Goal: Transaction & Acquisition: Purchase product/service

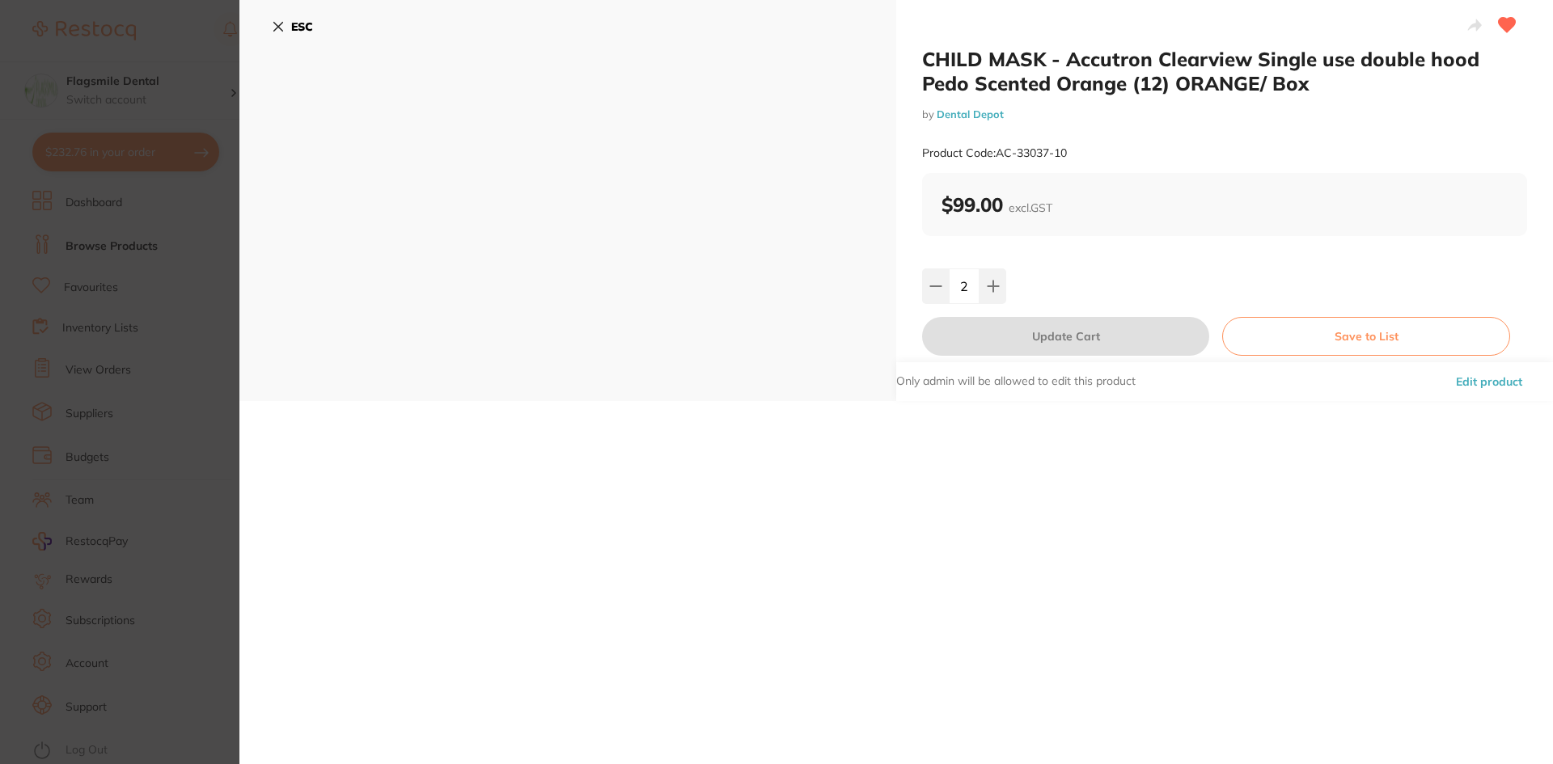
click at [311, 24] on b "ESC" at bounding box center [302, 26] width 22 height 15
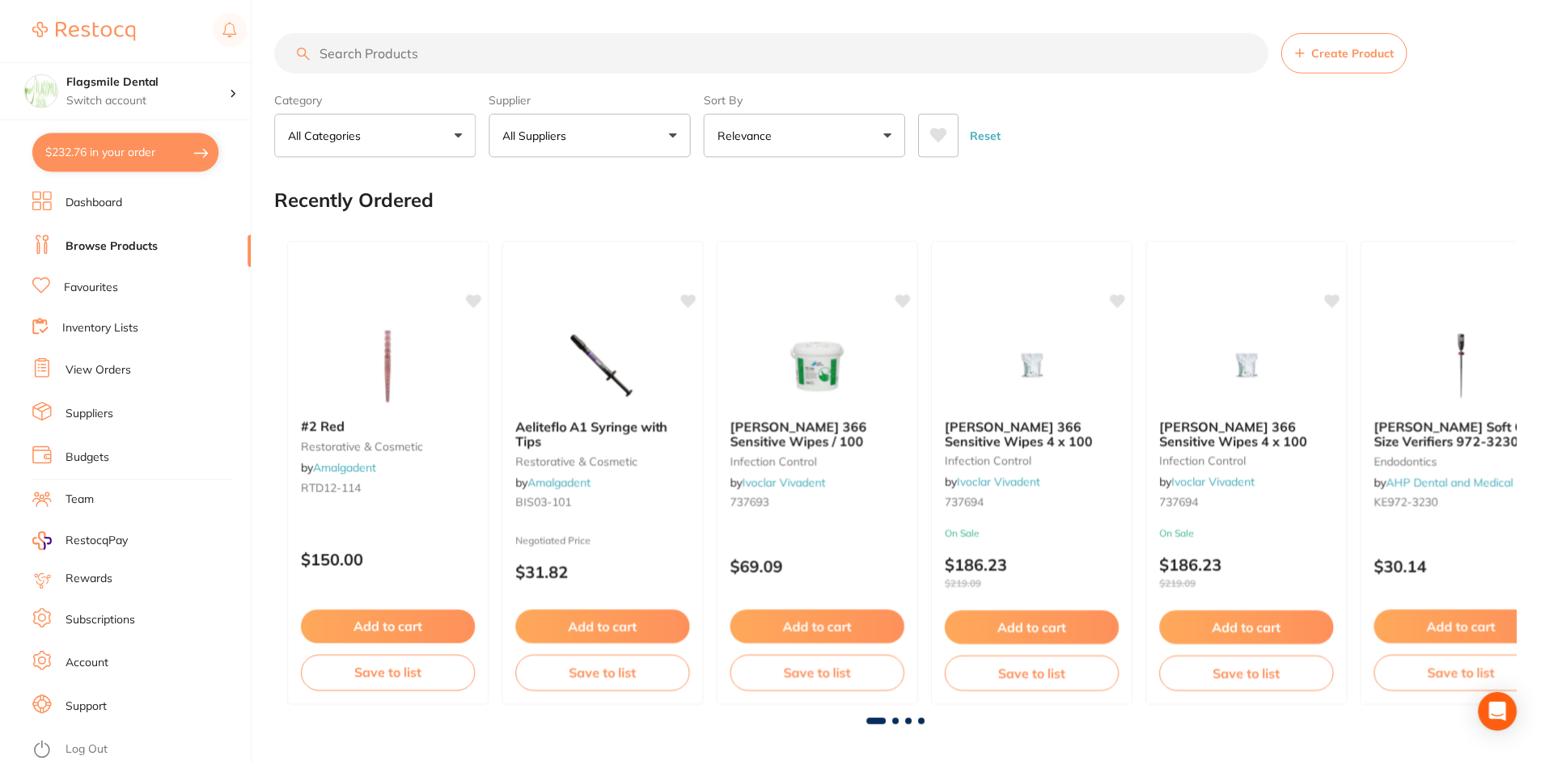
scroll to position [1759, 0]
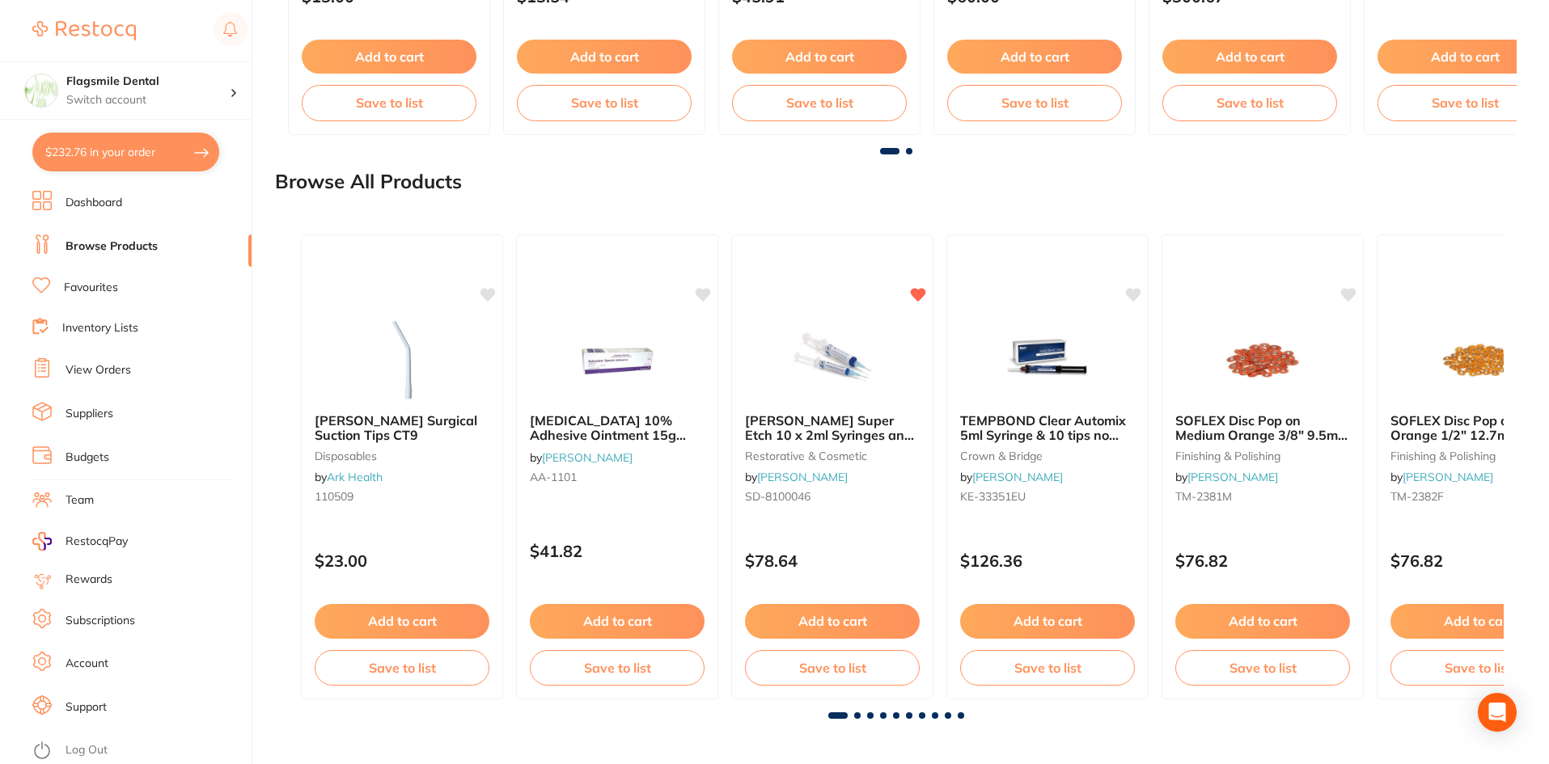
click at [139, 138] on button "$232.76 in your order" at bounding box center [125, 152] width 187 height 39
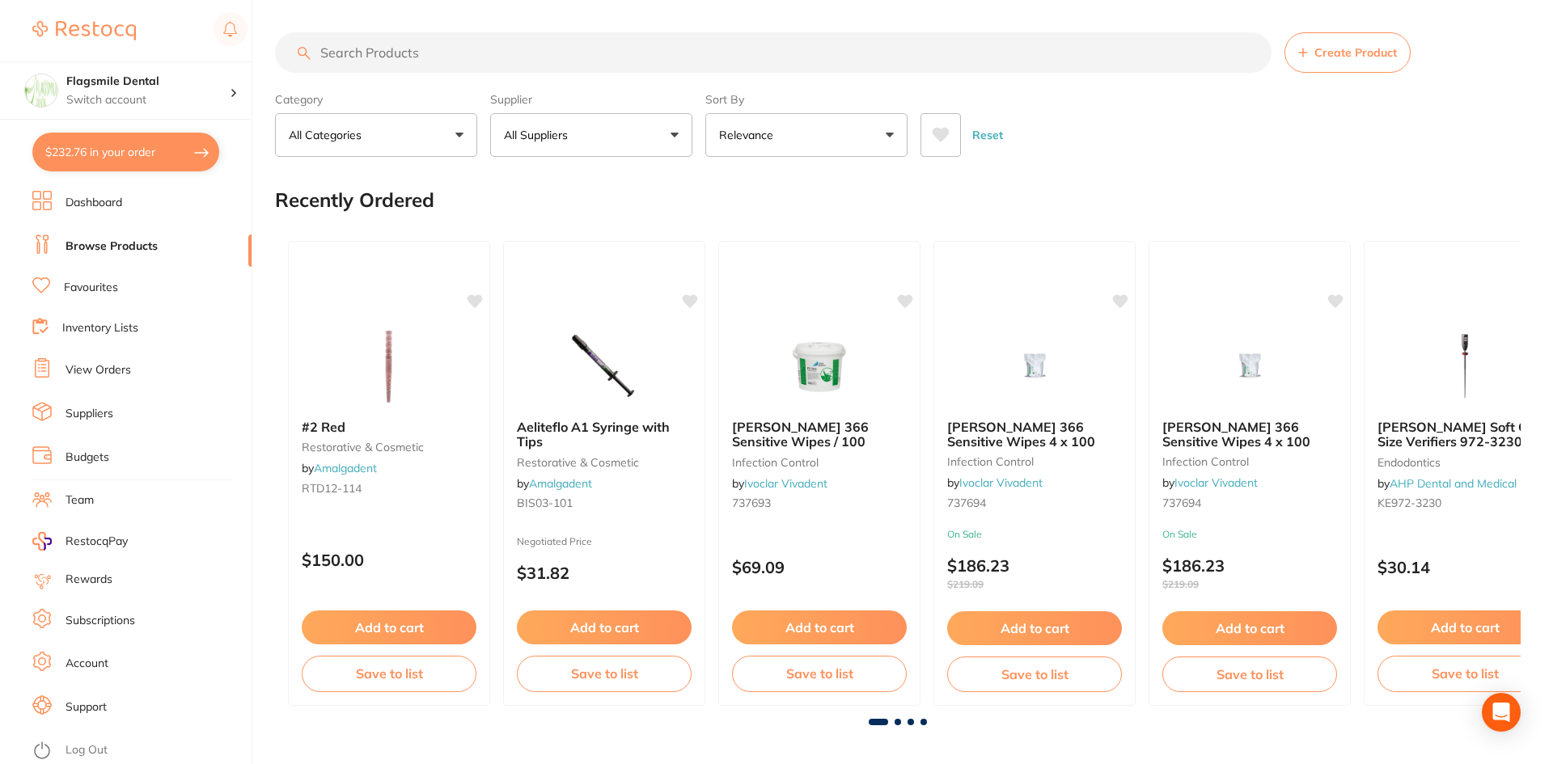
checkbox input "true"
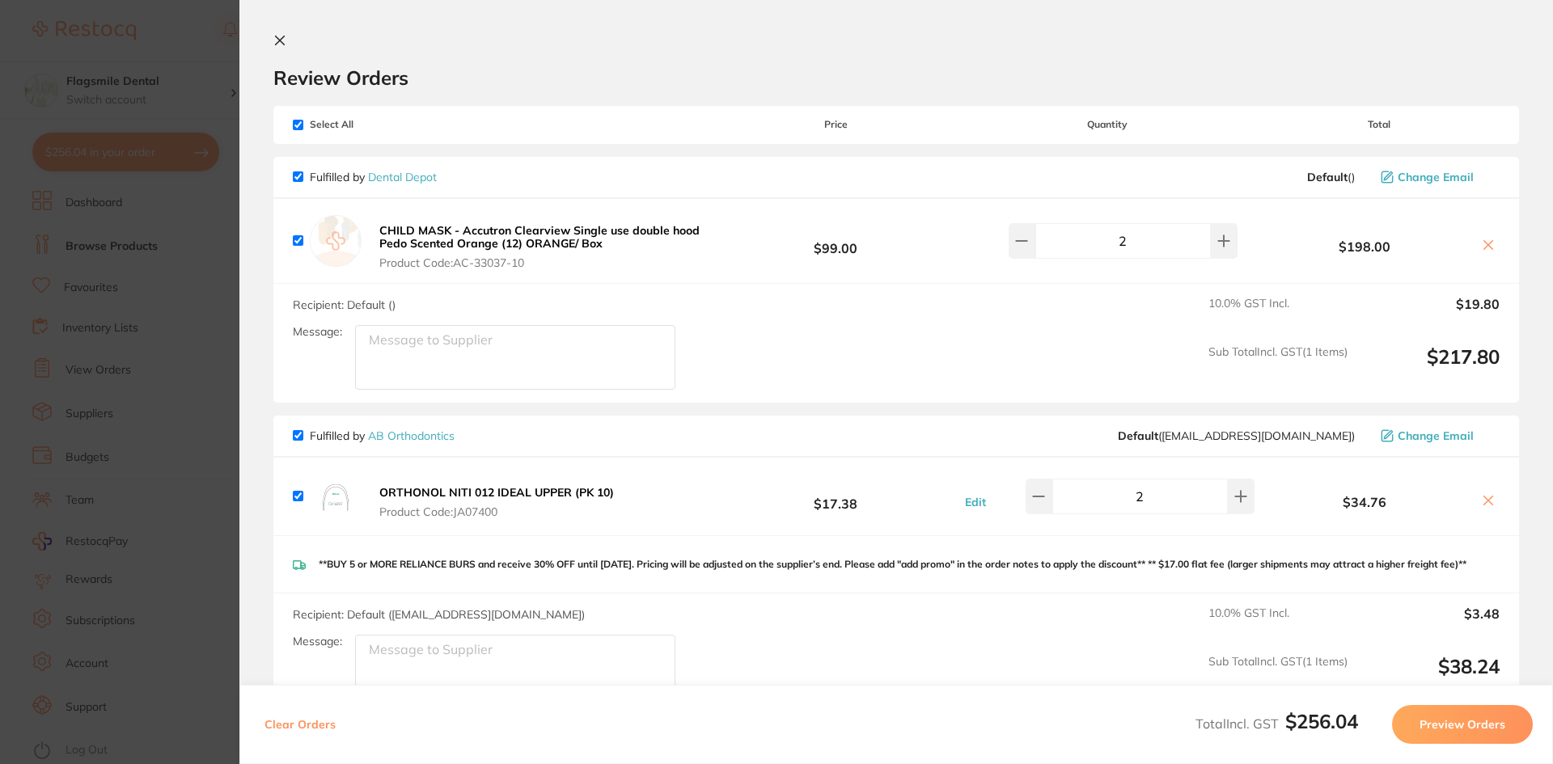
click at [136, 152] on section "Update RRP Set your pre negotiated price for this item. Item Agreed RRP (excl. …" at bounding box center [776, 382] width 1553 height 764
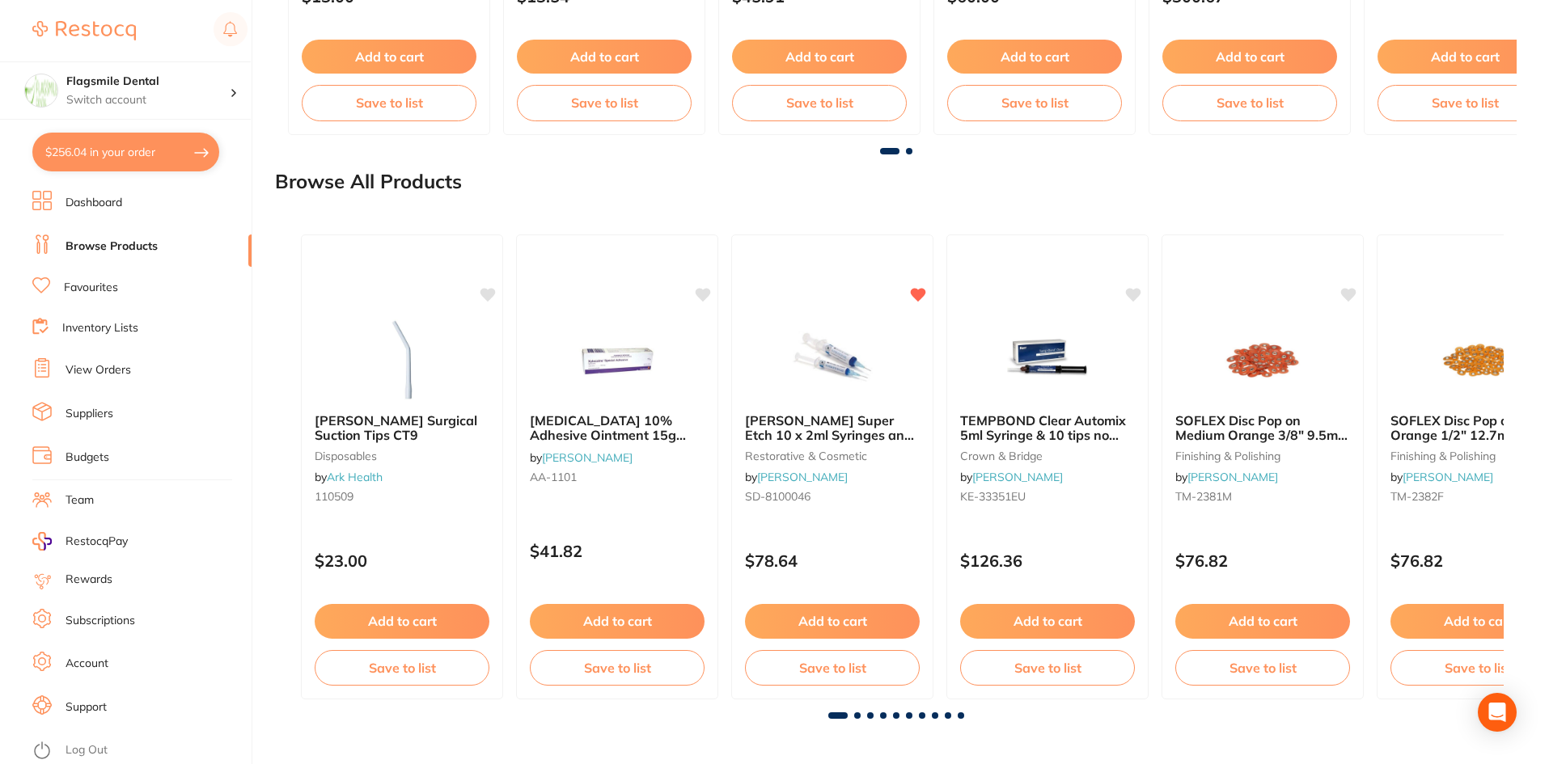
click at [138, 150] on button "$256.04 in your order" at bounding box center [125, 152] width 187 height 39
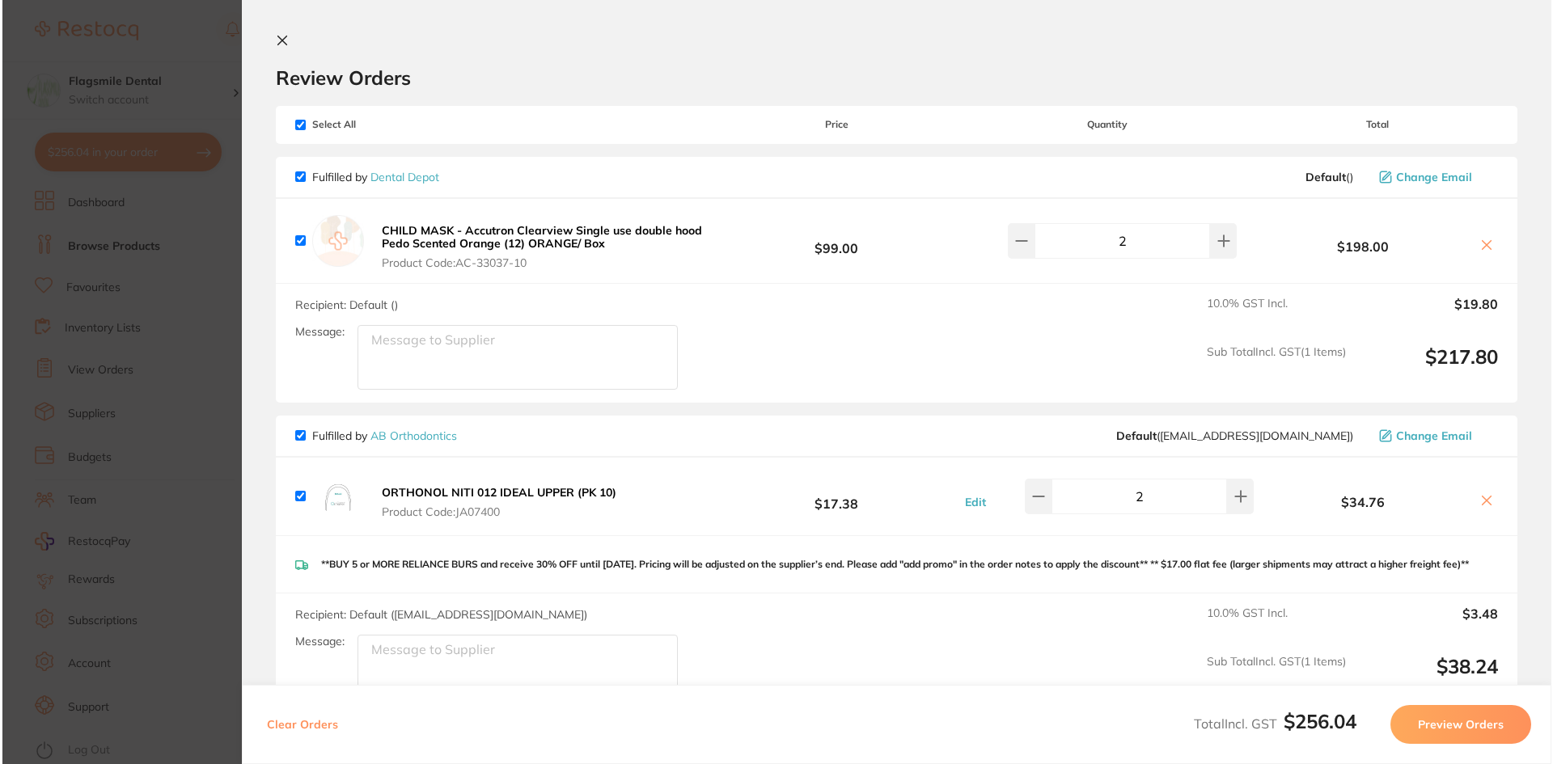
scroll to position [0, 0]
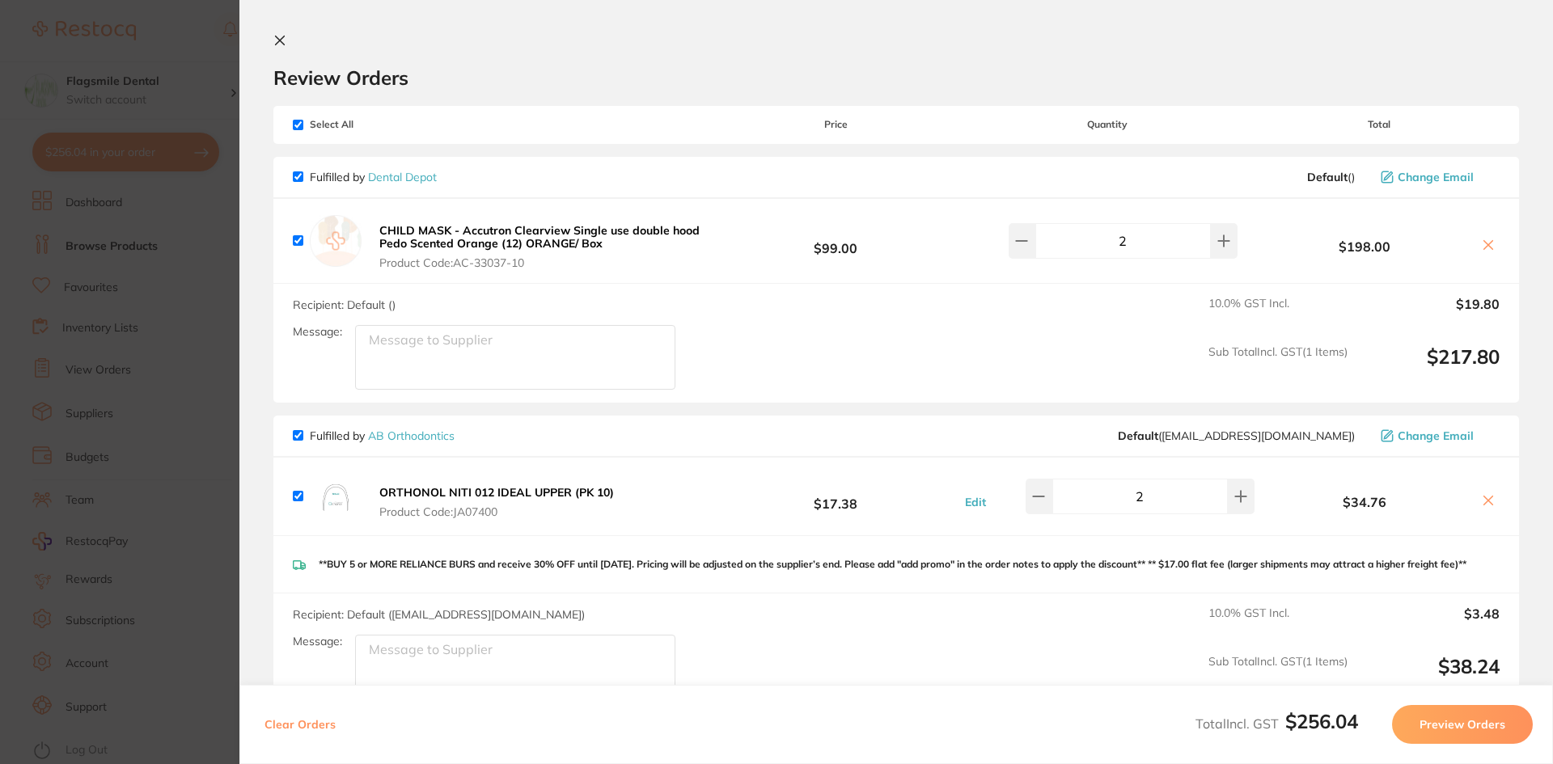
click at [1485, 251] on icon at bounding box center [1488, 245] width 13 height 13
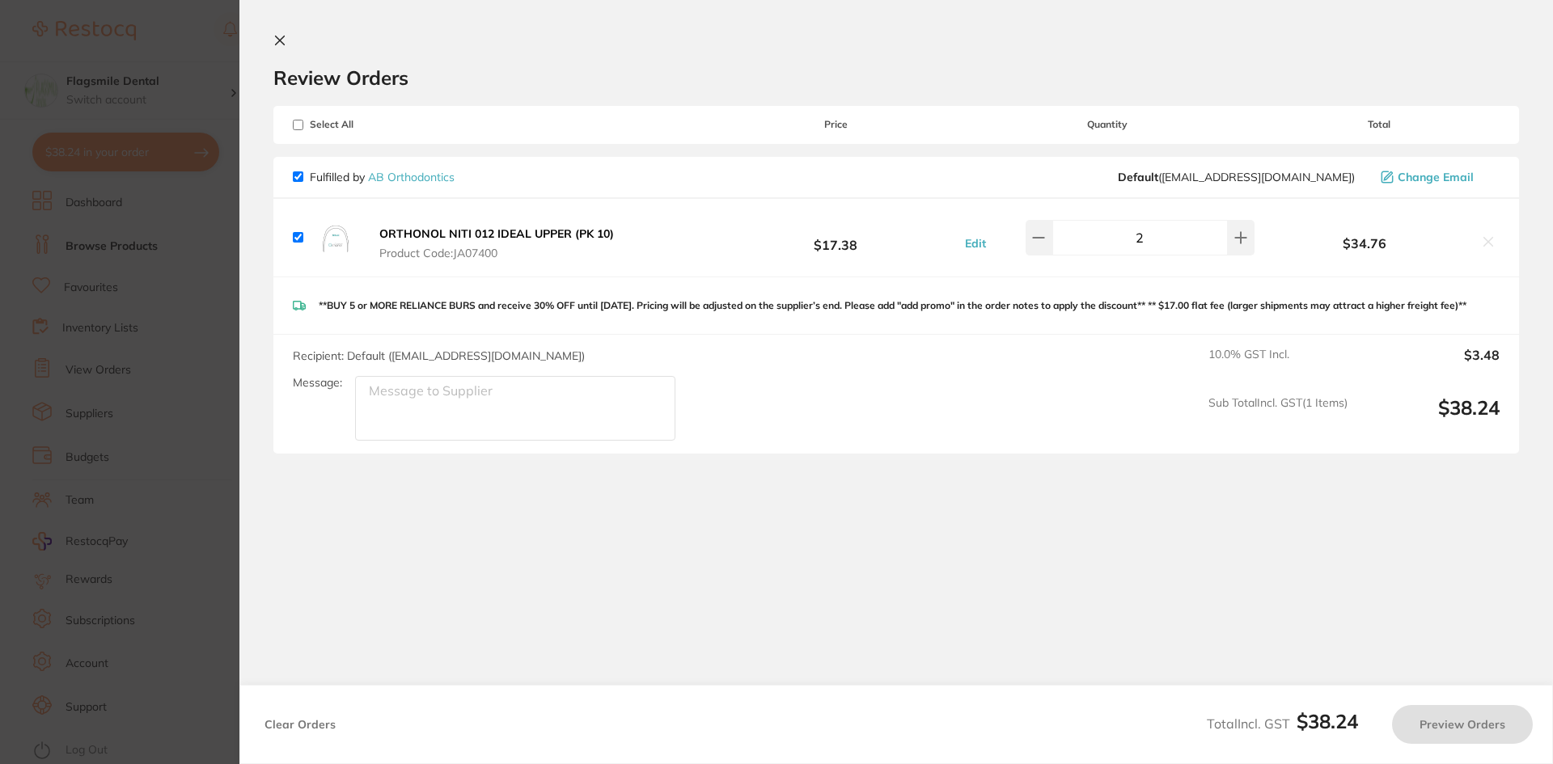
checkbox input "true"
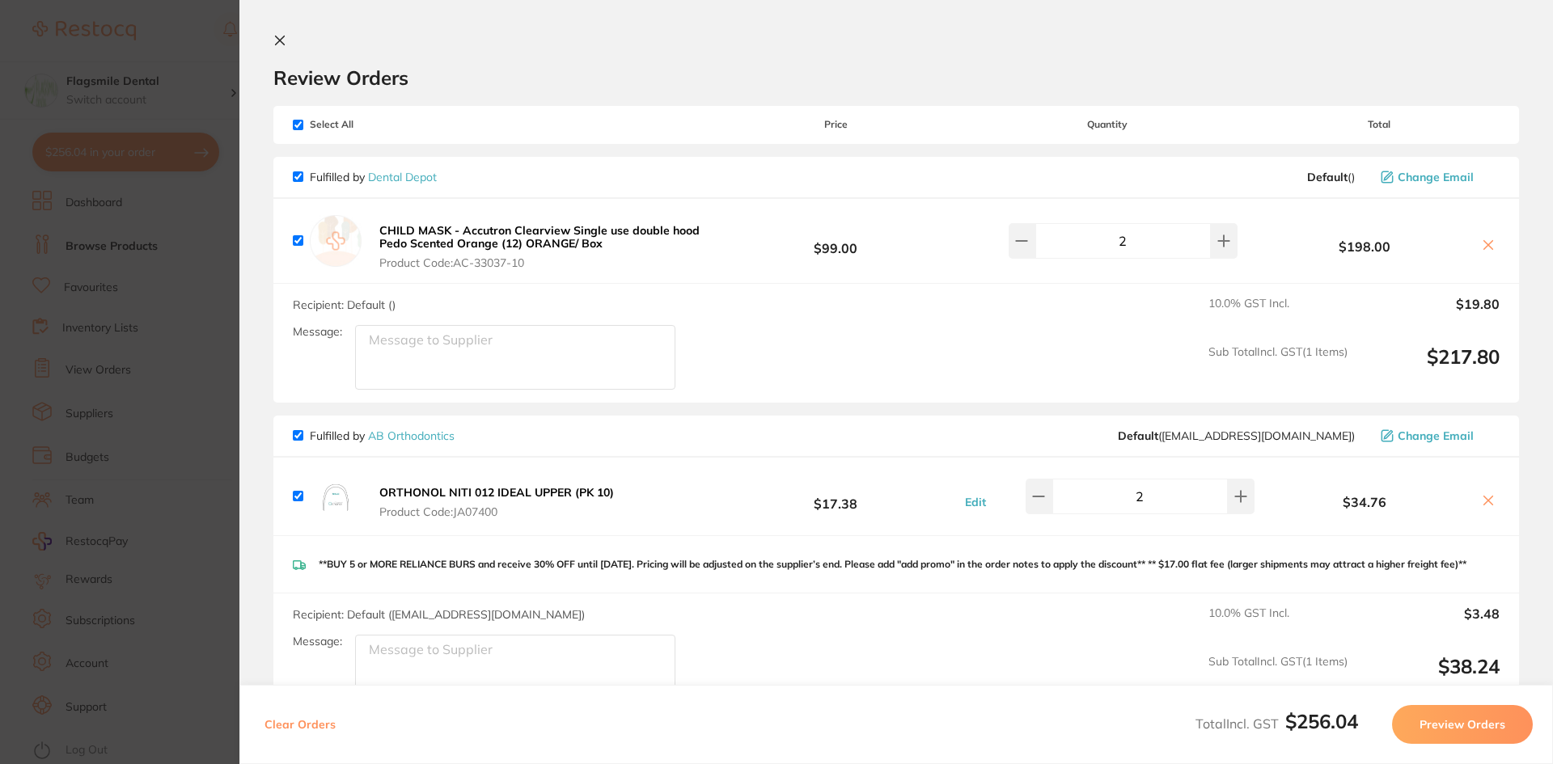
click at [280, 44] on icon at bounding box center [279, 40] width 13 height 13
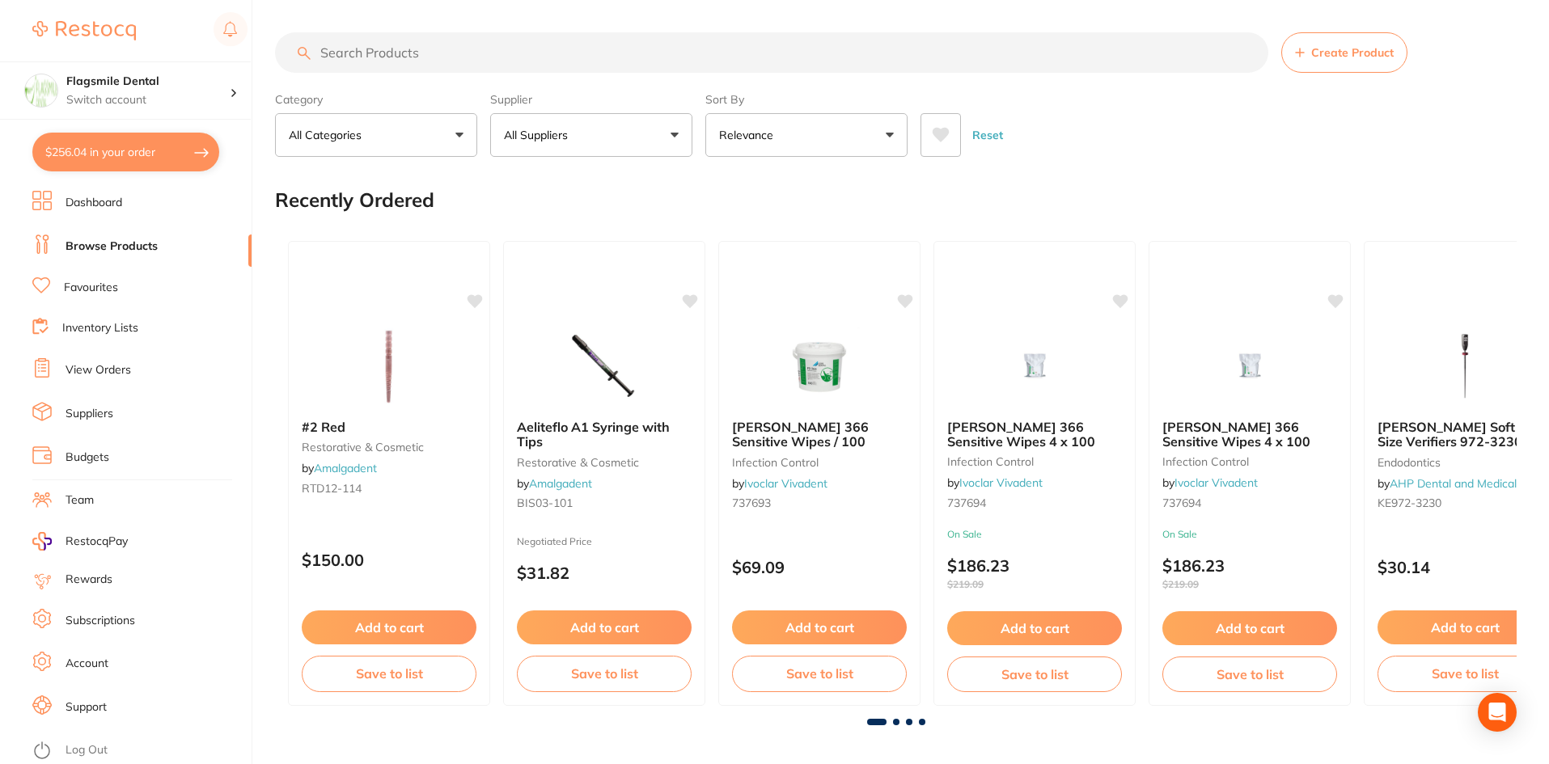
click at [494, 59] on input "search" at bounding box center [771, 52] width 993 height 40
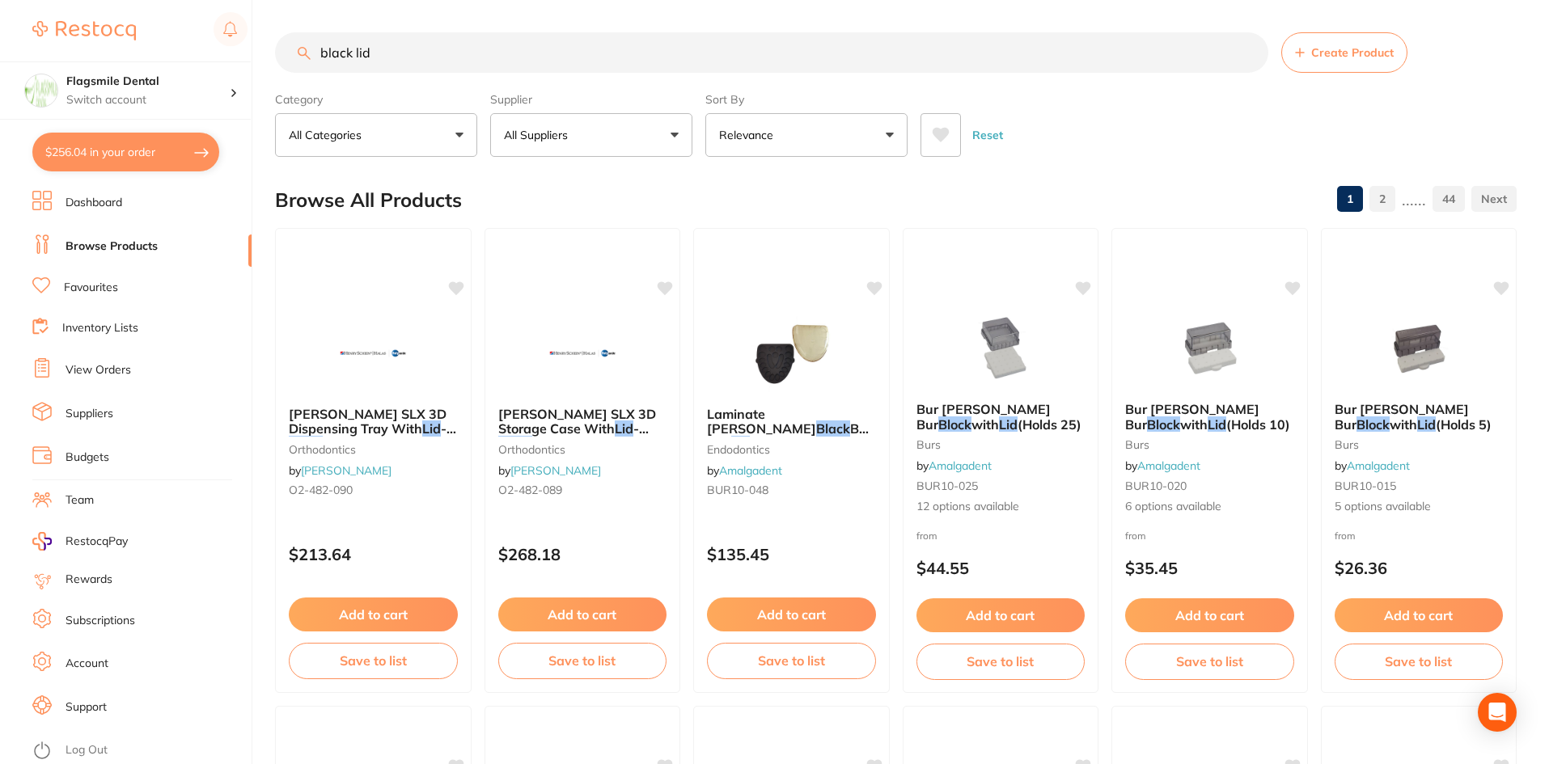
drag, startPoint x: 265, startPoint y: 435, endPoint x: 272, endPoint y: 158, distance: 277.5
click at [374, 44] on input "black lid" at bounding box center [771, 52] width 993 height 40
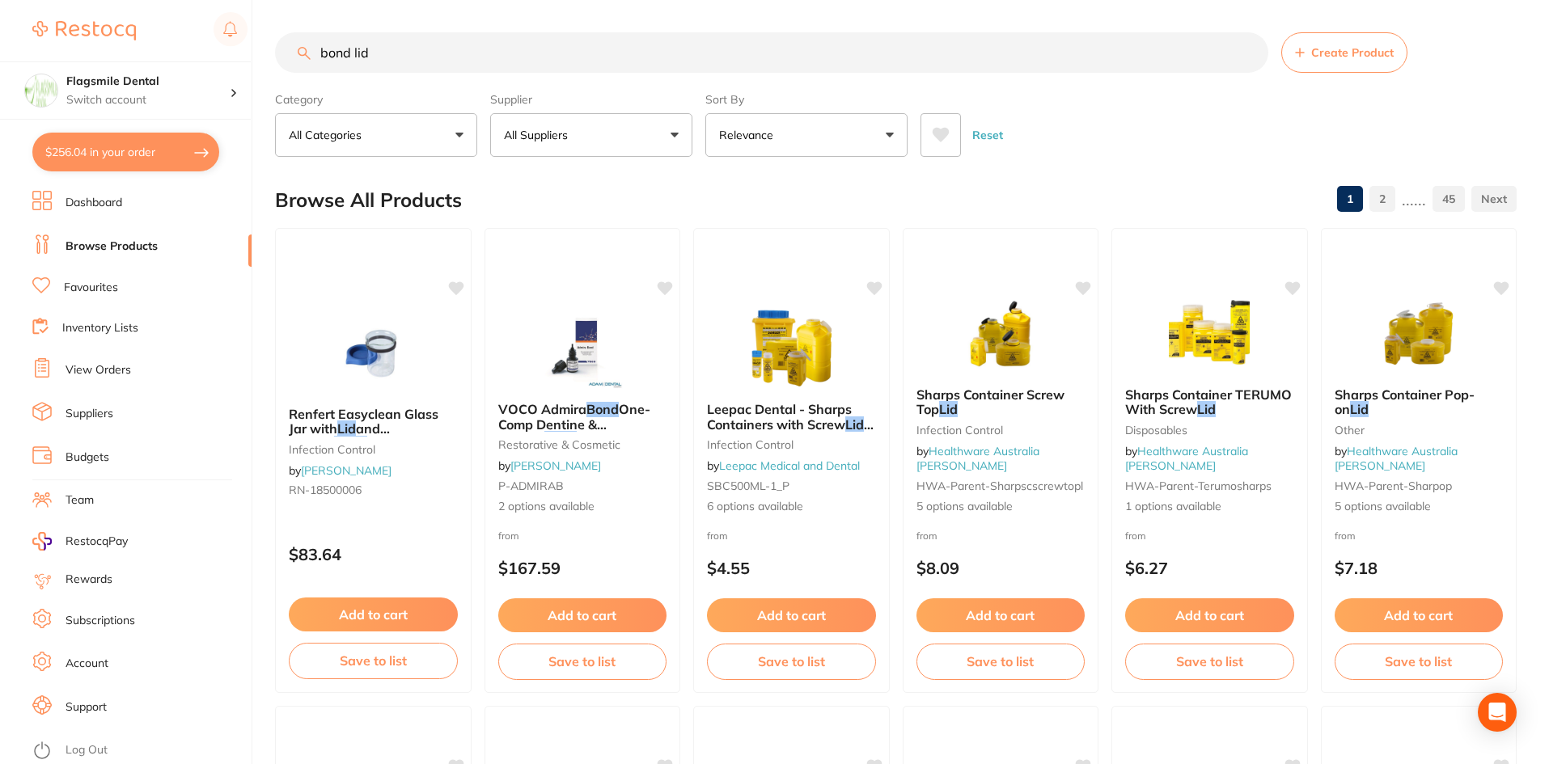
click at [362, 47] on input "bond lid" at bounding box center [771, 52] width 993 height 40
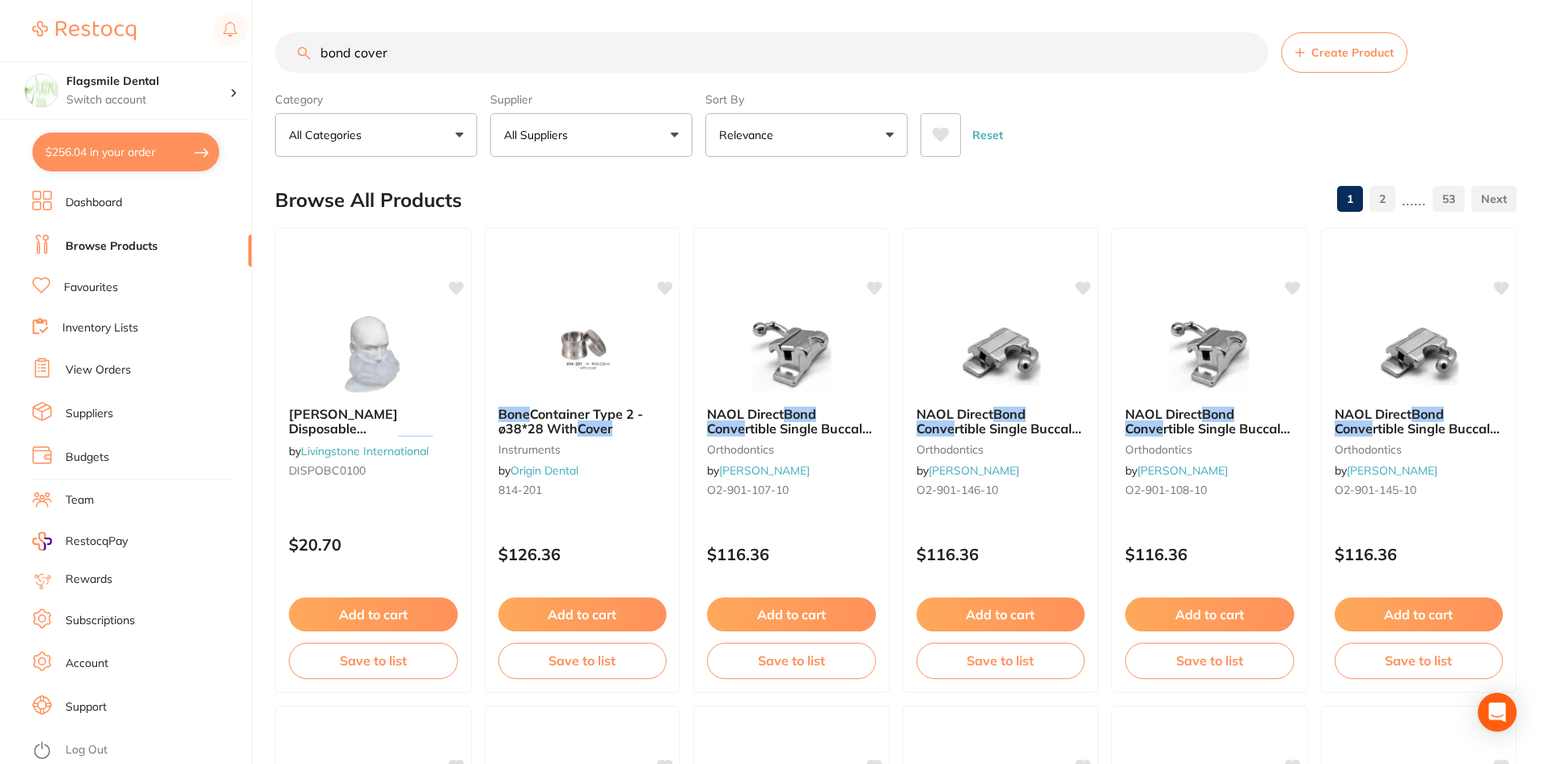
click at [549, 128] on p "All Suppliers" at bounding box center [539, 135] width 70 height 16
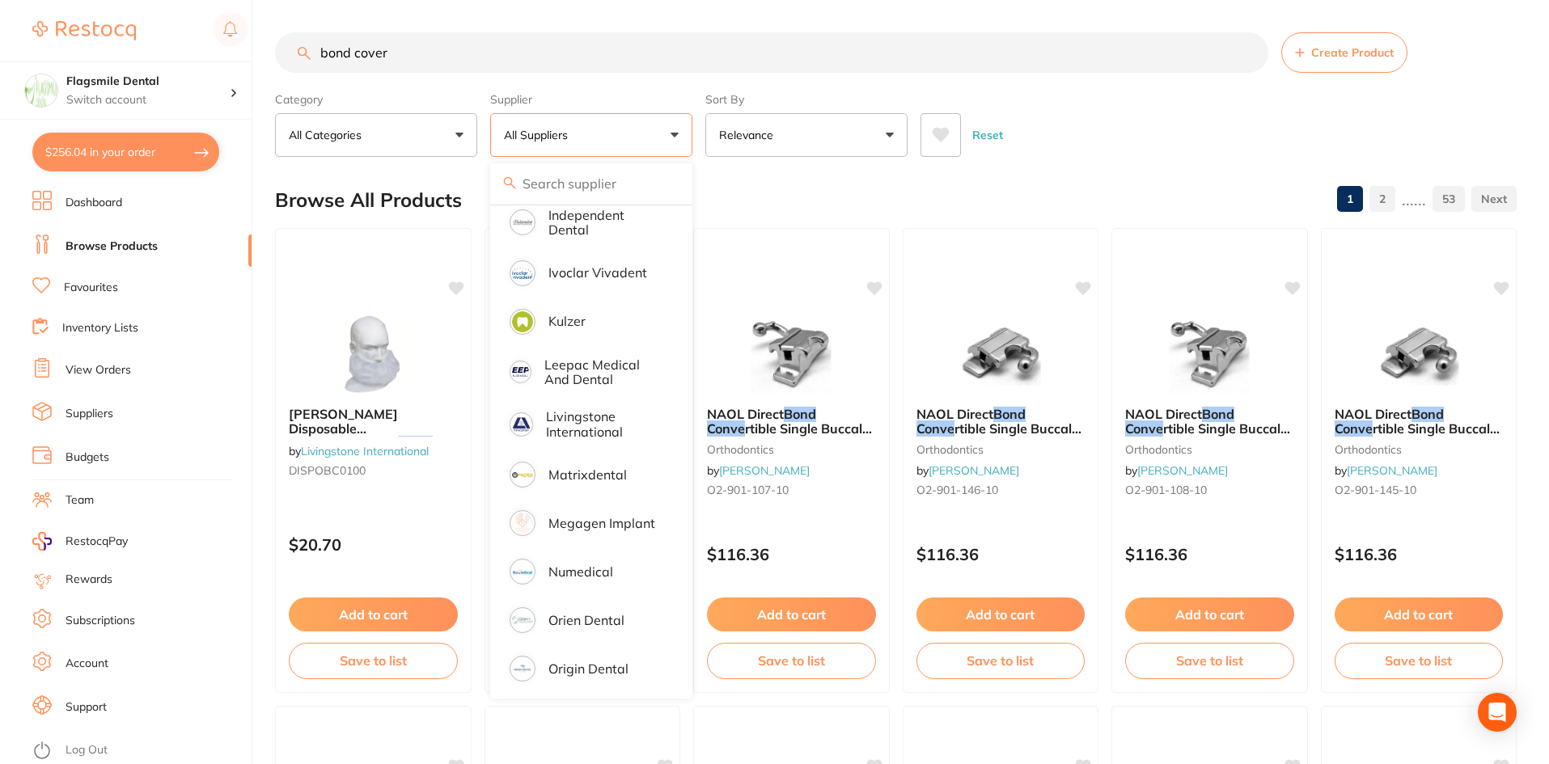
scroll to position [1099, 0]
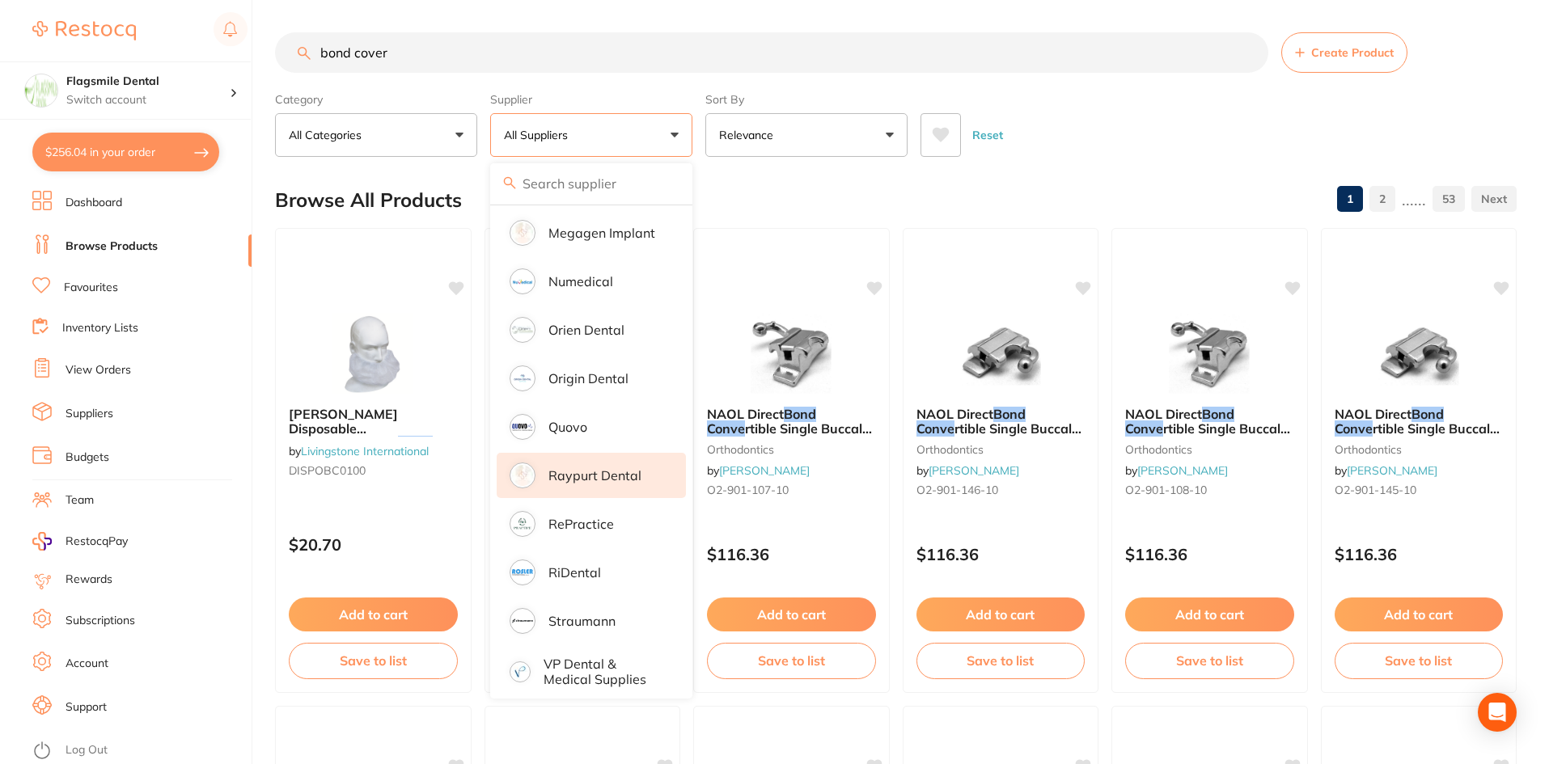
click at [556, 455] on li "Raypurt Dental" at bounding box center [591, 475] width 189 height 45
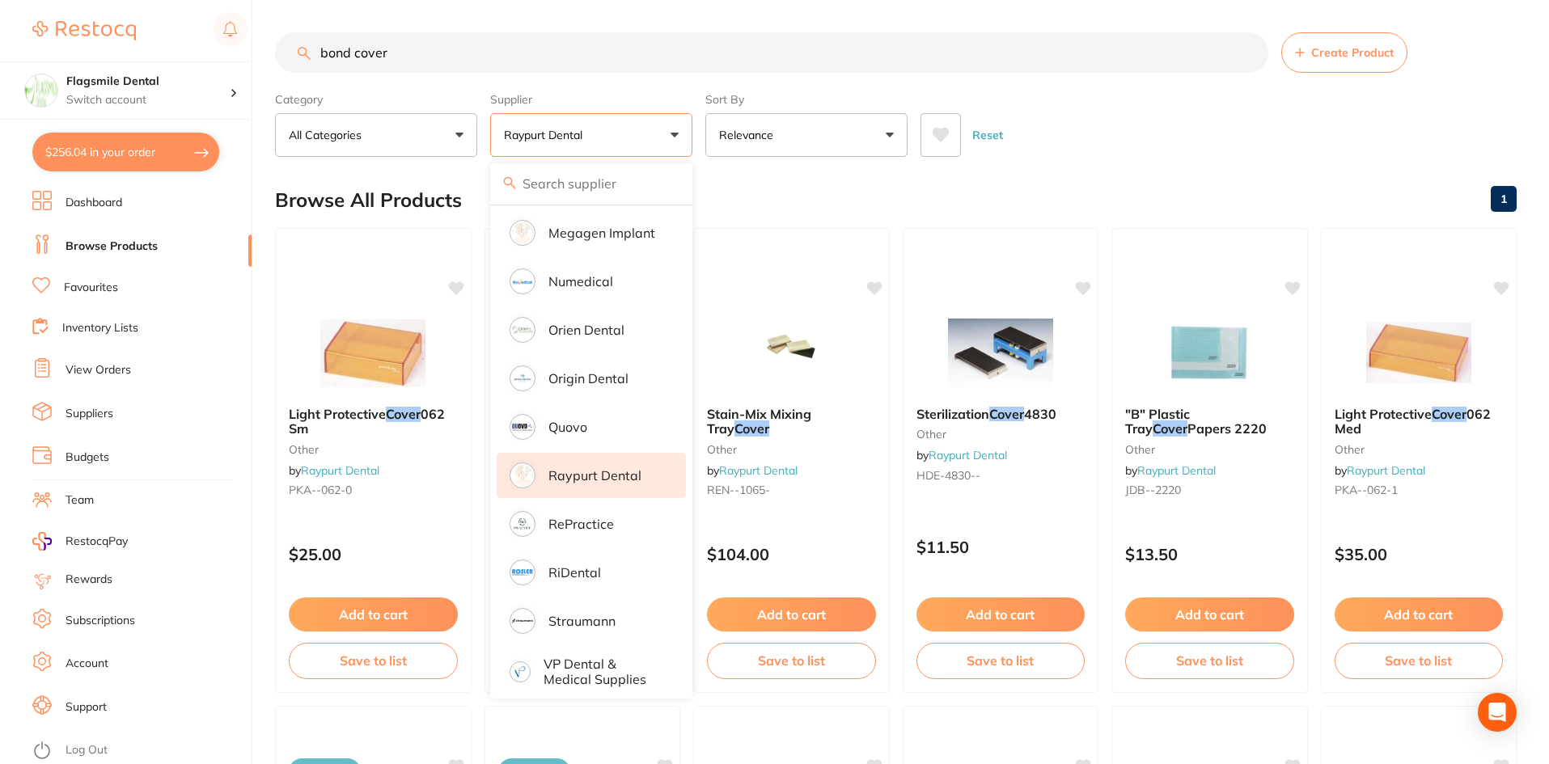
click at [1174, 106] on div "Reset" at bounding box center [1211, 128] width 583 height 57
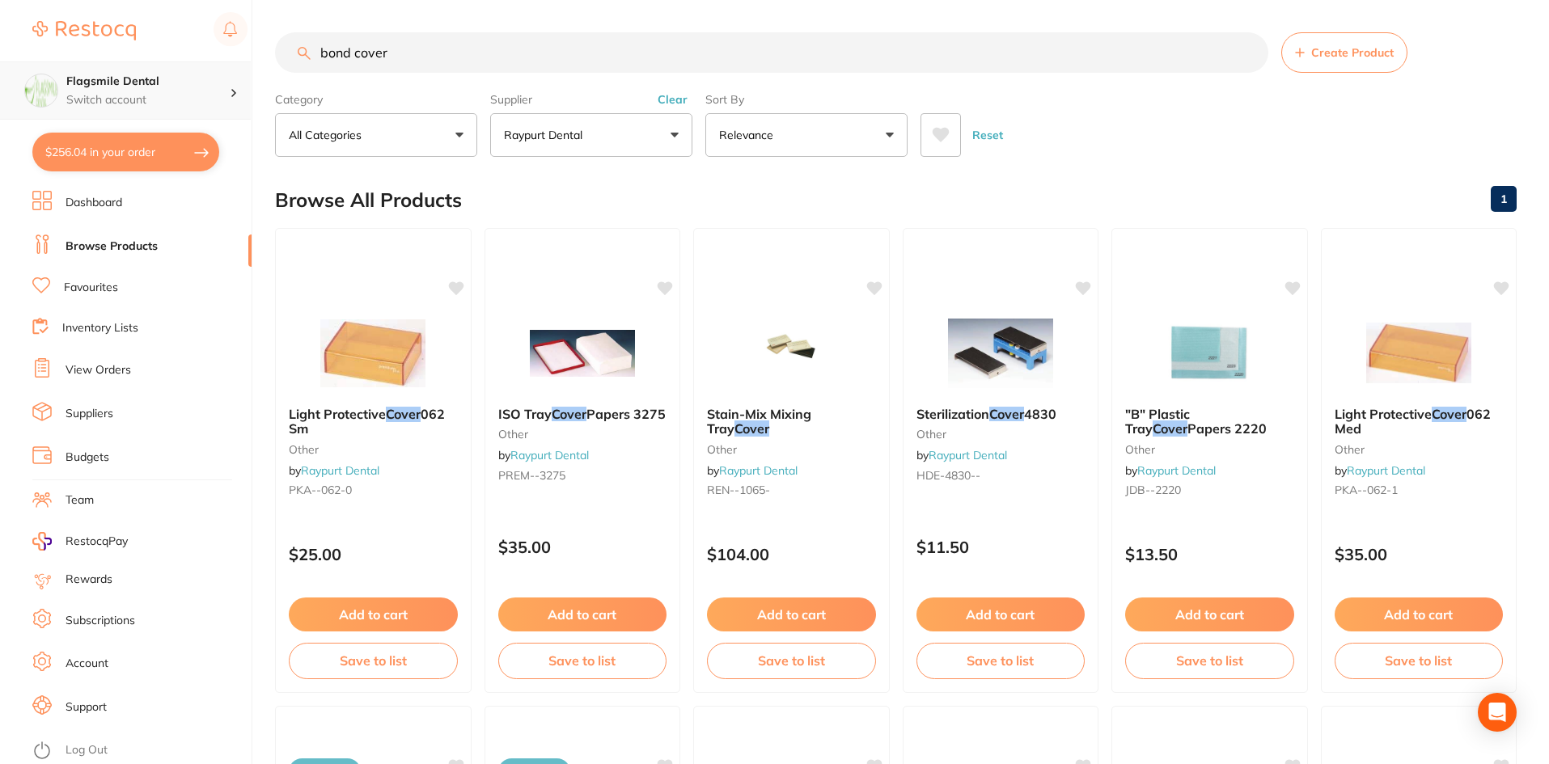
scroll to position [1, 0]
drag, startPoint x: 436, startPoint y: 65, endPoint x: 241, endPoint y: 61, distance: 195.0
click at [241, 61] on div "$256.04 Flagsmile Dental Switch account Flagsmile Dental $256.04 in your order …" at bounding box center [774, 382] width 1549 height 764
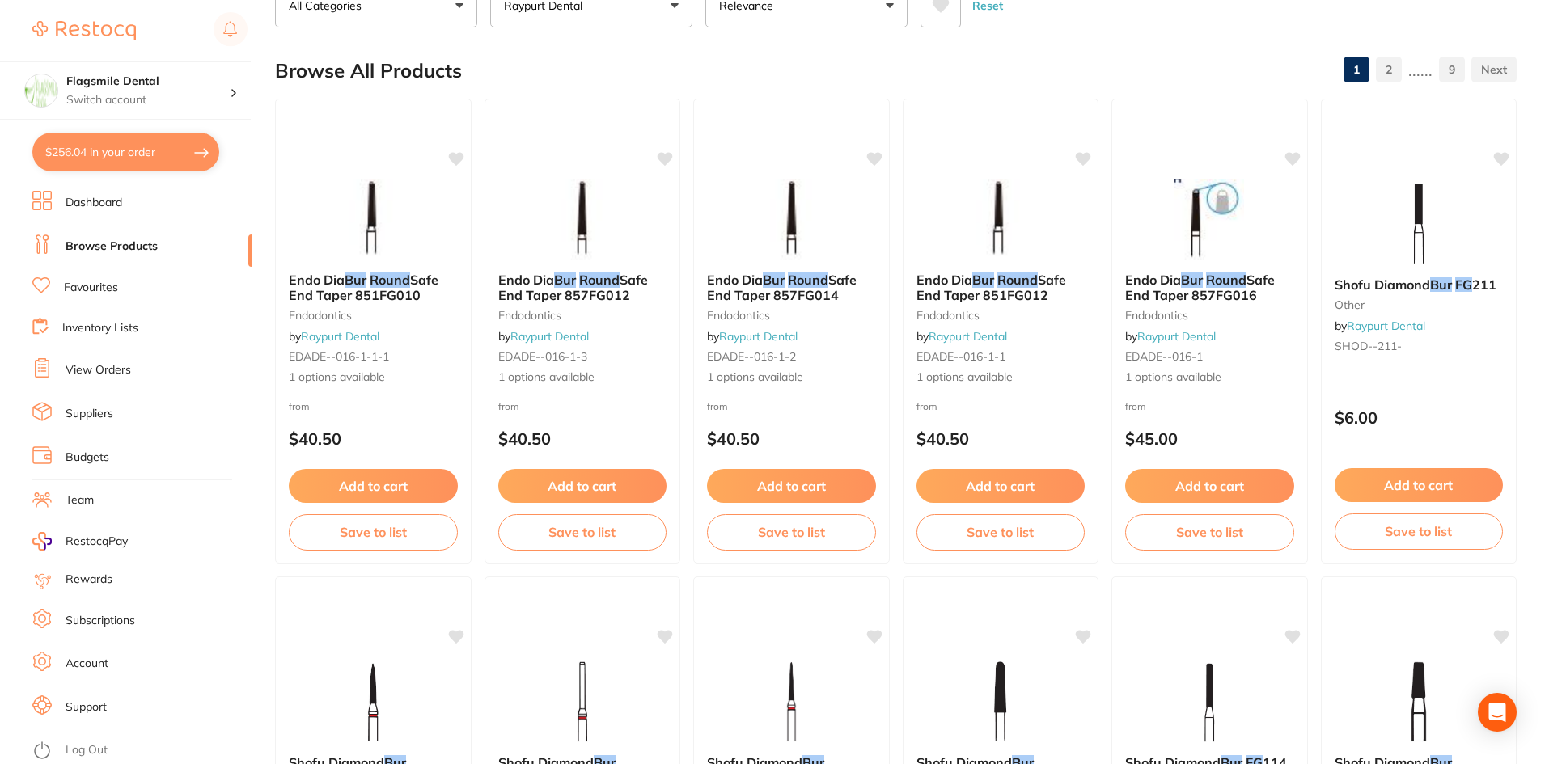
scroll to position [0, 0]
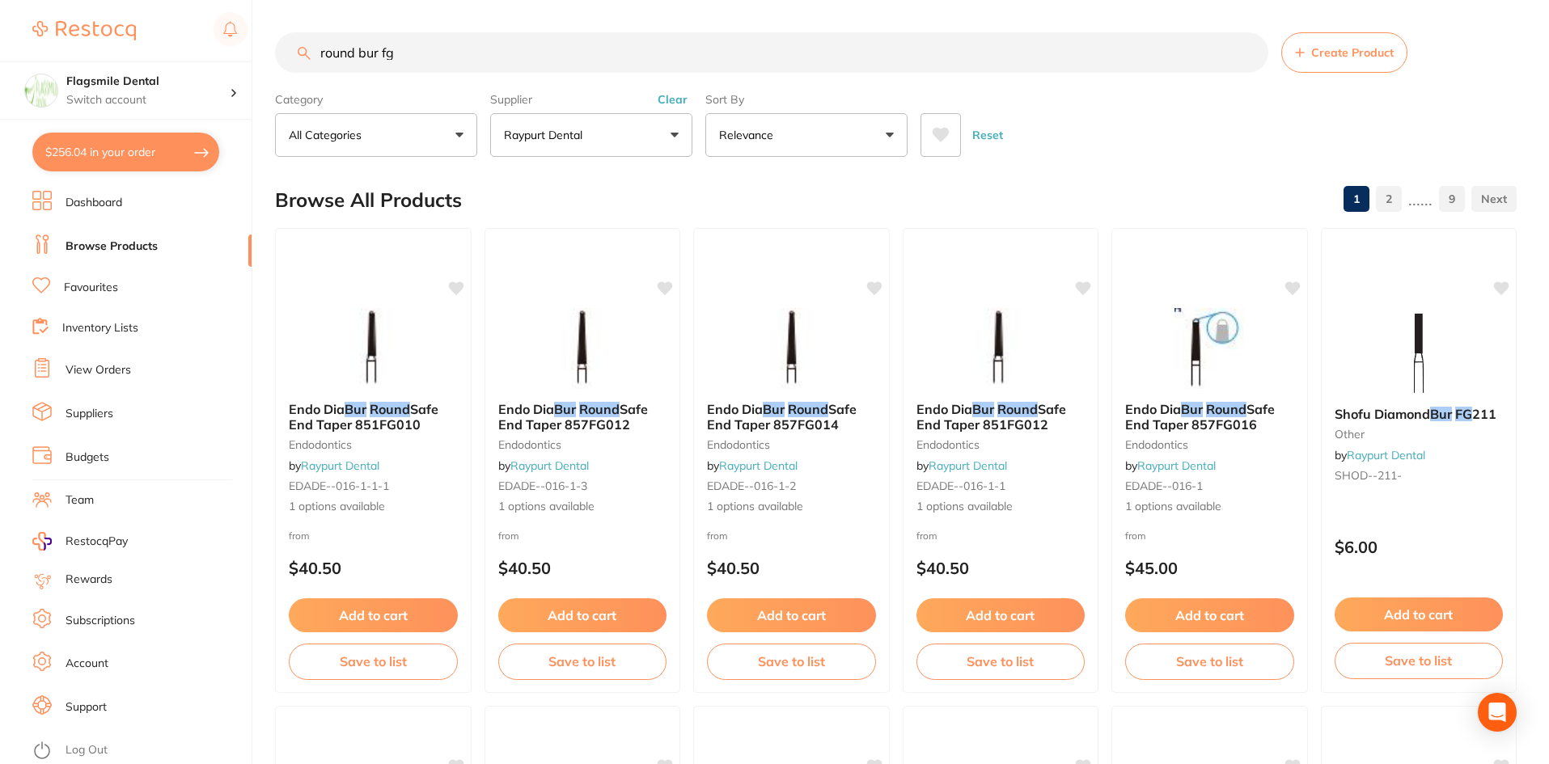
drag, startPoint x: 383, startPoint y: 53, endPoint x: 412, endPoint y: 53, distance: 29.1
click at [412, 53] on input "round bur fg" at bounding box center [771, 52] width 993 height 40
click at [674, 98] on button "Clear" at bounding box center [673, 99] width 40 height 15
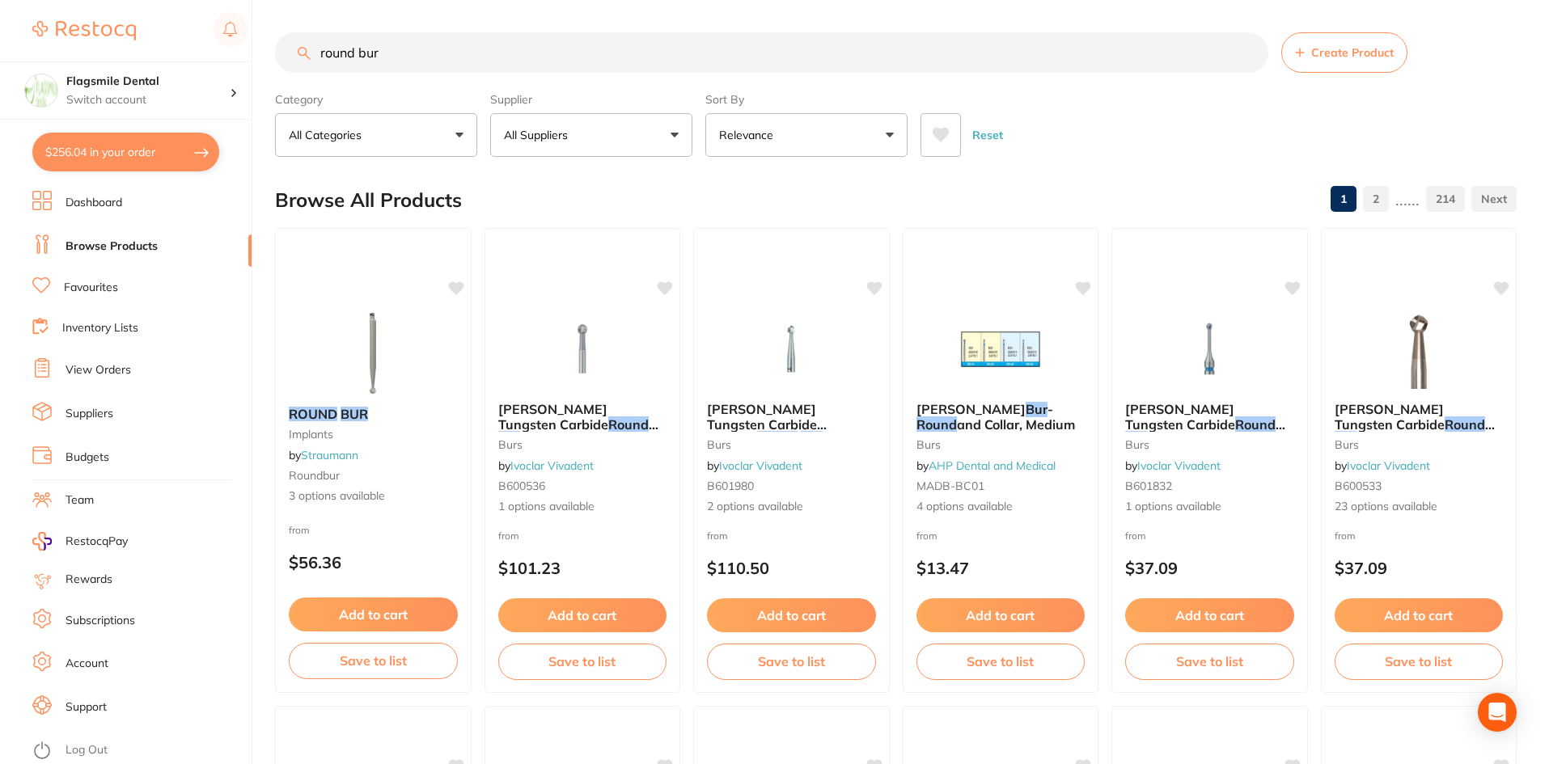
click at [438, 46] on input "round bur" at bounding box center [771, 52] width 993 height 40
type input "round bur fg"
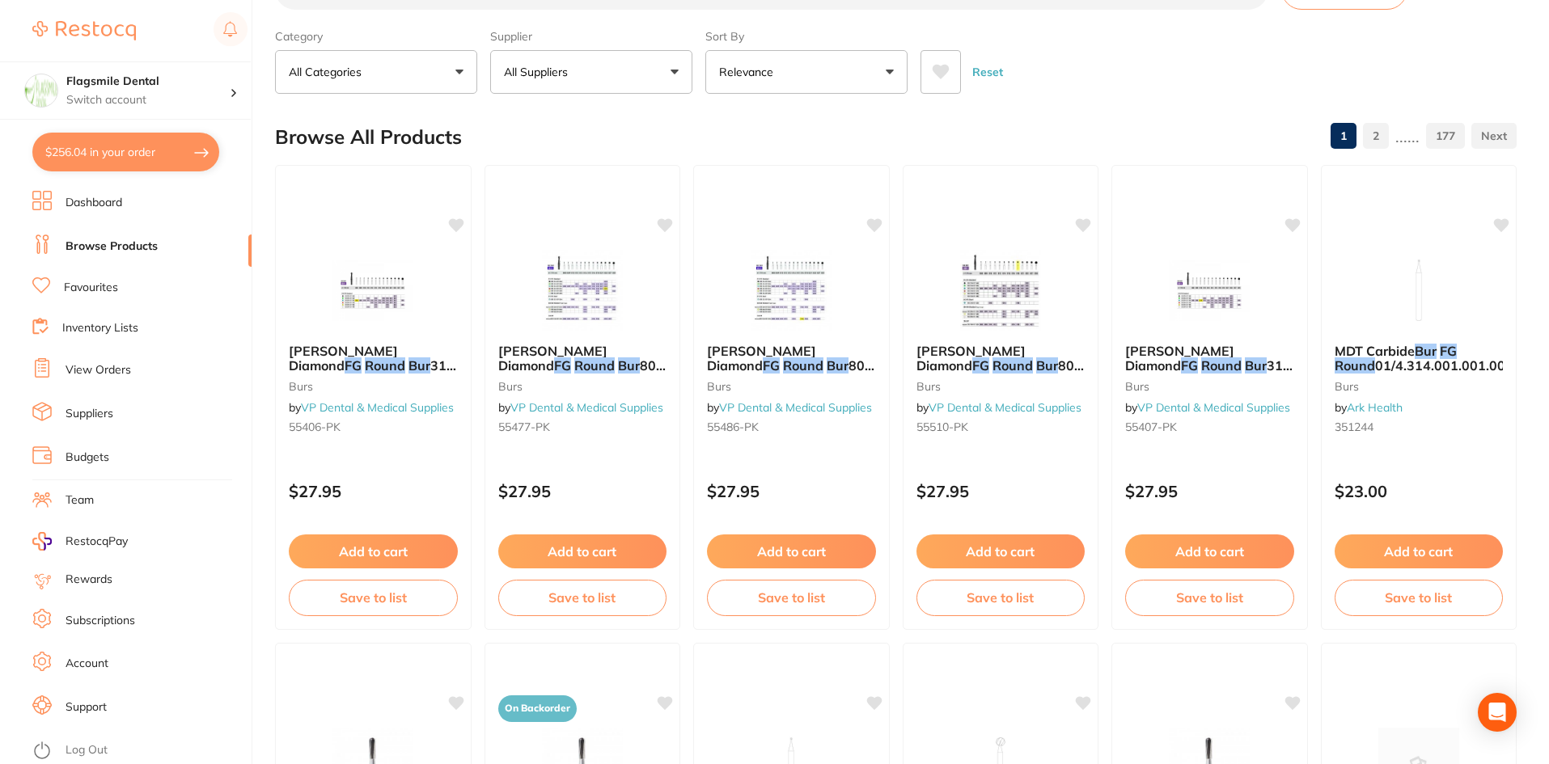
scroll to position [0, 0]
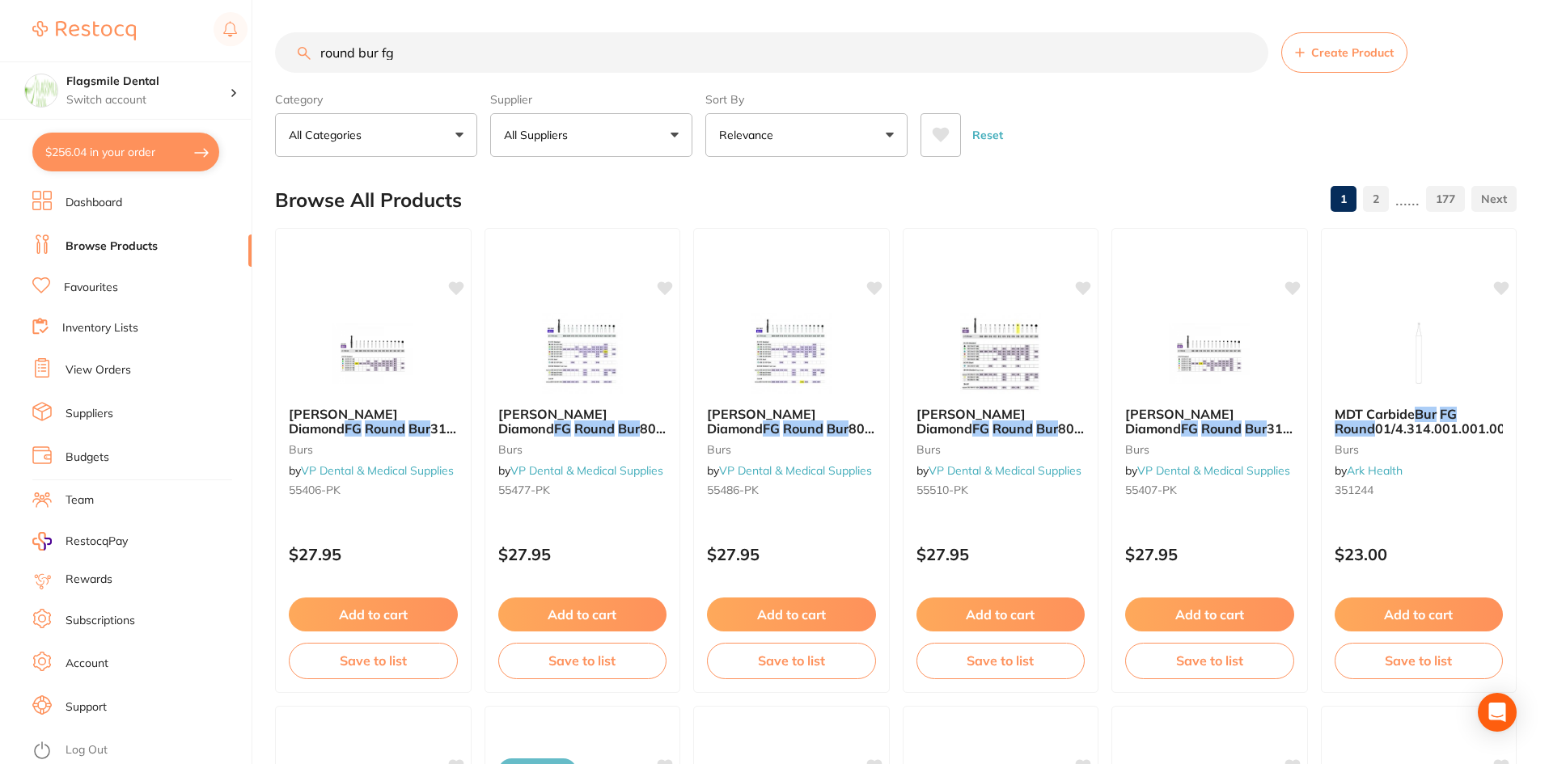
click at [607, 151] on button "All Suppliers" at bounding box center [591, 135] width 202 height 44
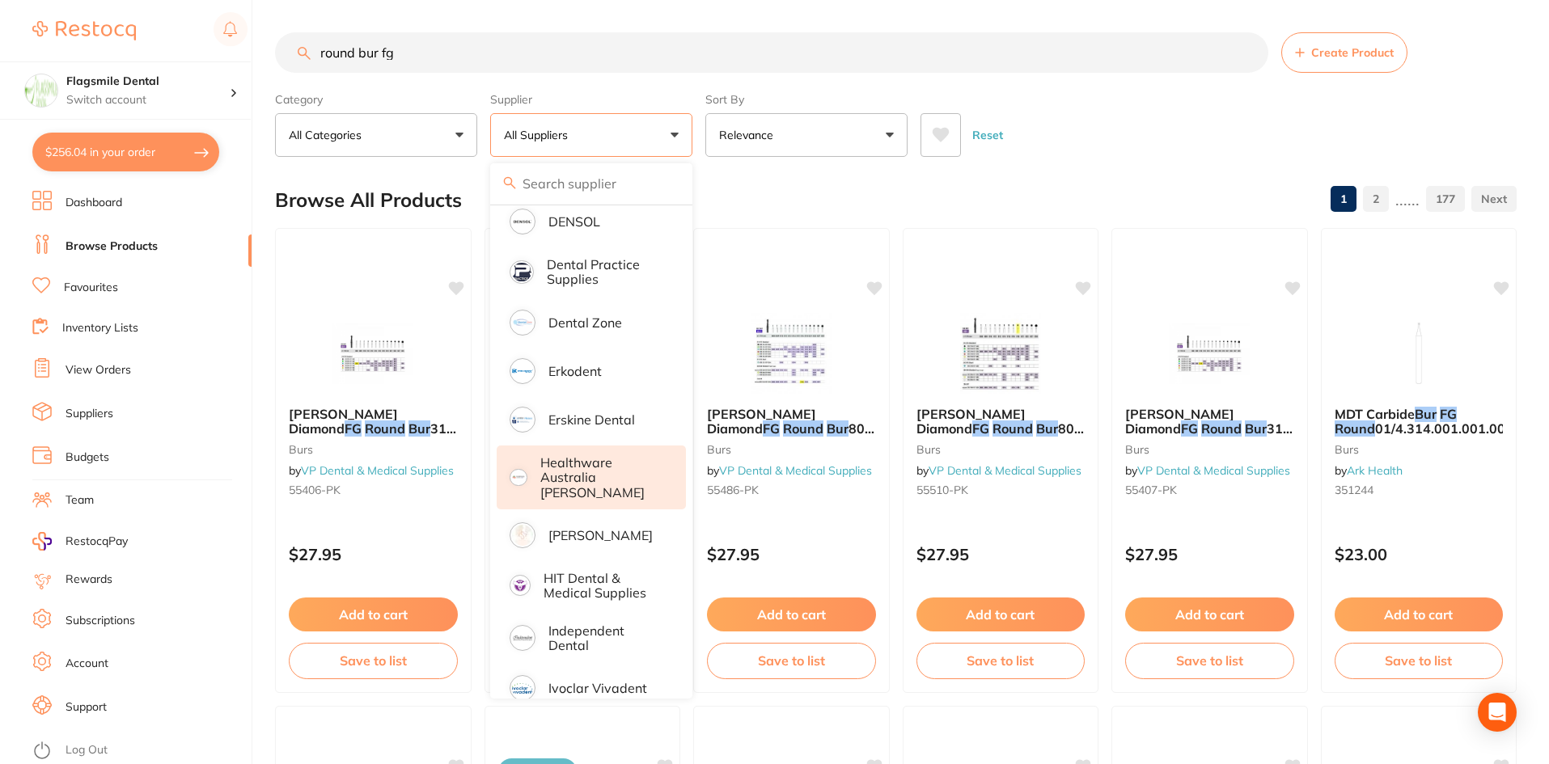
scroll to position [391, 0]
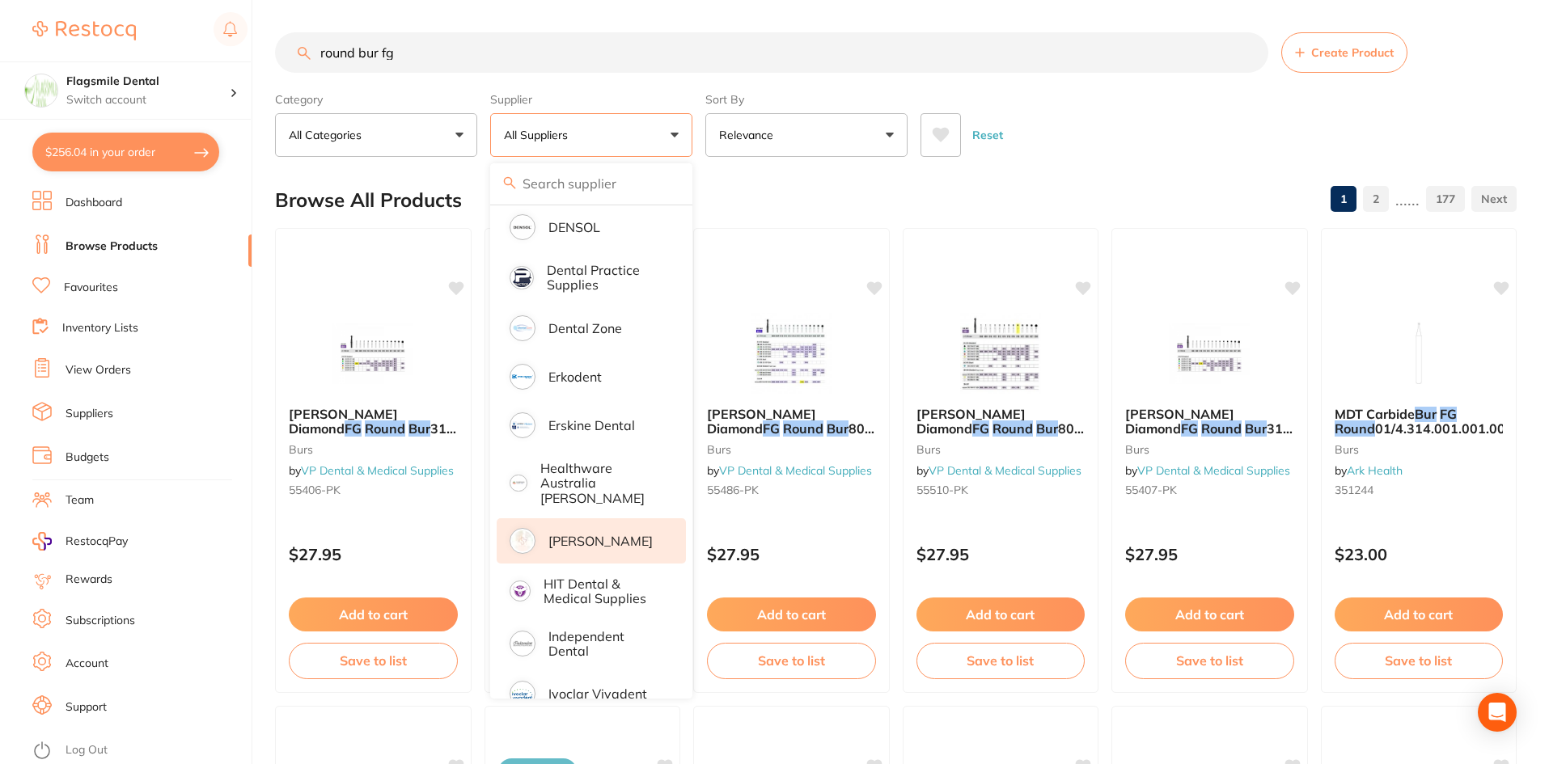
click at [559, 535] on p "[PERSON_NAME]" at bounding box center [600, 541] width 104 height 15
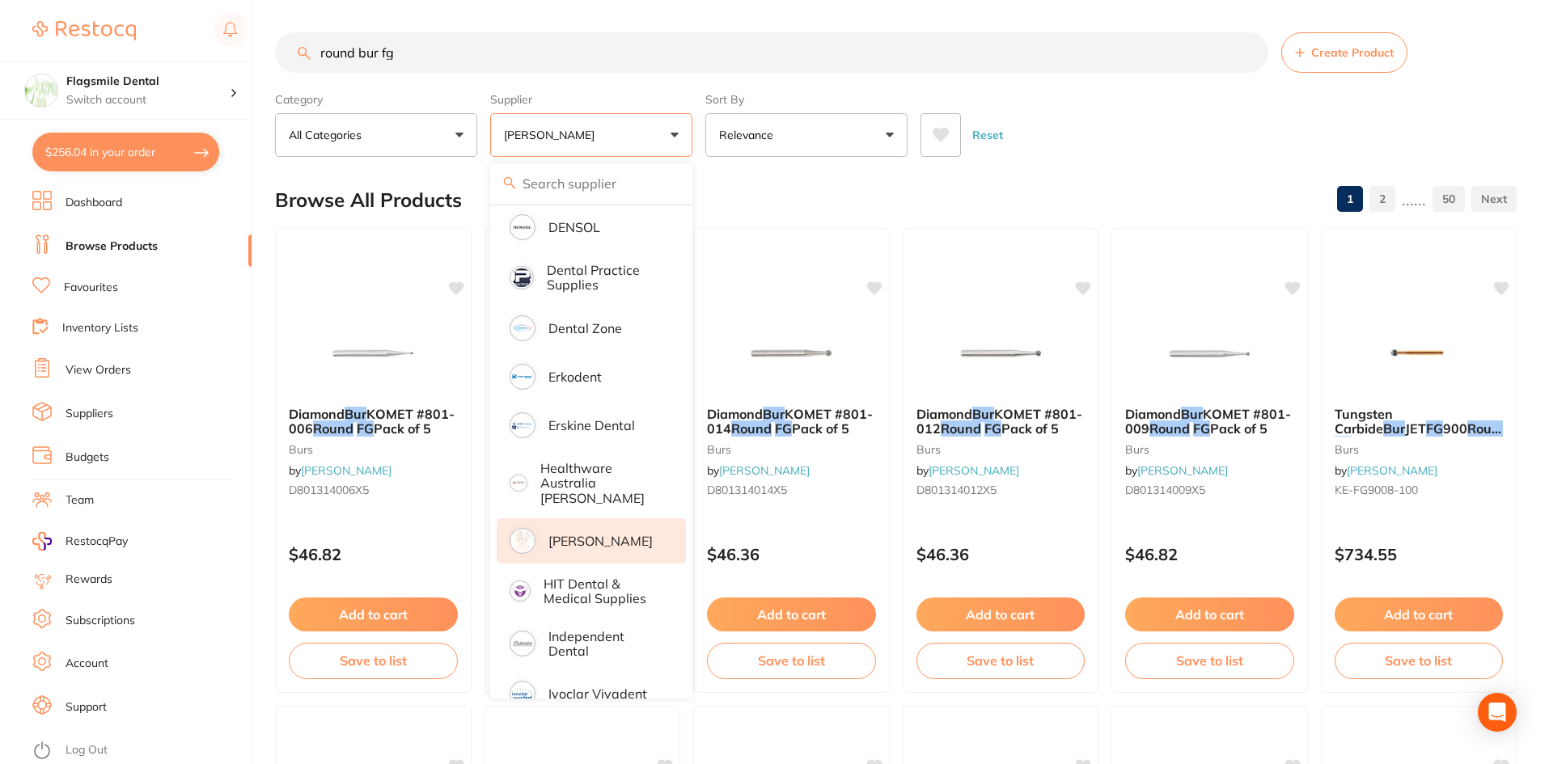
click at [1001, 156] on button "Reset" at bounding box center [987, 135] width 40 height 44
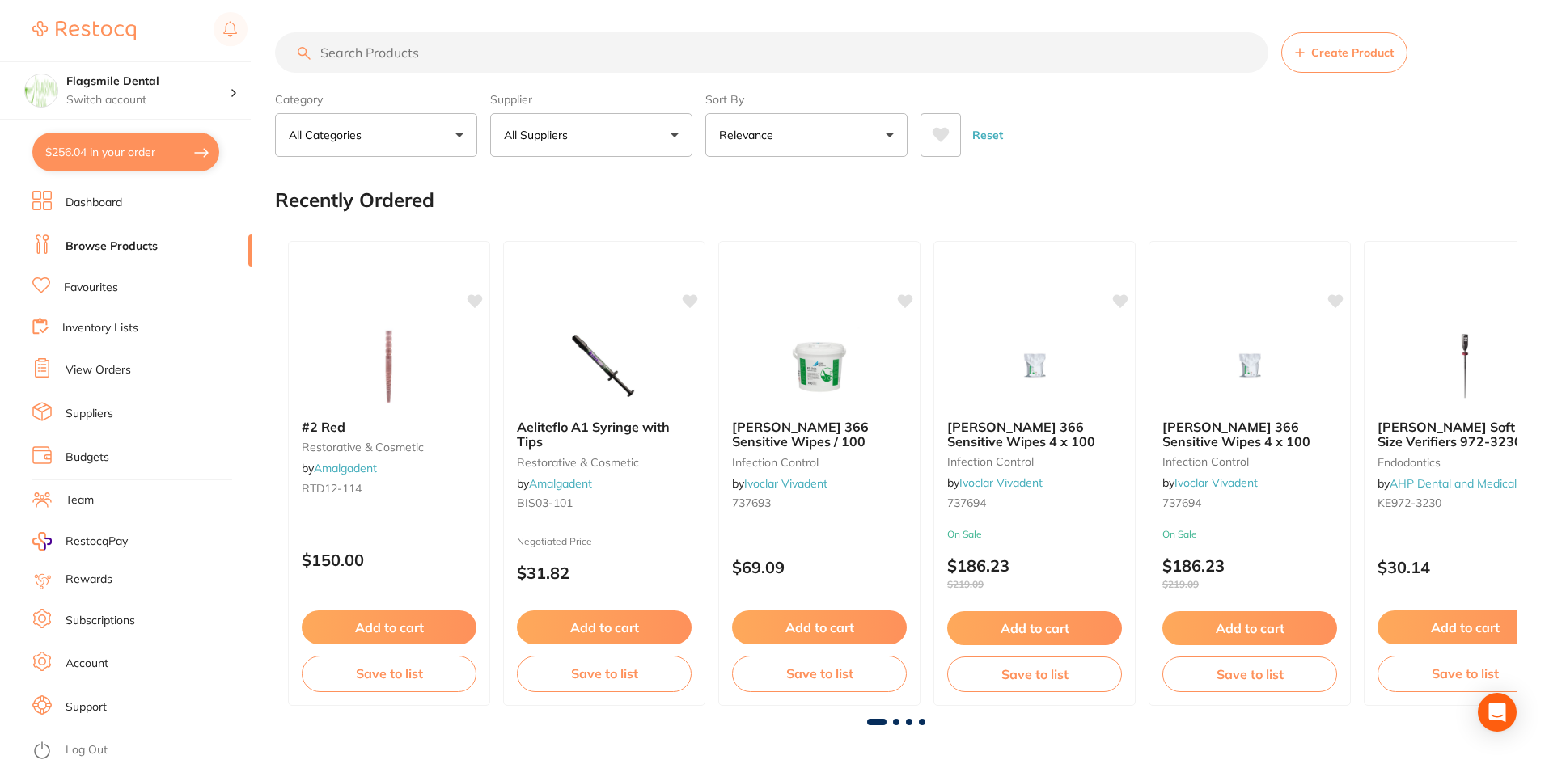
scroll to position [440, 0]
click at [603, 142] on button "All Suppliers" at bounding box center [591, 135] width 202 height 44
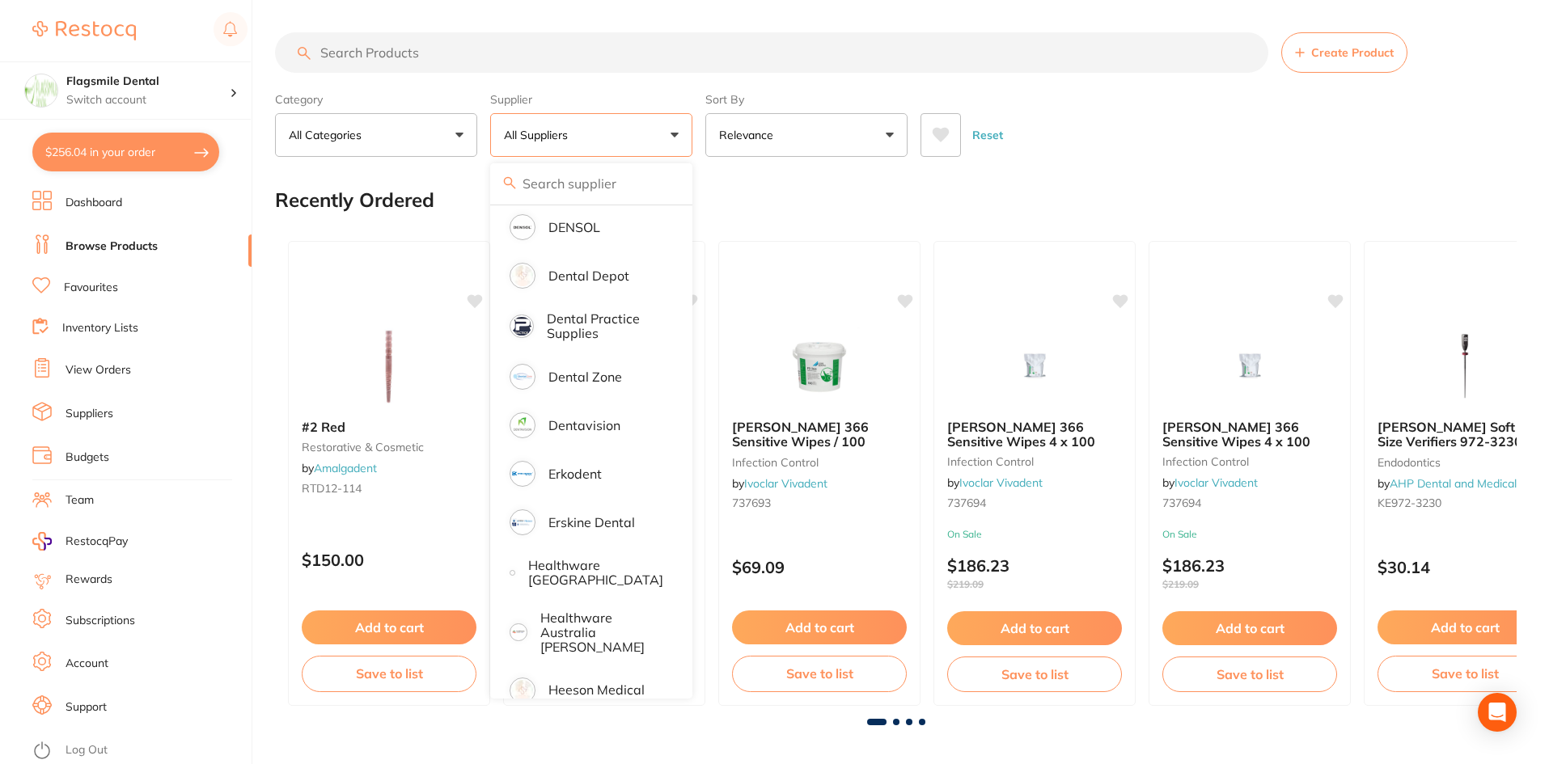
scroll to position [602, 0]
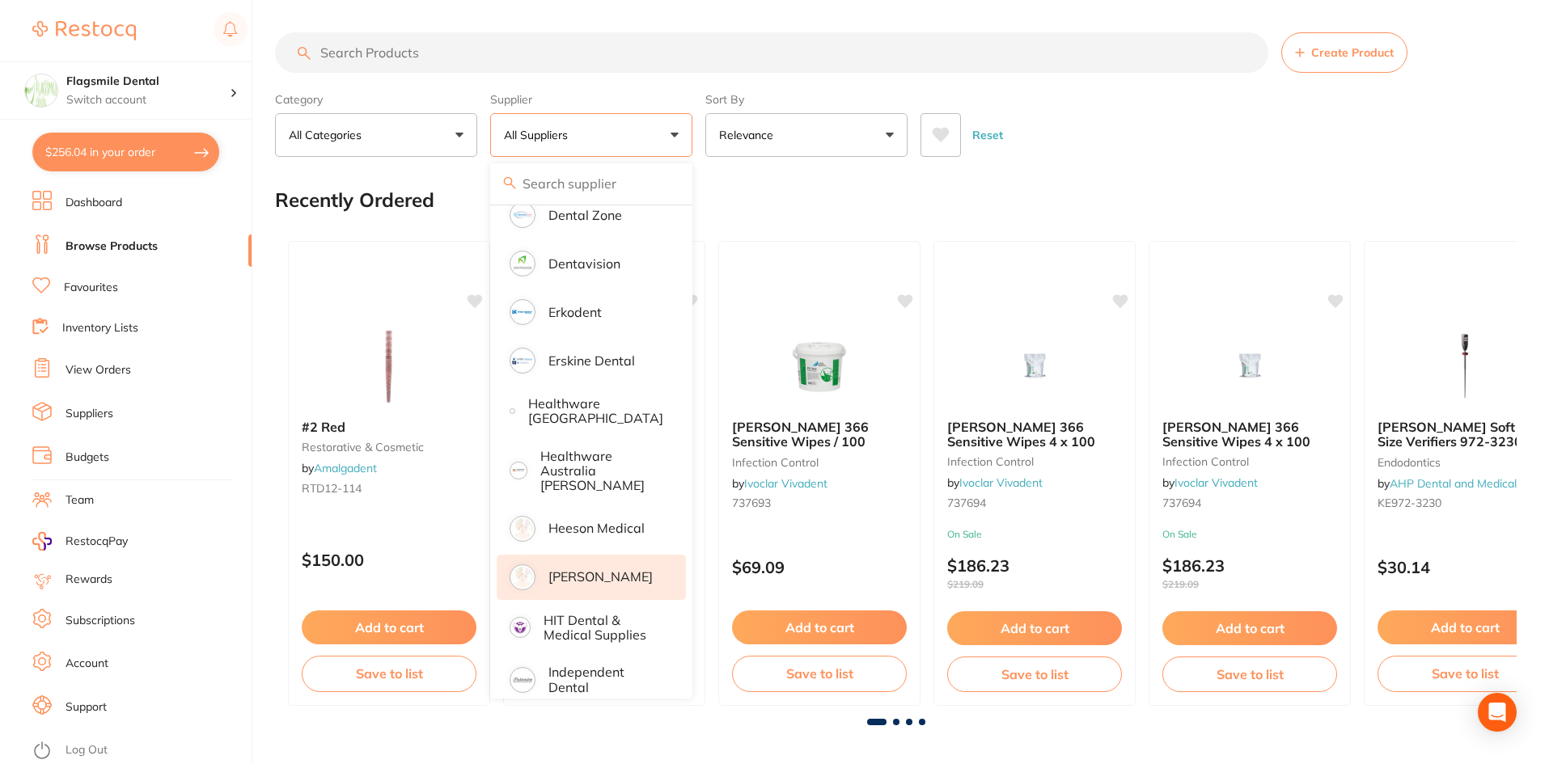
click at [586, 569] on p "[PERSON_NAME]" at bounding box center [600, 576] width 104 height 15
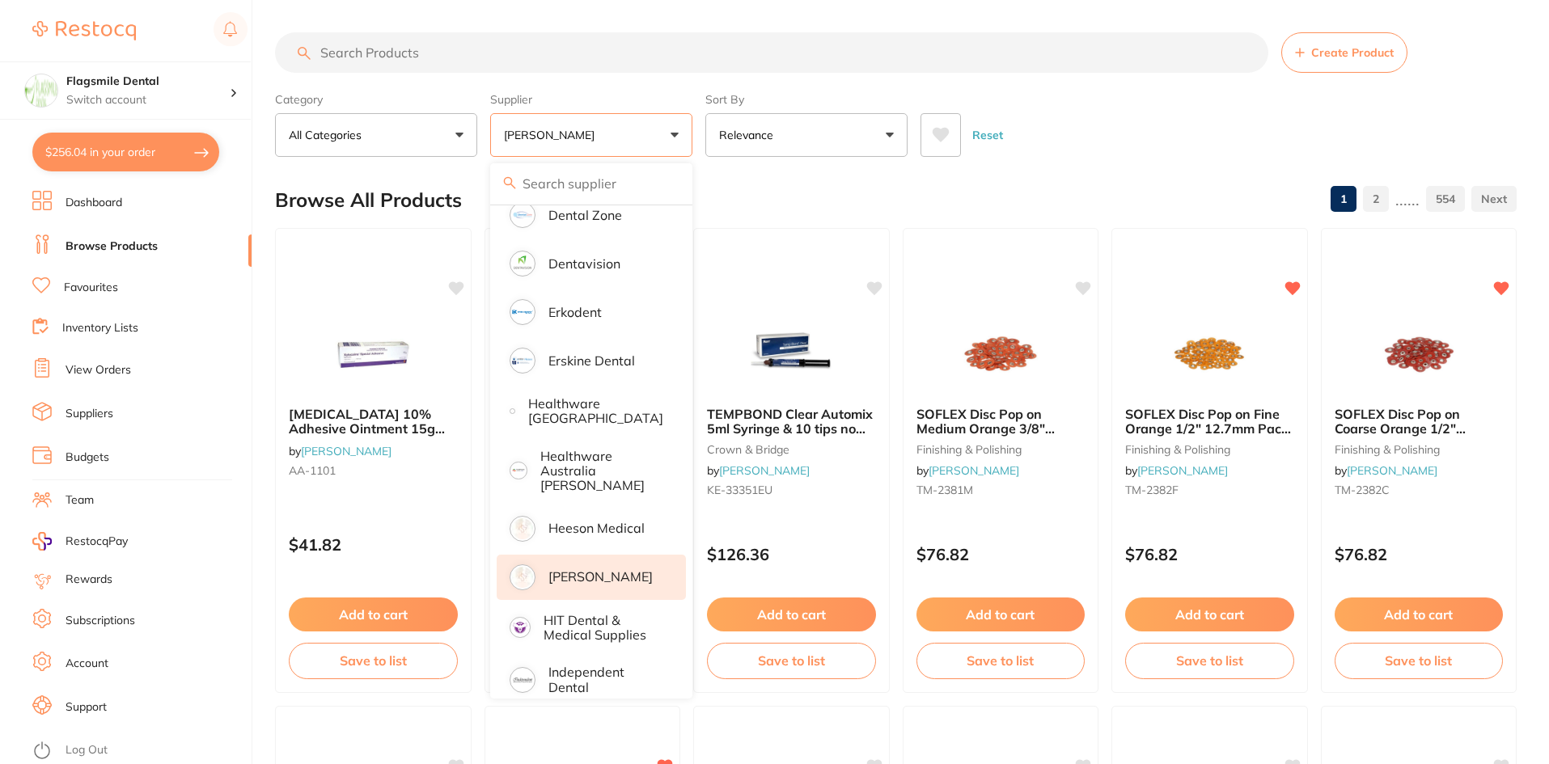
click at [371, 57] on input "search" at bounding box center [771, 52] width 993 height 40
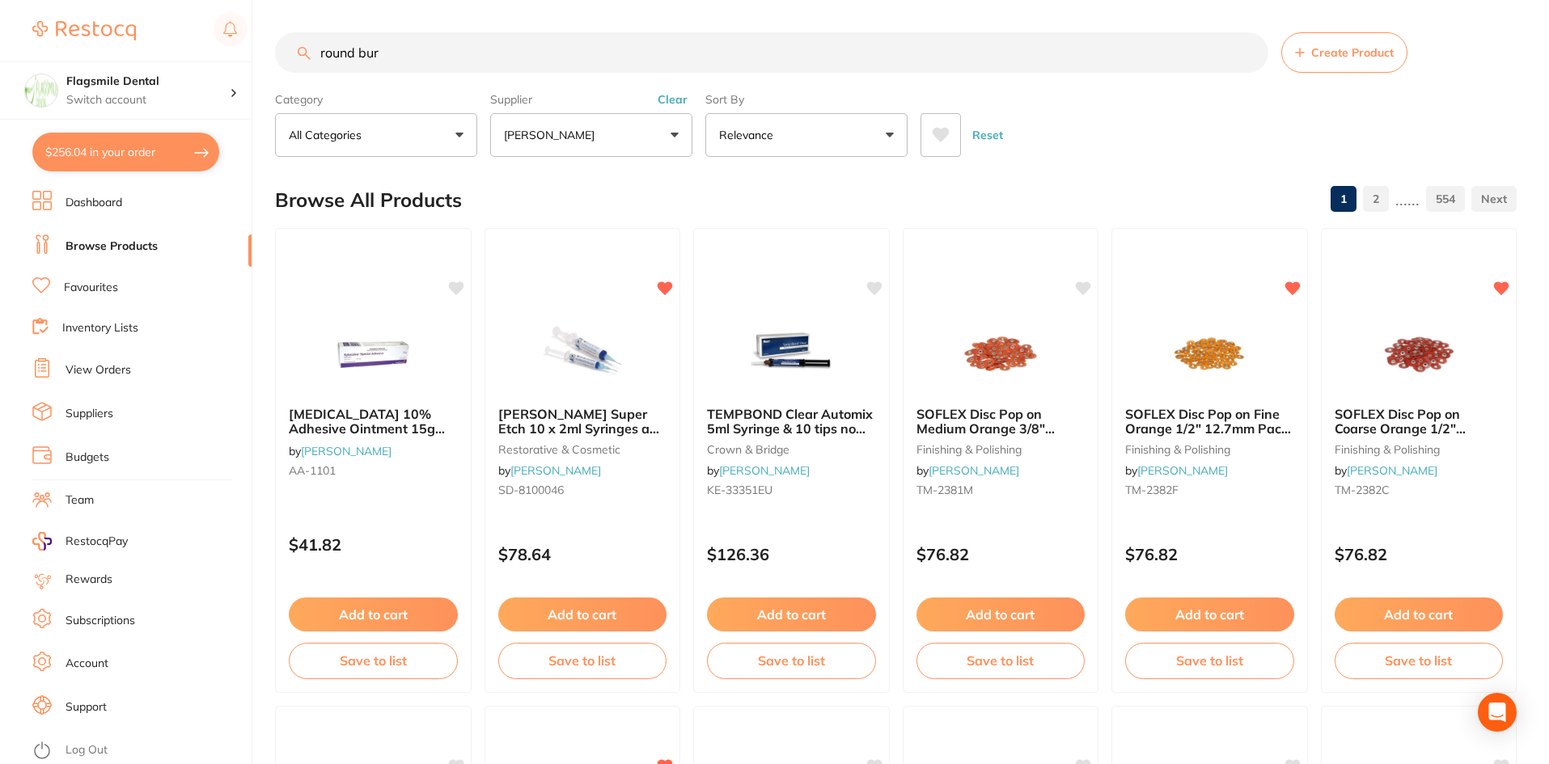
type input "round bur"
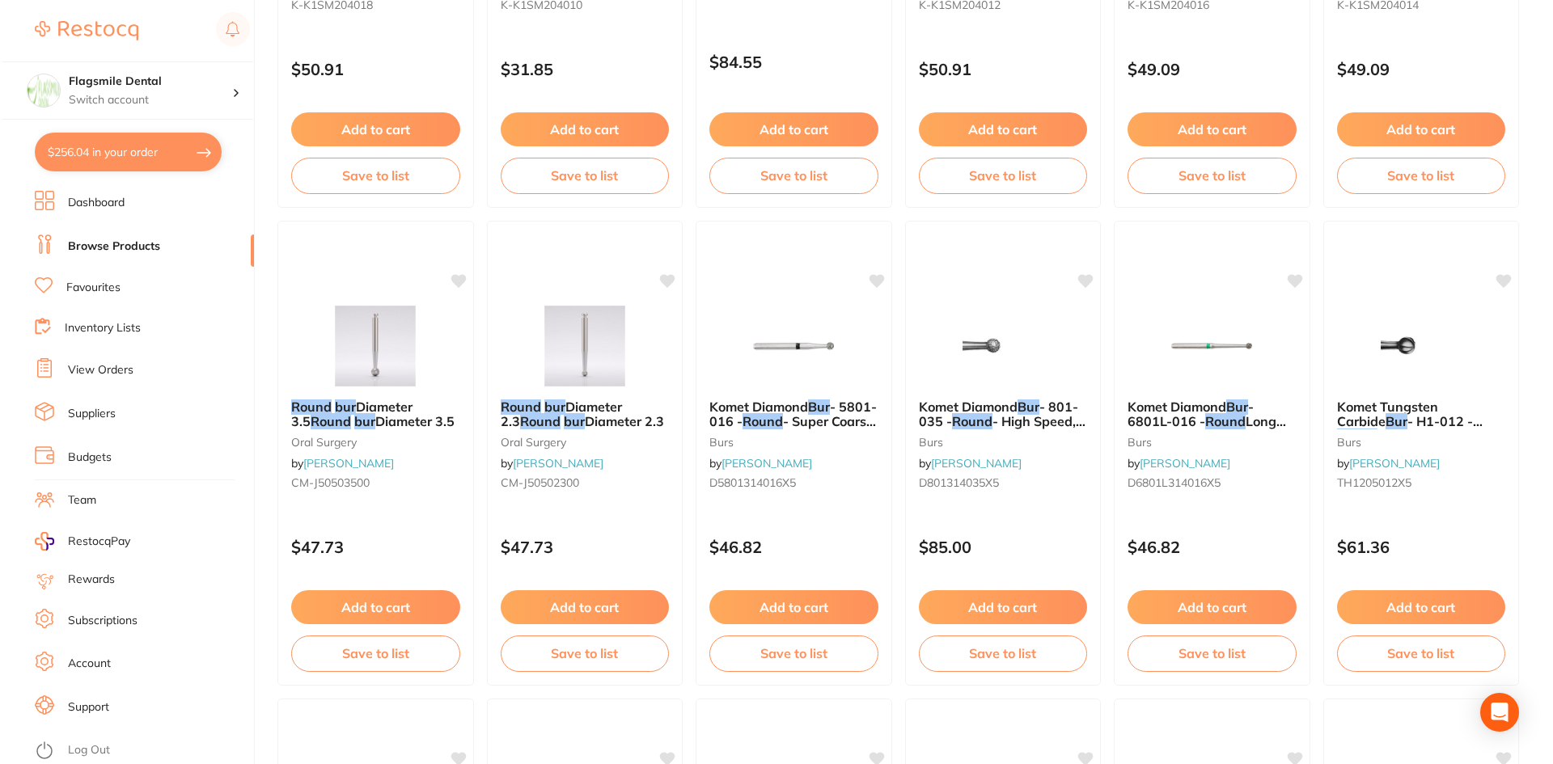
scroll to position [0, 0]
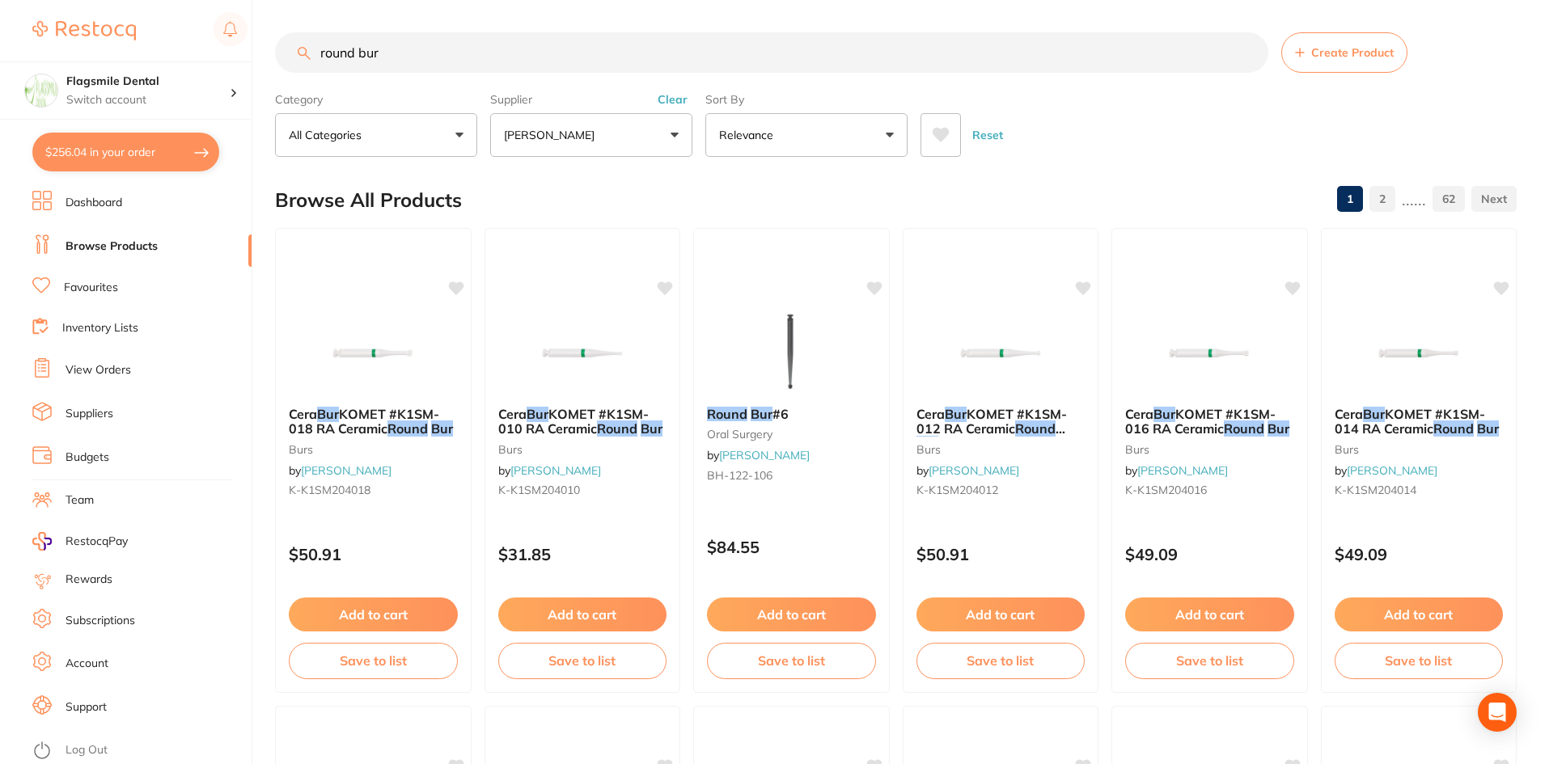
click at [755, 130] on p "Relevance" at bounding box center [749, 135] width 61 height 16
click at [1121, 183] on div "Browse All Products 1 2 ...... 62" at bounding box center [896, 200] width 1242 height 54
click at [358, 127] on p "All Categories" at bounding box center [328, 135] width 79 height 16
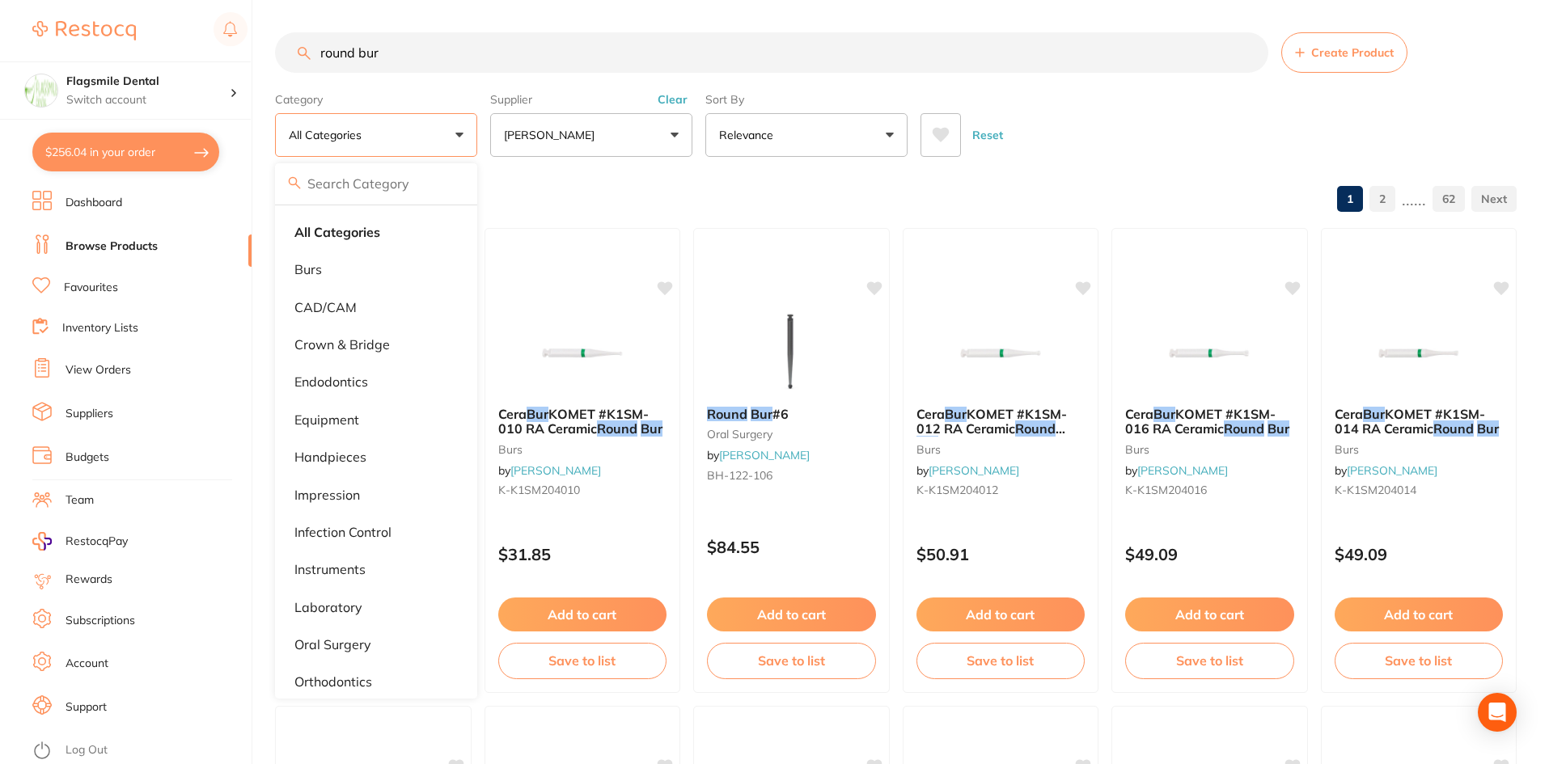
click at [392, 94] on label "Category" at bounding box center [376, 99] width 202 height 15
click at [104, 288] on link "Favourites" at bounding box center [91, 288] width 54 height 16
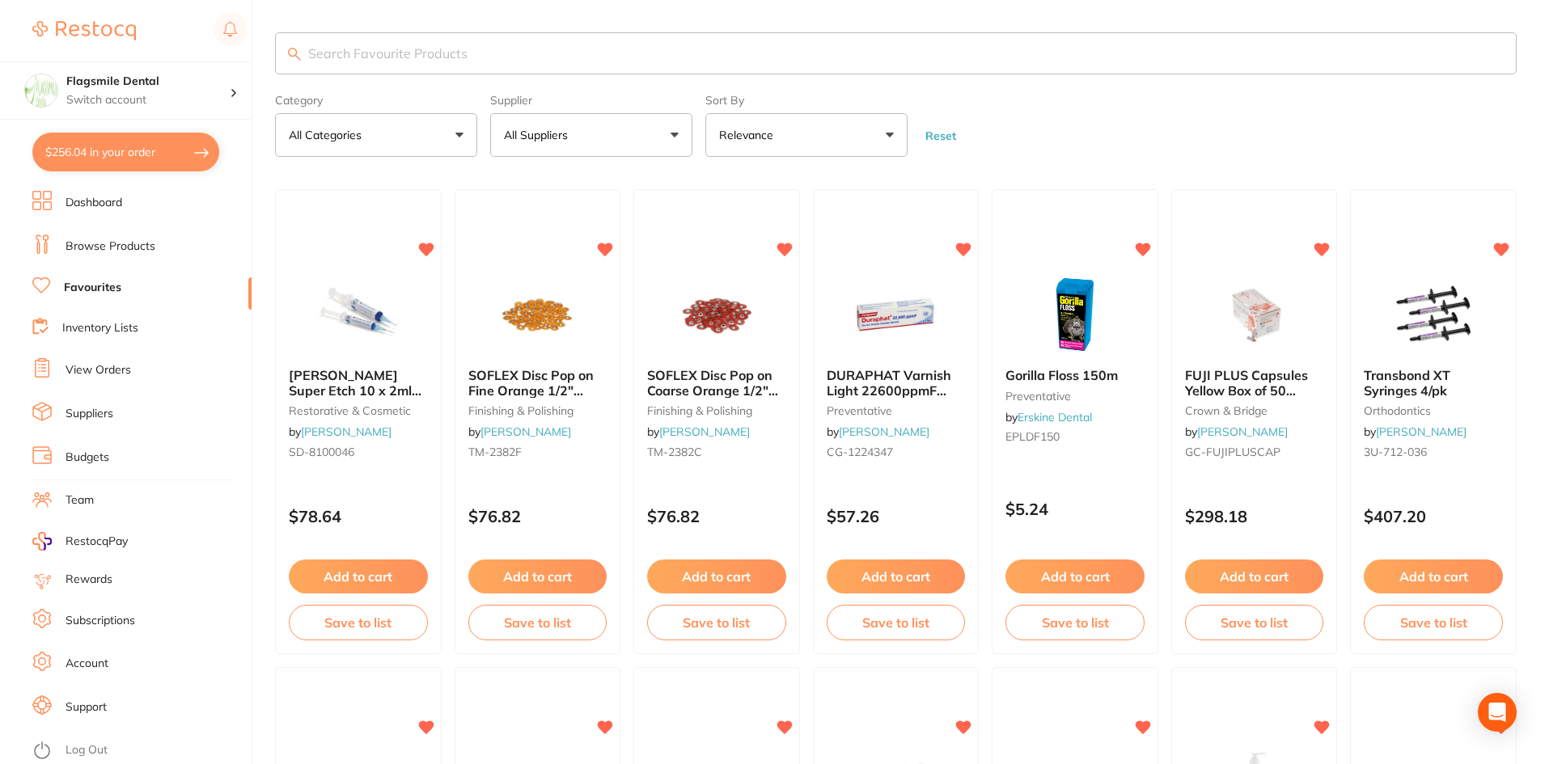
click at [441, 124] on button "All Categories" at bounding box center [376, 135] width 202 height 44
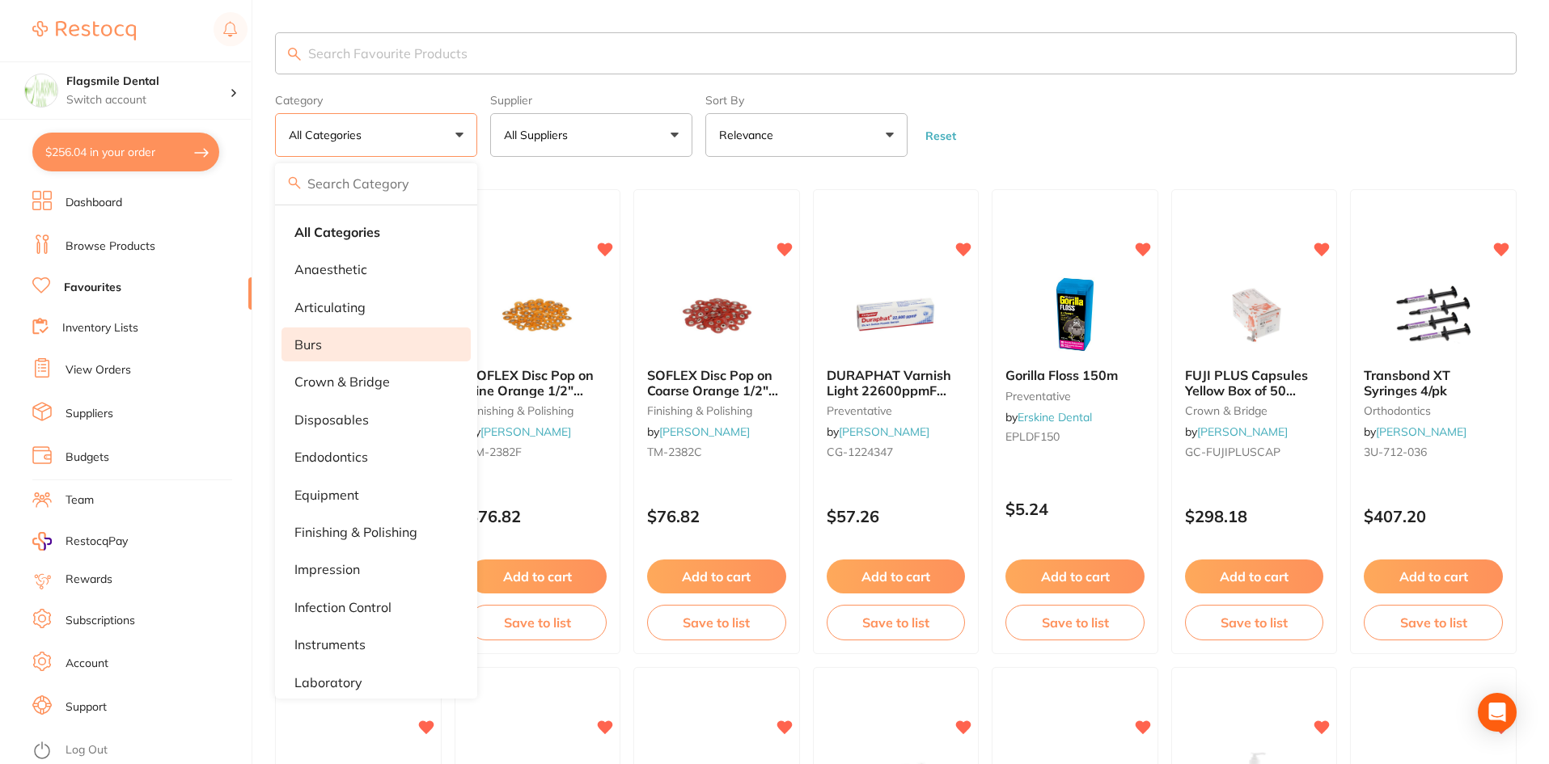
click at [316, 346] on p "burs" at bounding box center [308, 344] width 28 height 15
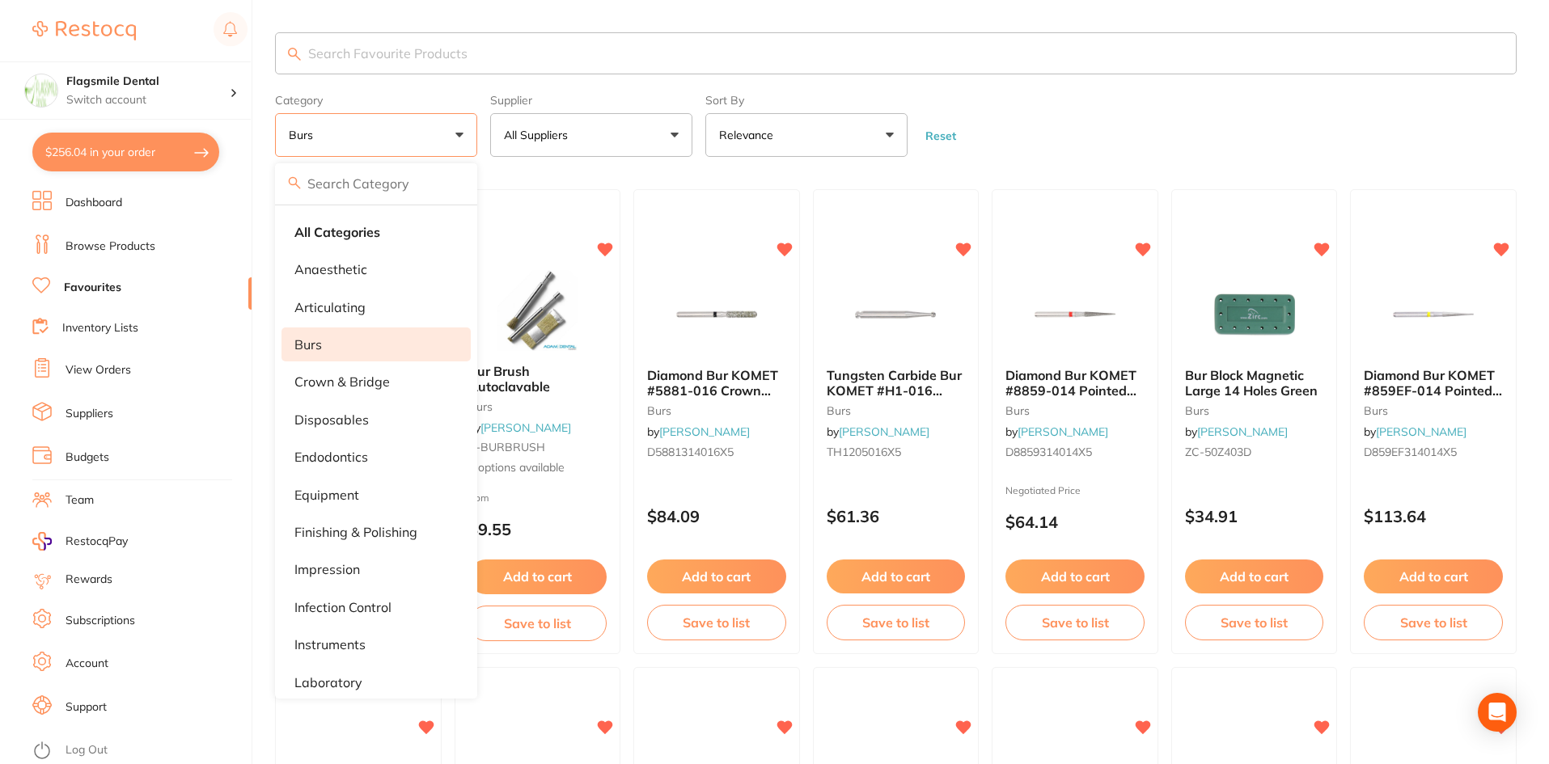
click at [1049, 130] on form "Category burs All Categories anaesthetic articulating burs crown & bridge dispo…" at bounding box center [896, 122] width 1242 height 70
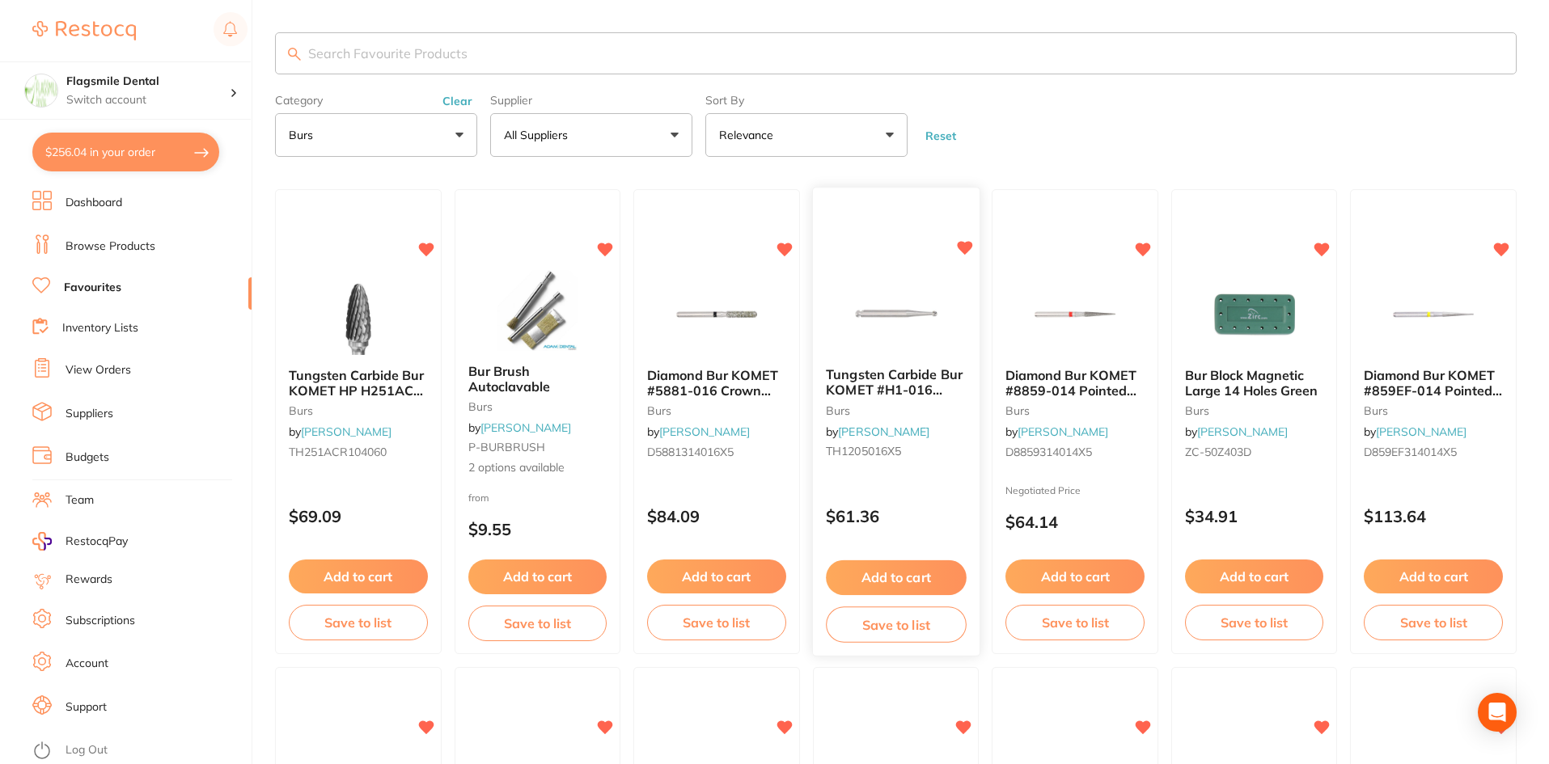
click at [877, 384] on span "Tungsten Carbide Bur KOMET #H1-016 Round [PERSON_NAME] x 5" at bounding box center [894, 397] width 137 height 61
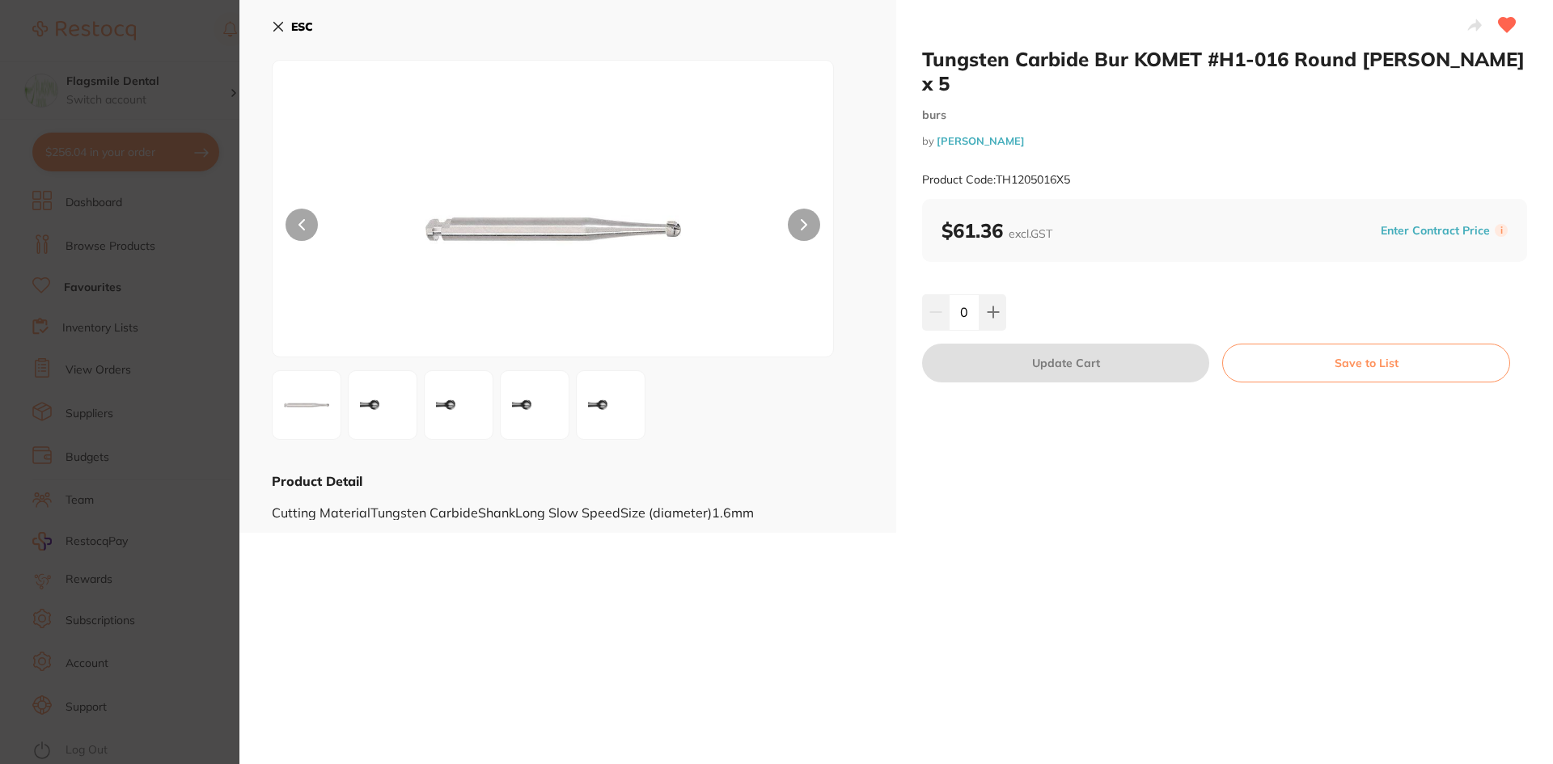
click at [184, 286] on section "Tungsten Carbide Bur KOMET #H1-016 Round [PERSON_NAME] x 5 burs by [PERSON_NAME…" at bounding box center [776, 382] width 1553 height 764
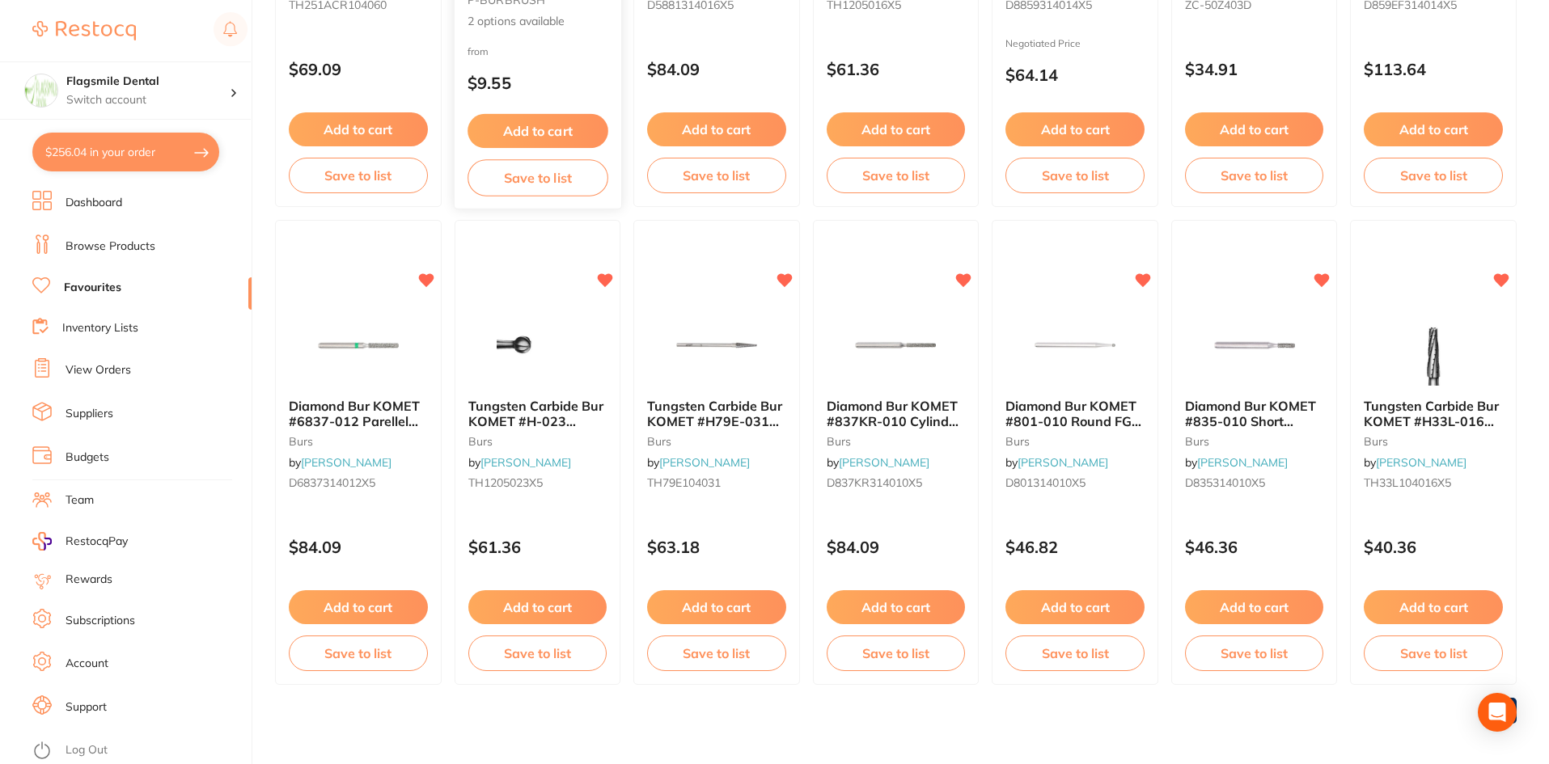
scroll to position [452, 0]
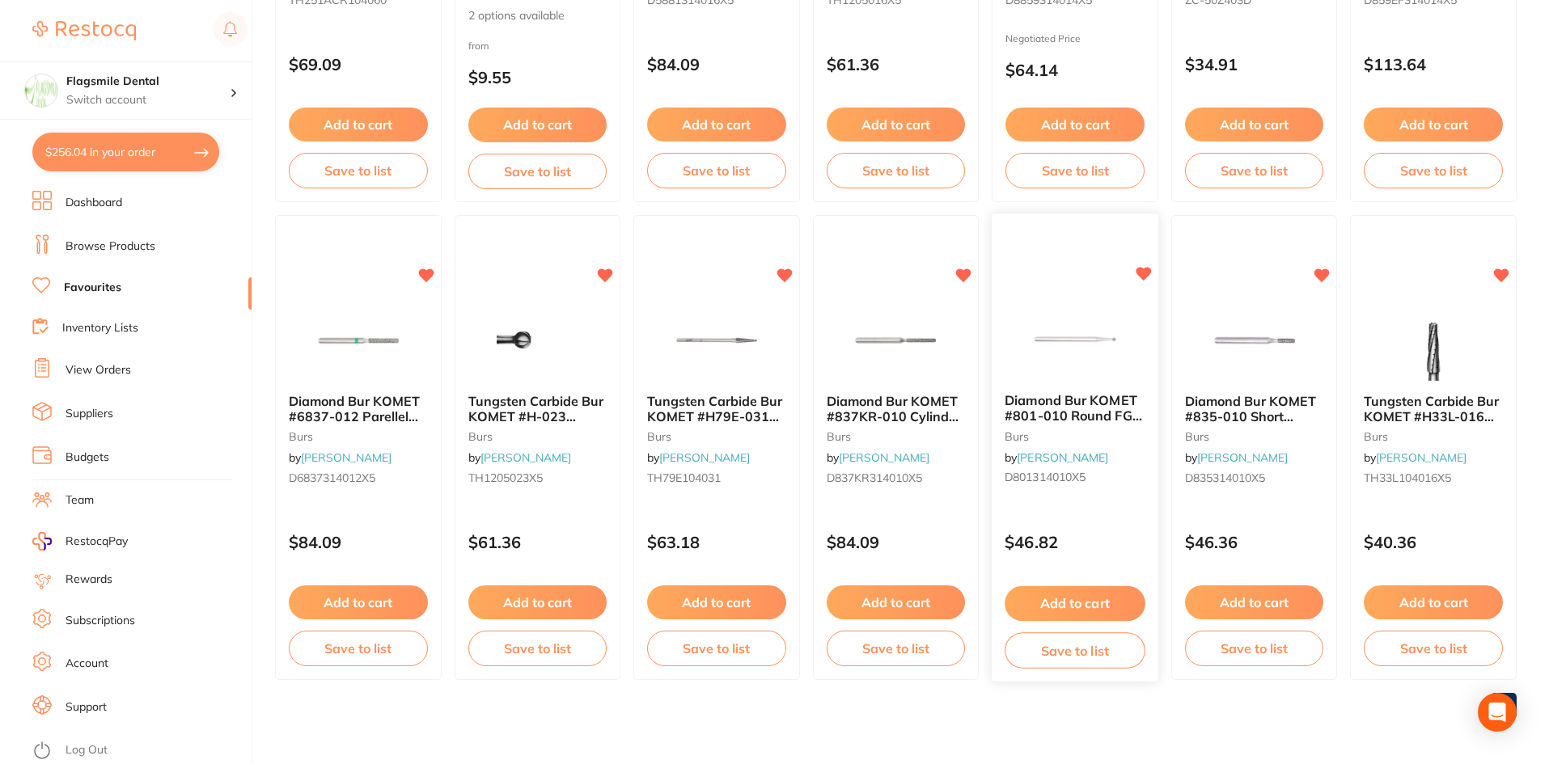
click at [1078, 385] on div "Diamond Bur KOMET #801-010 Round FG Pack of 5 burs by [PERSON_NAME] D801314010X5" at bounding box center [1075, 443] width 167 height 124
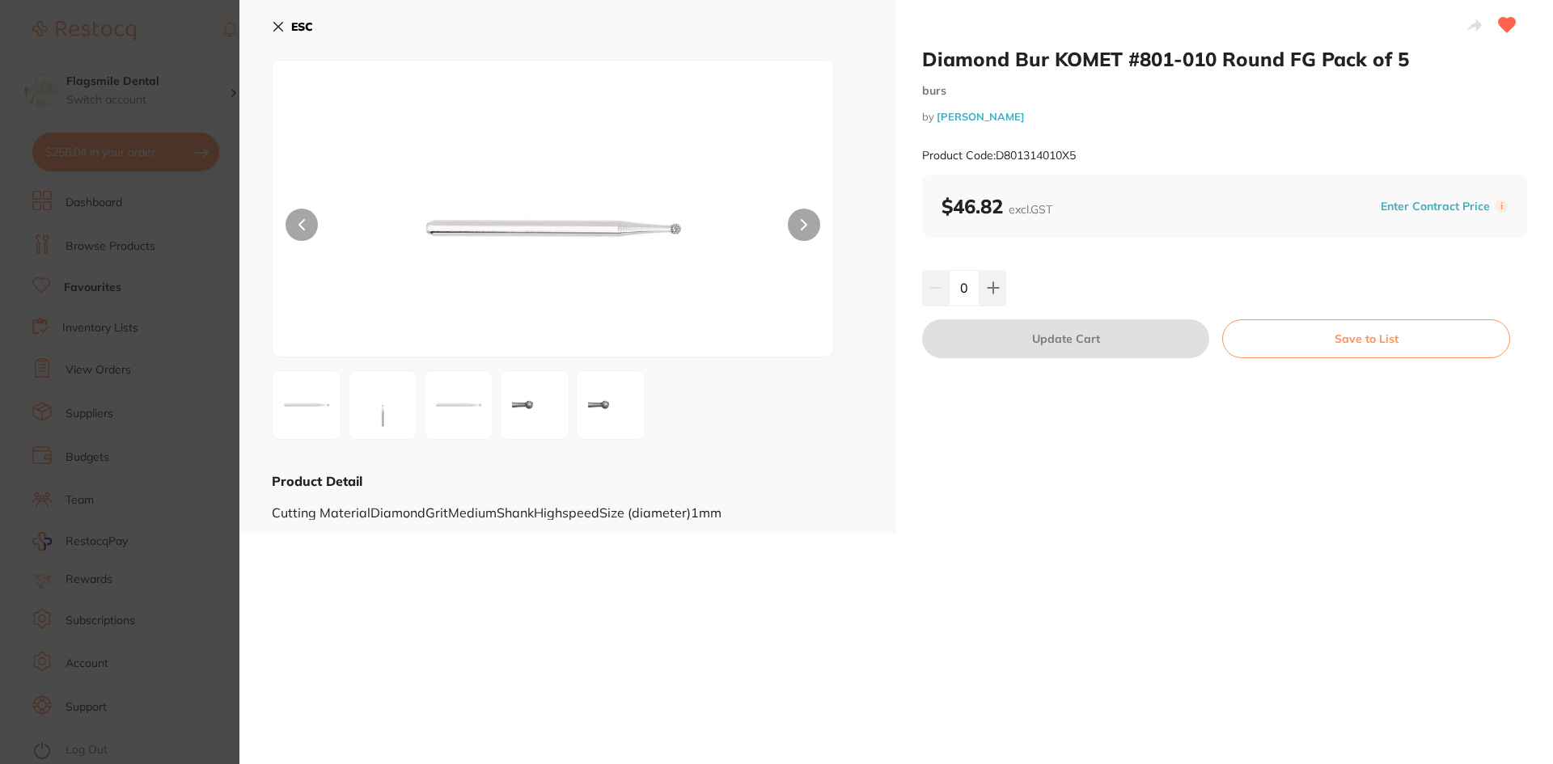
click at [1053, 154] on small "Product Code: D801314010X5" at bounding box center [999, 156] width 154 height 14
copy small "D801314010X5"
click at [140, 232] on section "Diamond Bur KOMET #801-010 Round FG Pack of 5 burs by [PERSON_NAME] Product Cod…" at bounding box center [776, 382] width 1553 height 764
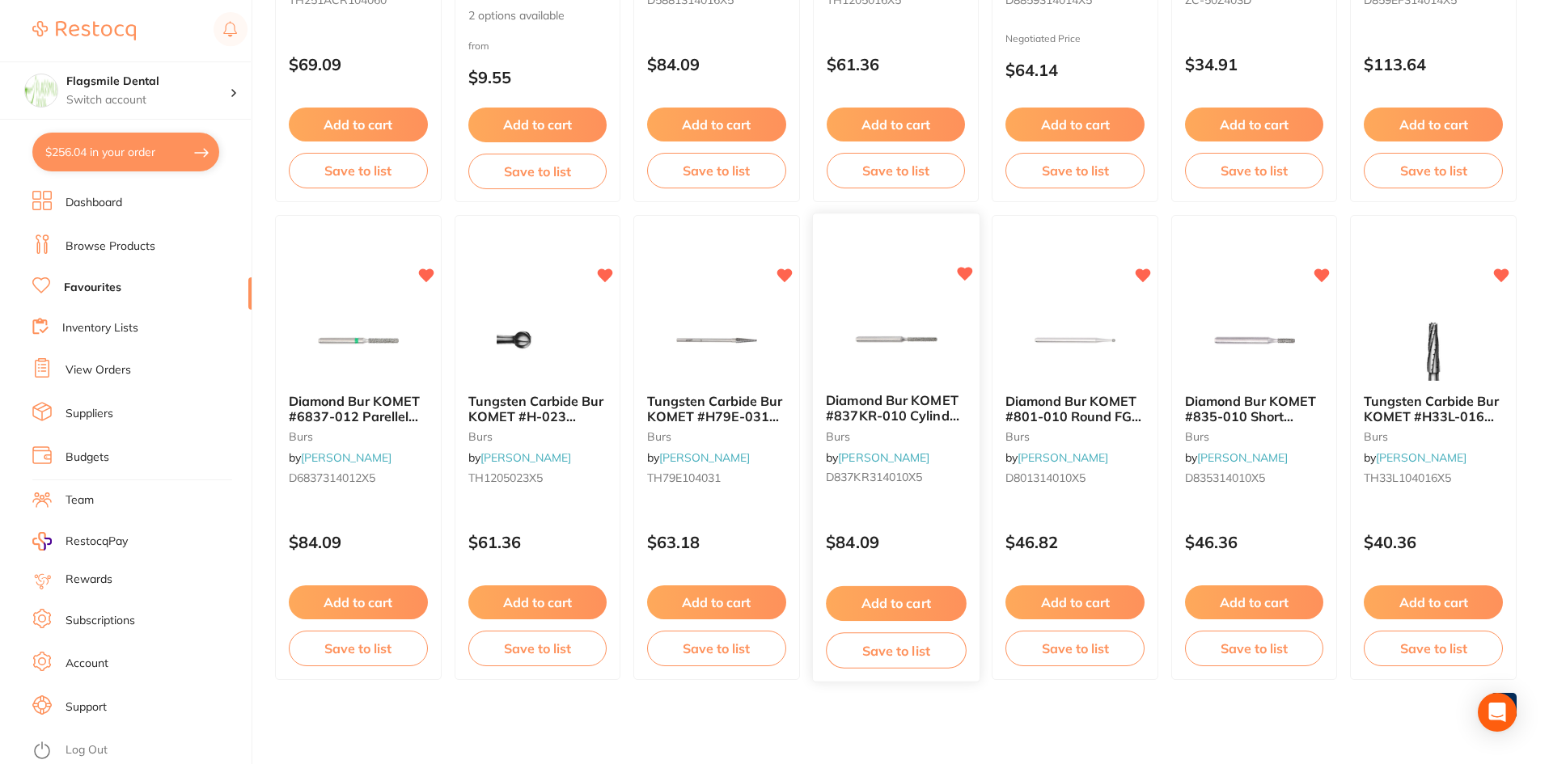
click at [928, 400] on span "Diamond Bur KOMET #837KR-010 Cylind Parallel Shoulder FG x5" at bounding box center [892, 423] width 133 height 61
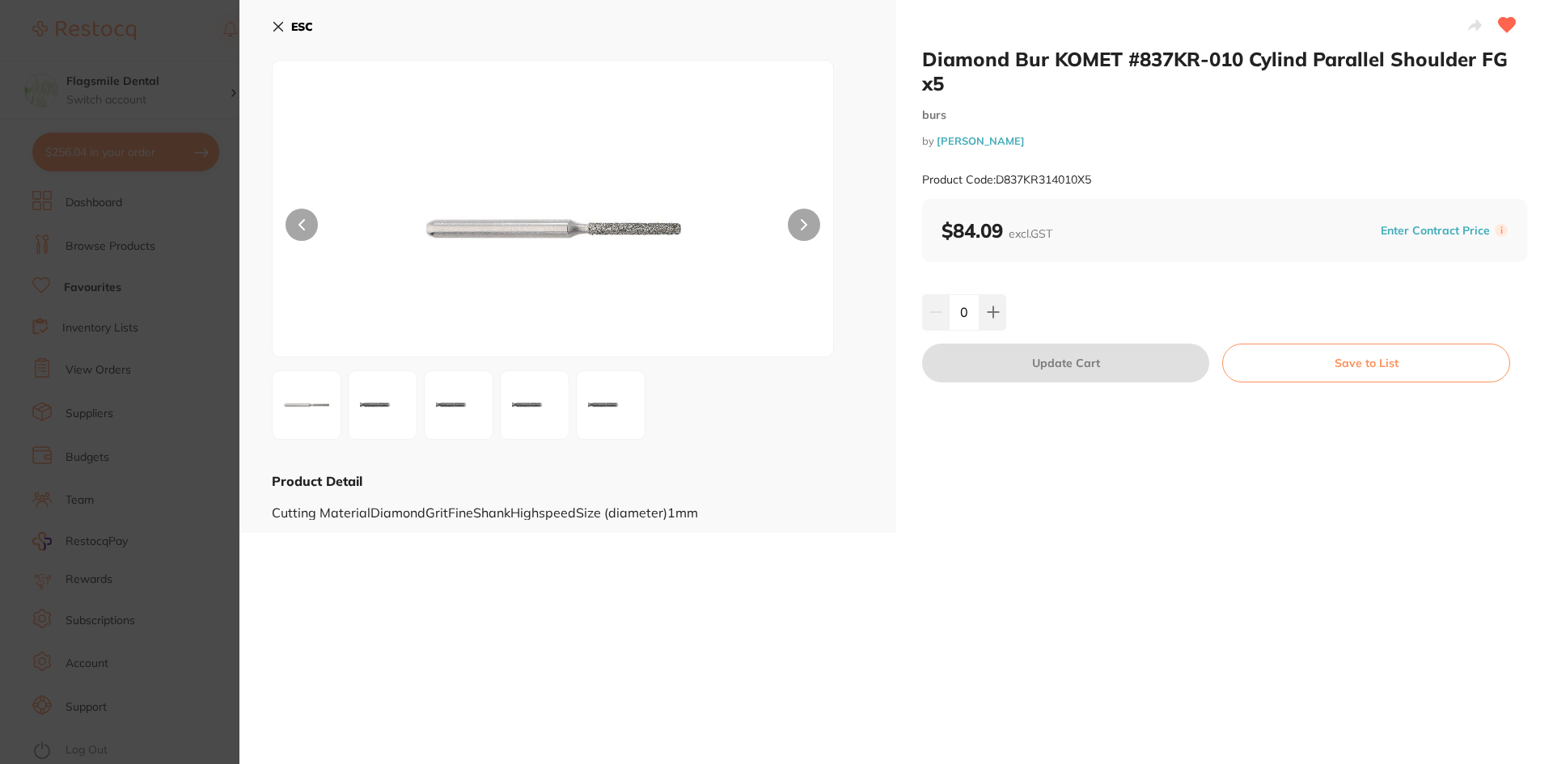
click at [1054, 184] on small "Product Code: D837KR314010X5" at bounding box center [1006, 180] width 169 height 14
copy small "D837KR314010X5"
click at [148, 110] on section "Diamond Bur KOMET #837KR-010 Cylind Parallel Shoulder FG x5 burs by [PERSON_NAM…" at bounding box center [776, 382] width 1553 height 764
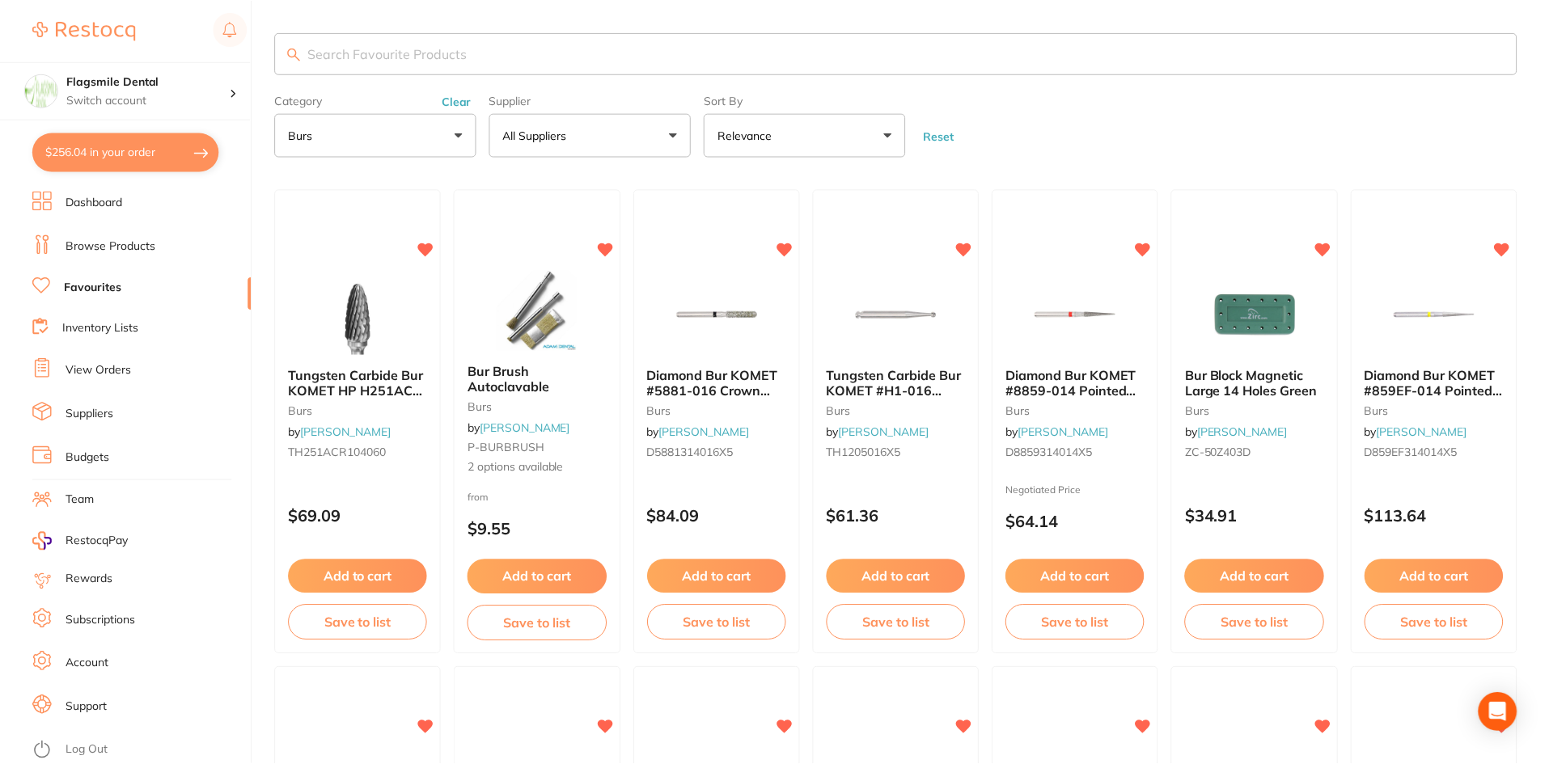
scroll to position [452, 0]
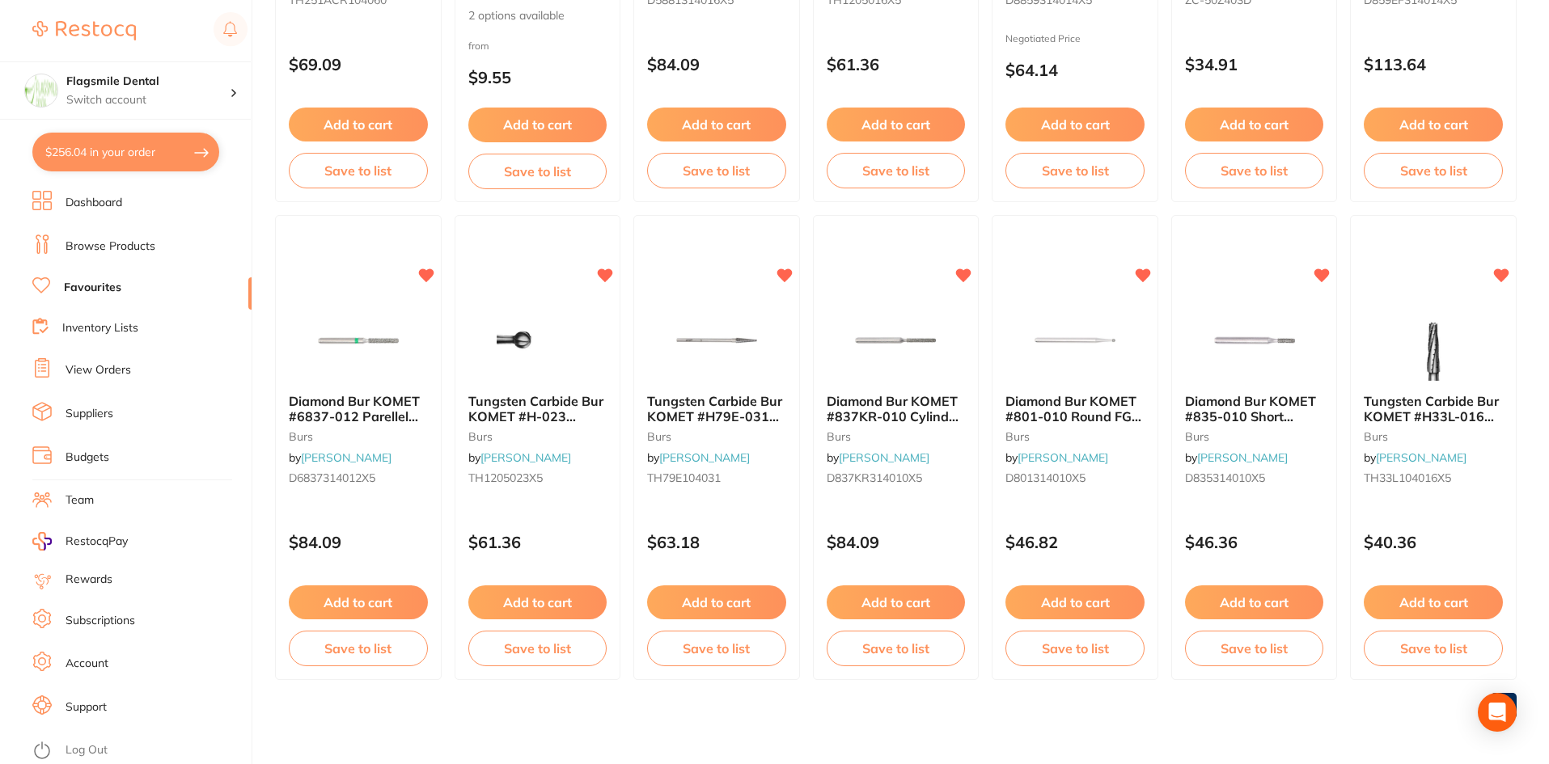
click at [116, 211] on li "Dashboard" at bounding box center [141, 203] width 219 height 24
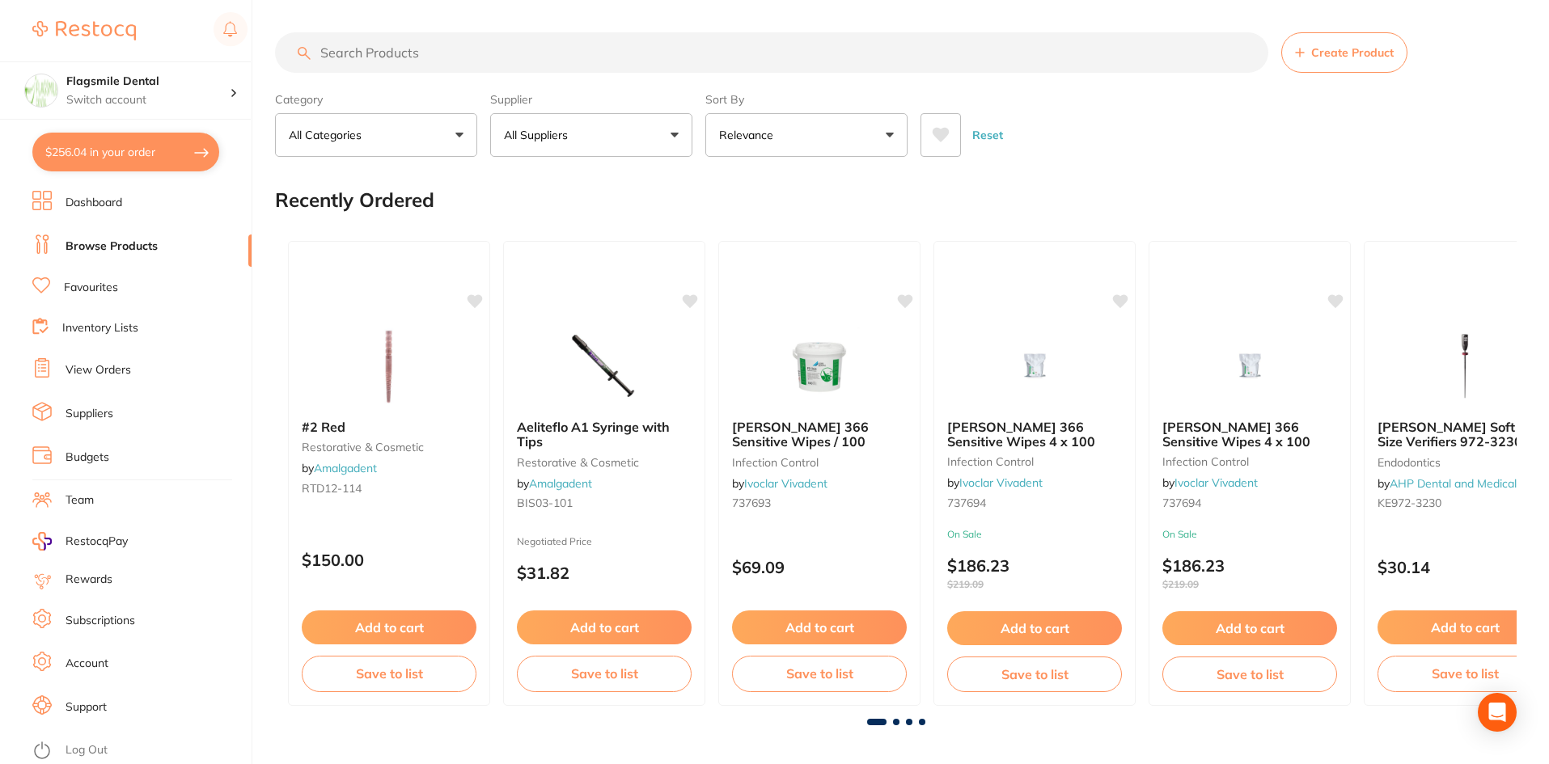
click at [412, 44] on input "search" at bounding box center [771, 52] width 993 height 40
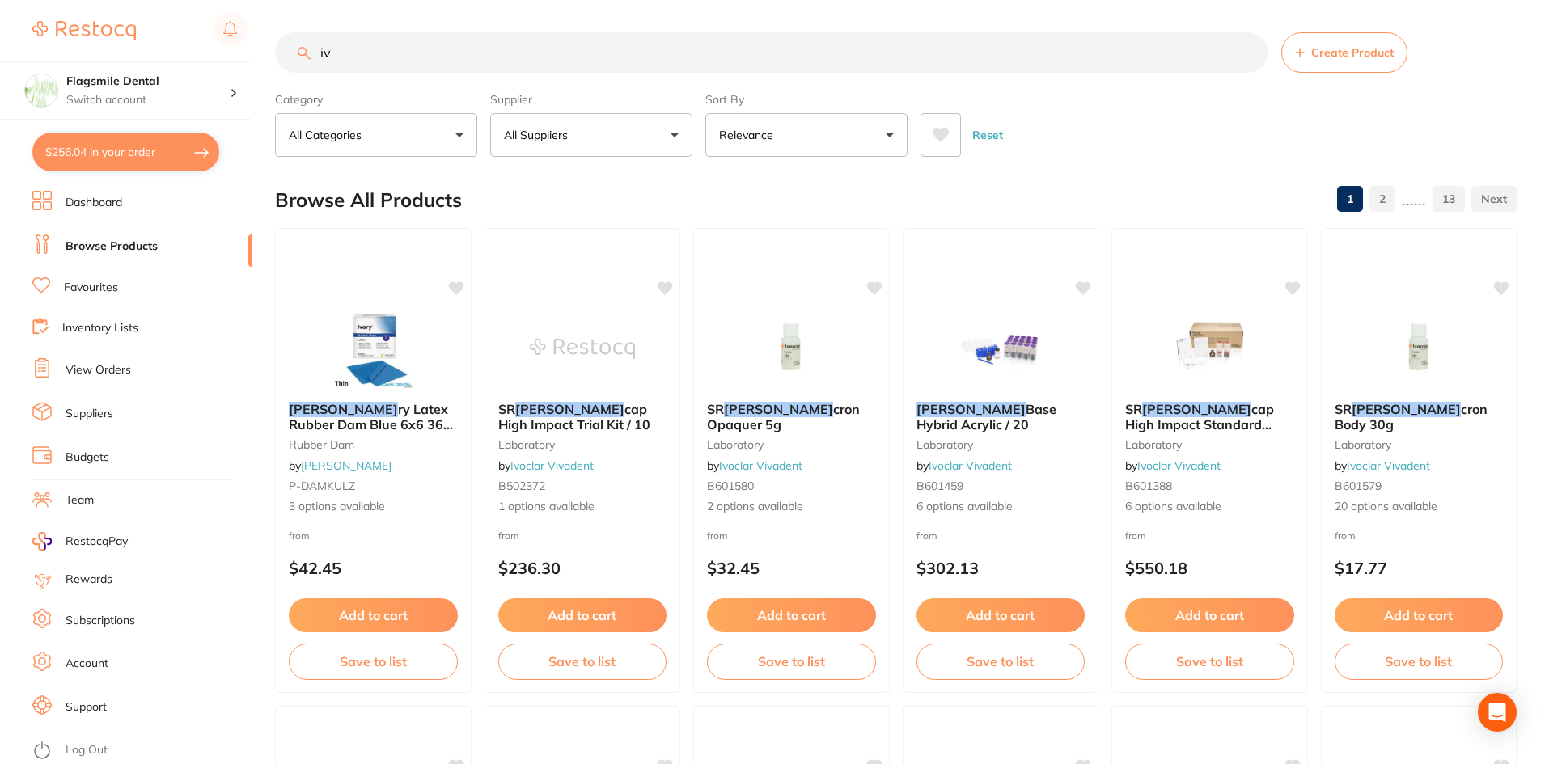
type input "i"
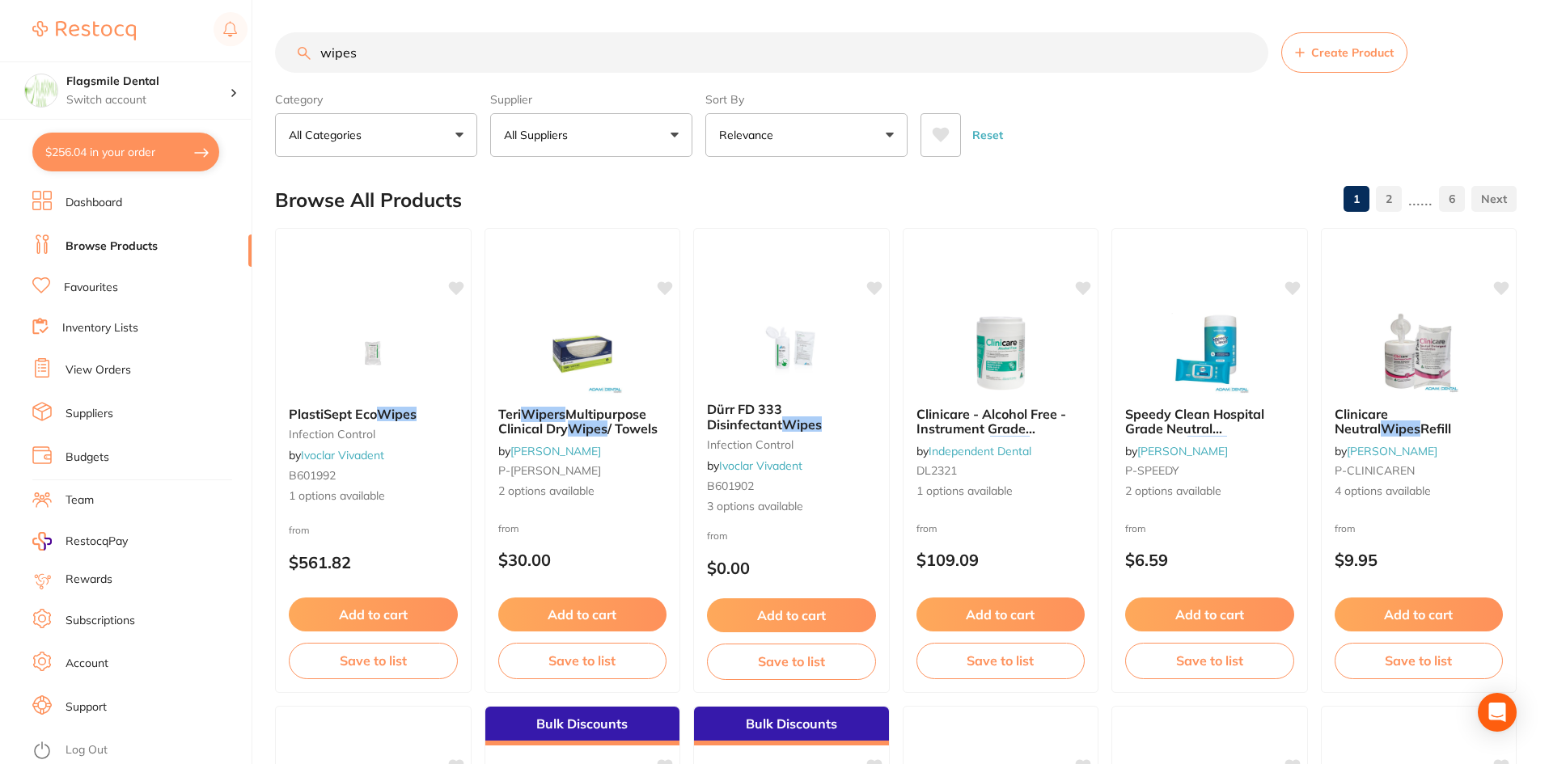
type input "wipes"
click at [640, 142] on button "All Suppliers" at bounding box center [591, 135] width 202 height 44
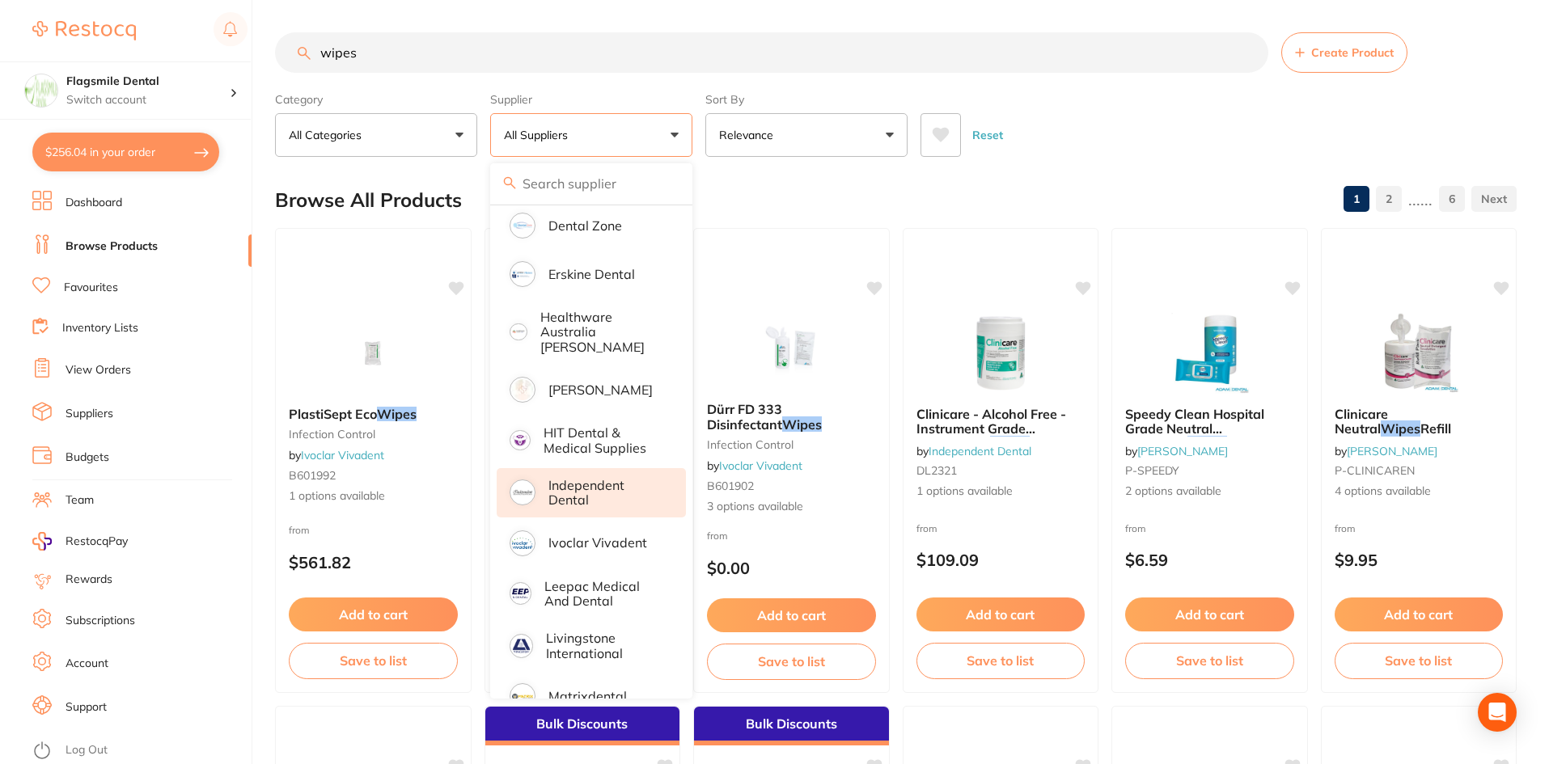
scroll to position [343, 0]
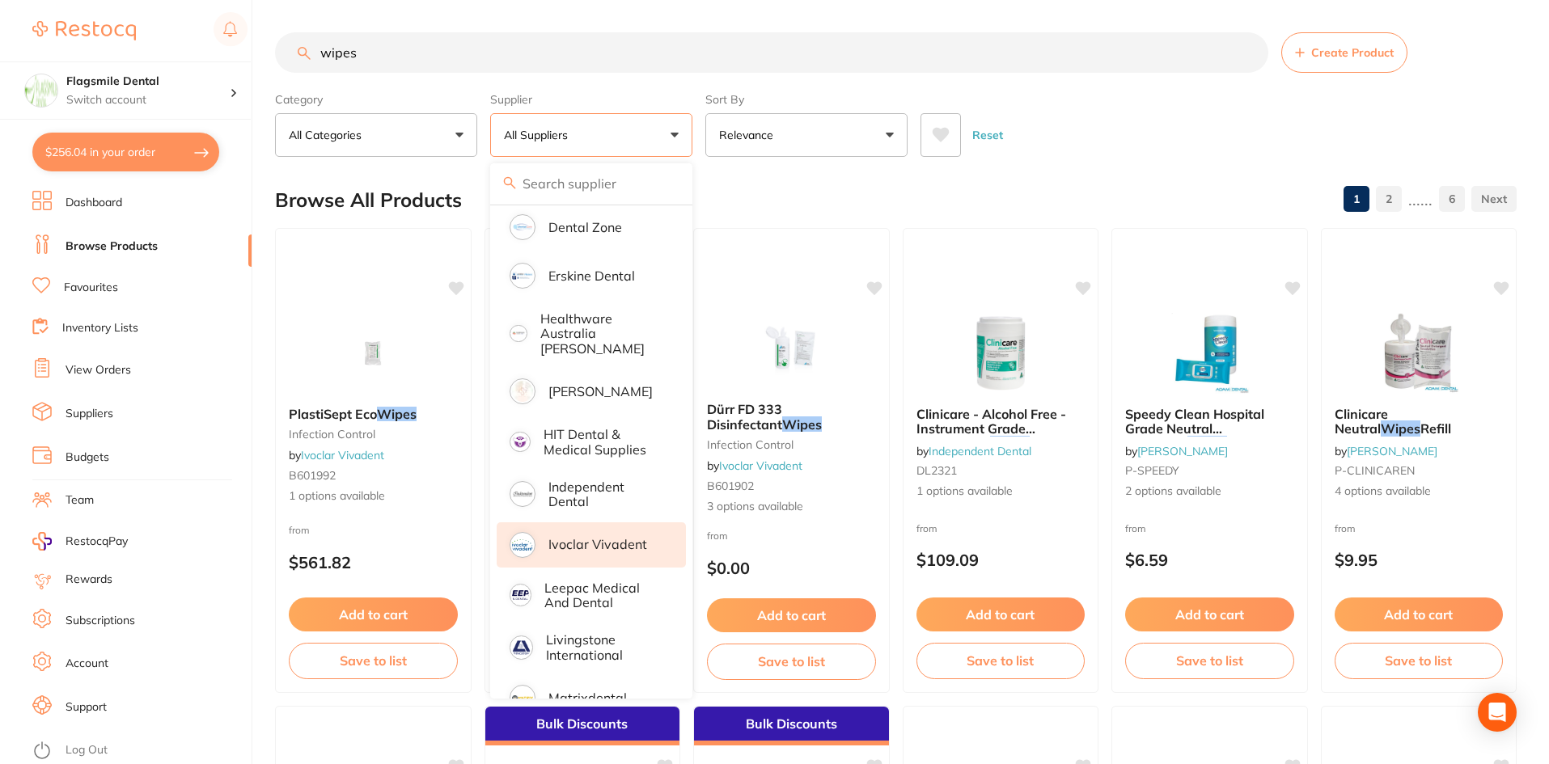
click at [540, 526] on li "Ivoclar Vivadent" at bounding box center [591, 545] width 189 height 45
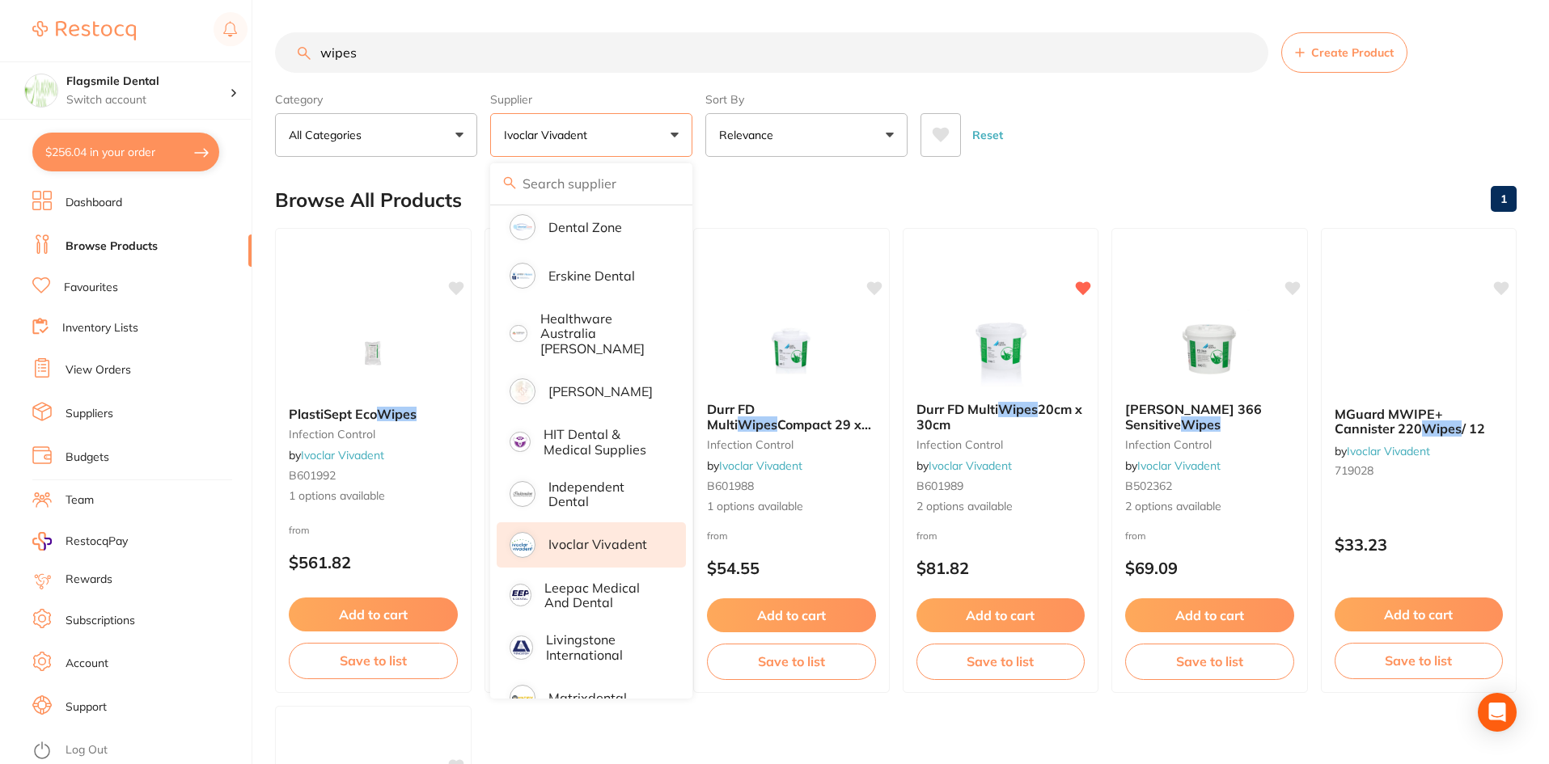
scroll to position [81, 0]
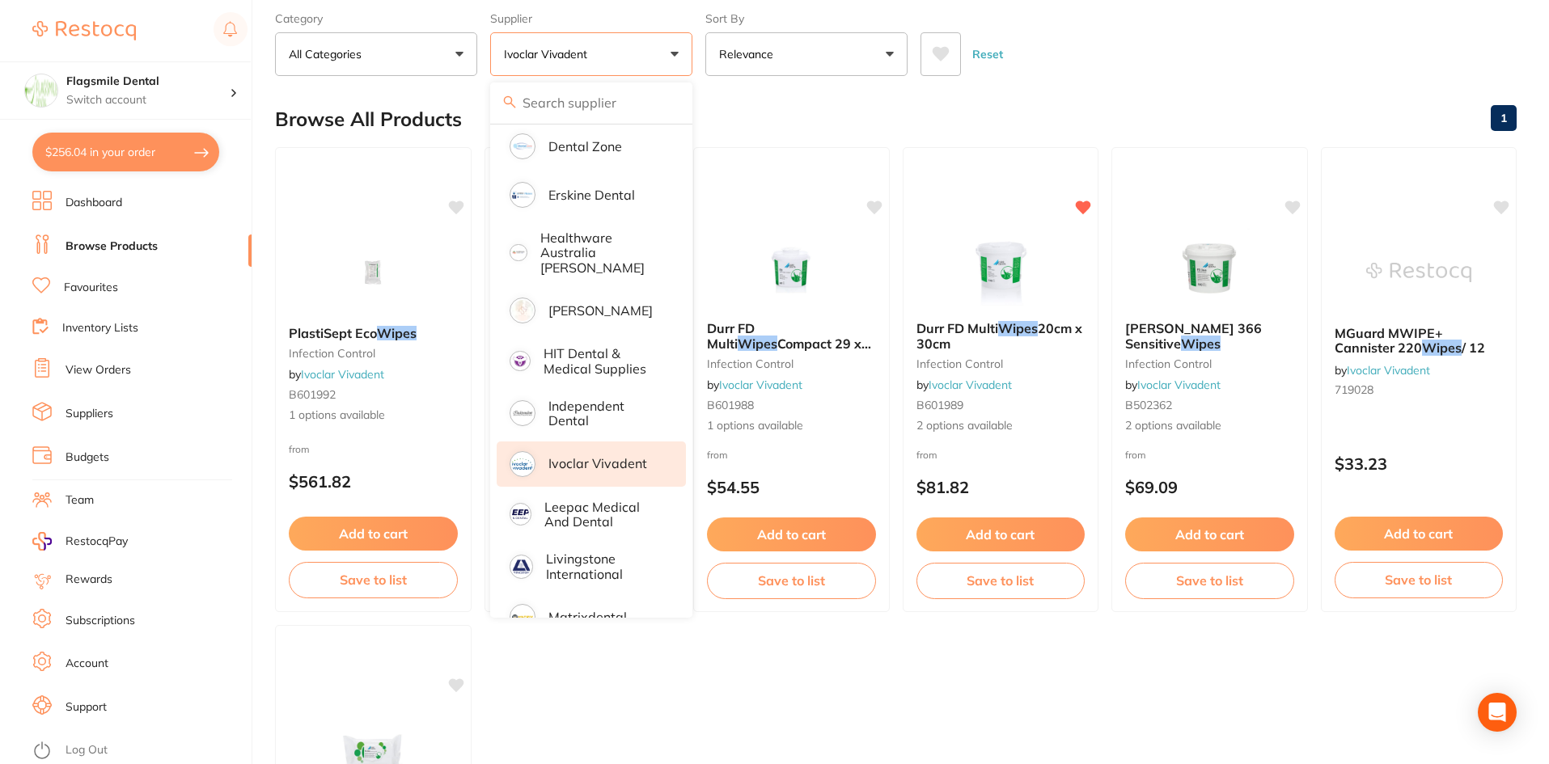
click at [1073, 119] on div "Browse All Products 1" at bounding box center [896, 119] width 1242 height 54
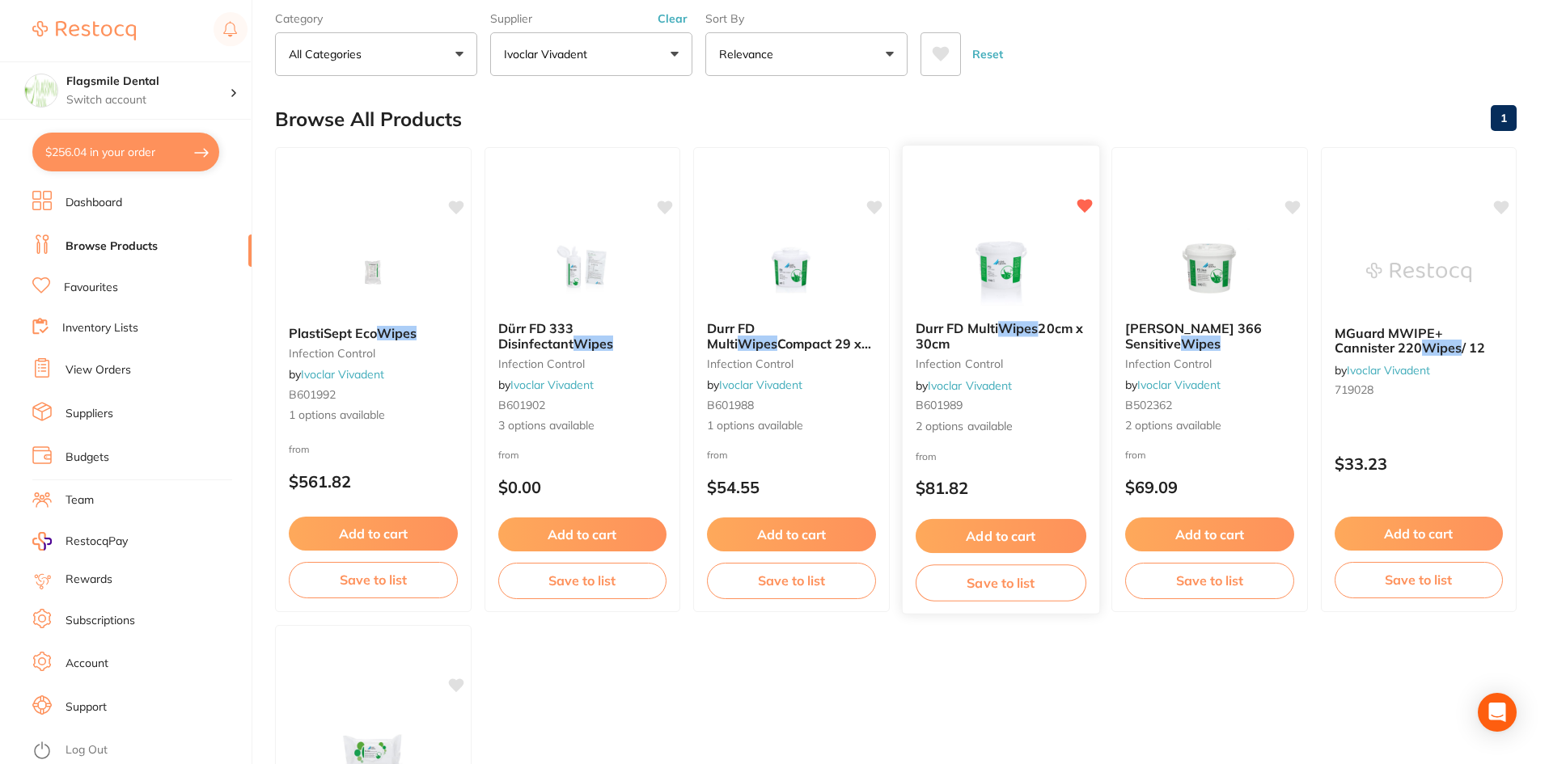
click at [1002, 251] on img at bounding box center [1000, 267] width 106 height 82
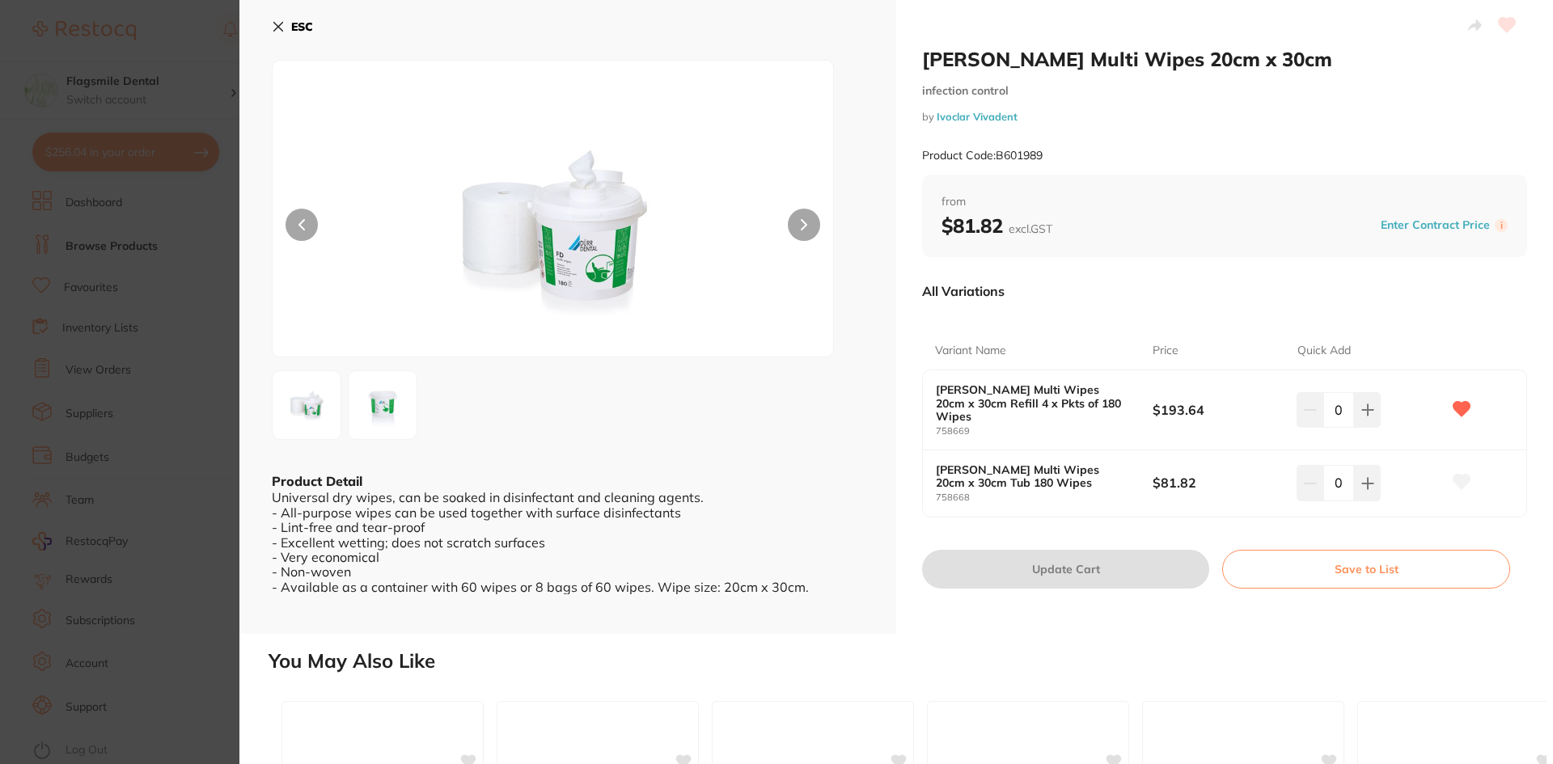
click at [1462, 402] on icon at bounding box center [1462, 408] width 17 height 15
click at [159, 307] on section "[PERSON_NAME] Multi Wipes 20cm x 30cm infection control by Ivoclar Vivadent Pro…" at bounding box center [776, 382] width 1553 height 764
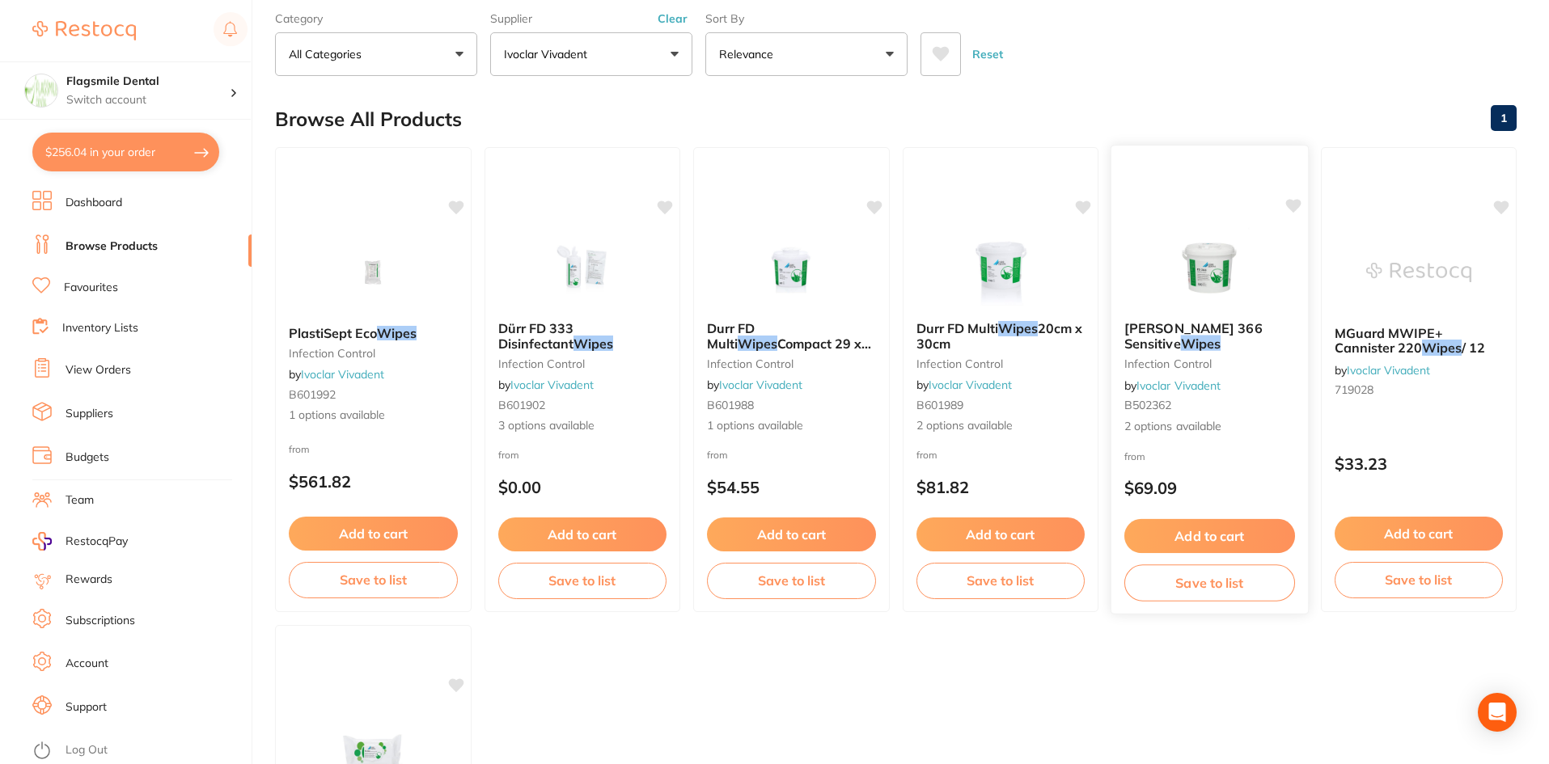
click at [1200, 291] on img at bounding box center [1210, 267] width 106 height 82
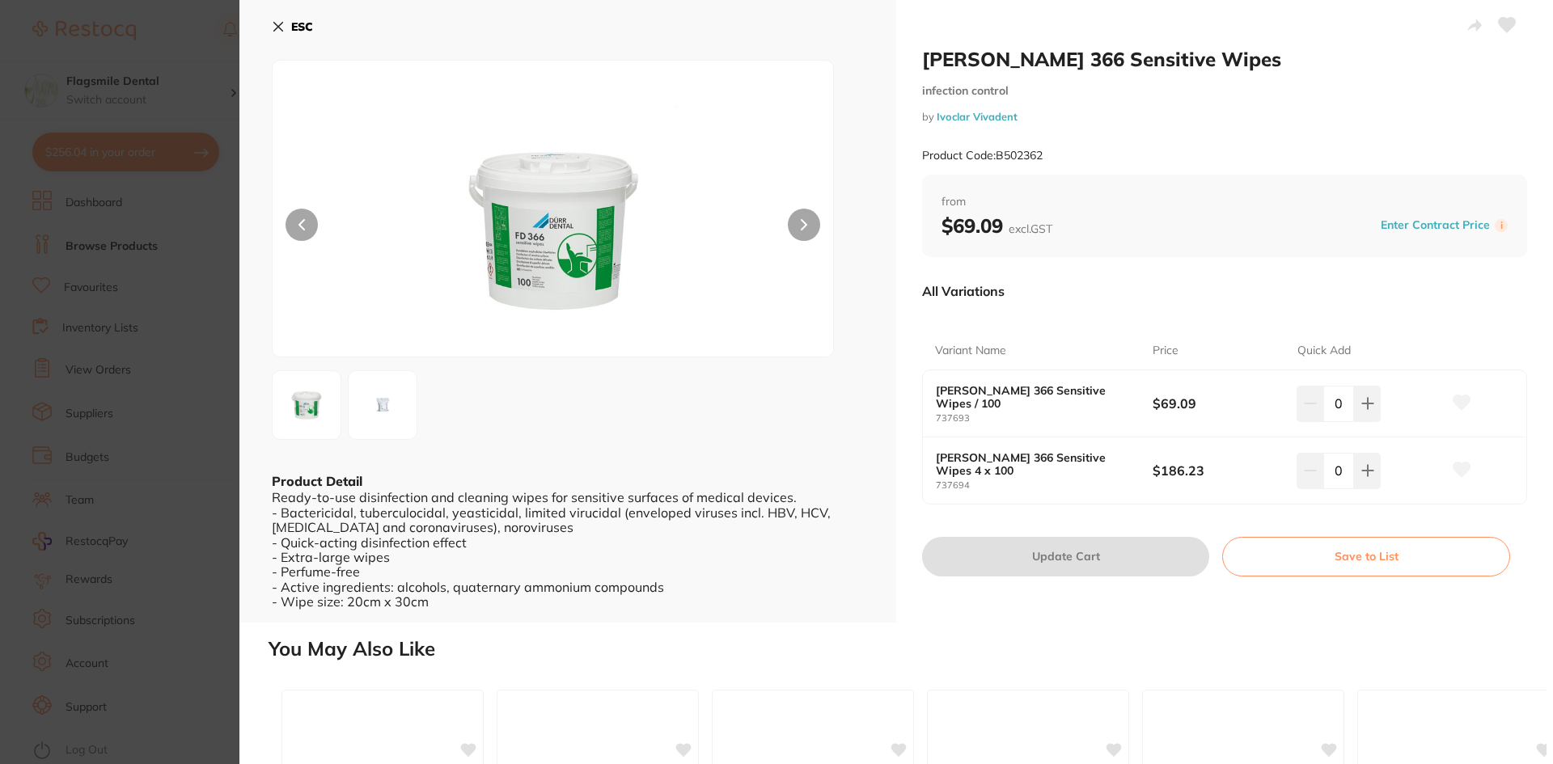
click at [1447, 464] on button at bounding box center [1461, 471] width 40 height 40
click at [958, 483] on small "737694" at bounding box center [1044, 485] width 217 height 11
copy small "737694"
click at [1365, 480] on button at bounding box center [1367, 471] width 27 height 36
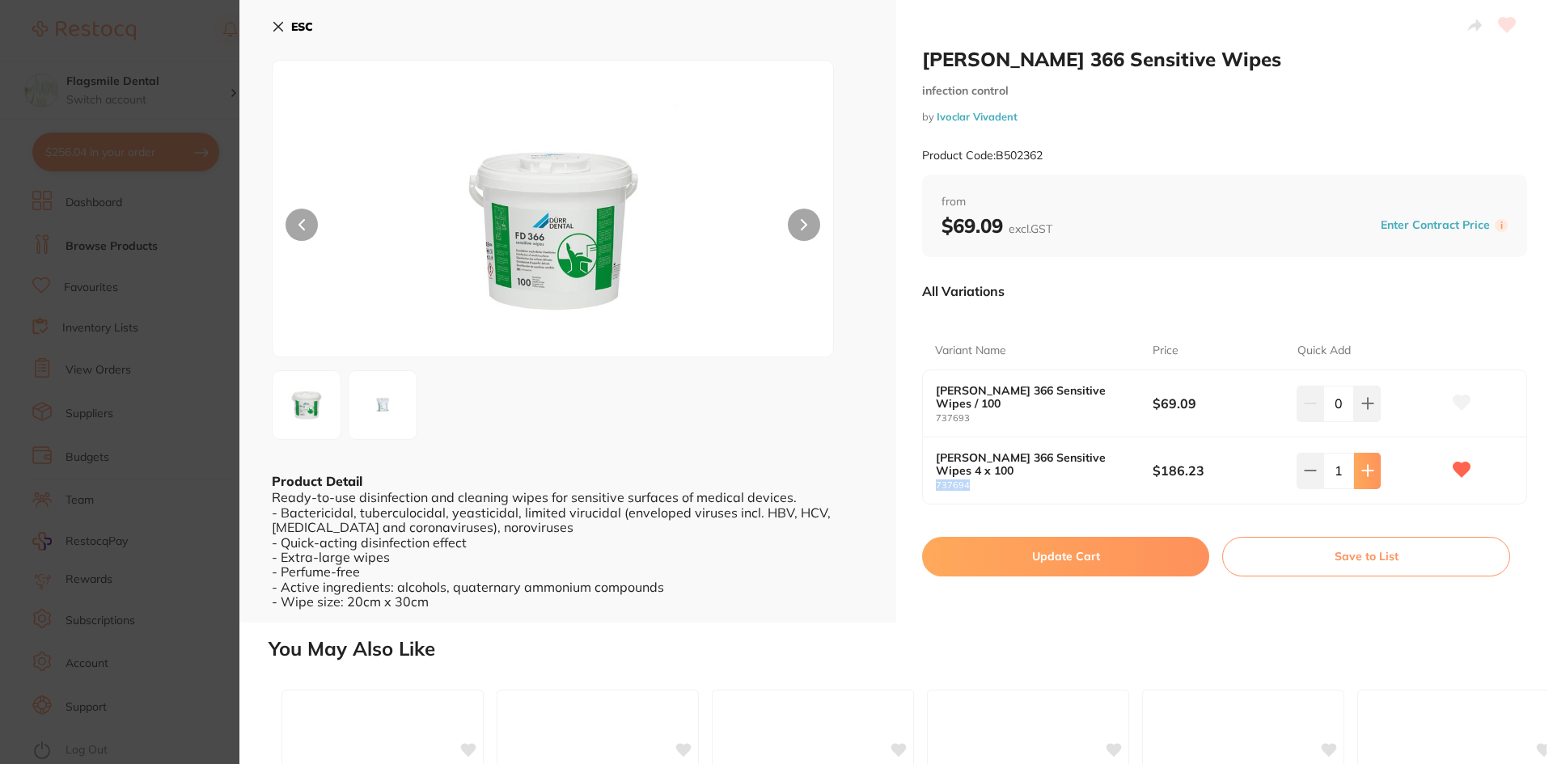
click at [1366, 477] on icon at bounding box center [1367, 470] width 13 height 13
type input "3"
click at [1069, 564] on button "Update Cart" at bounding box center [1065, 556] width 287 height 39
checkbox input "false"
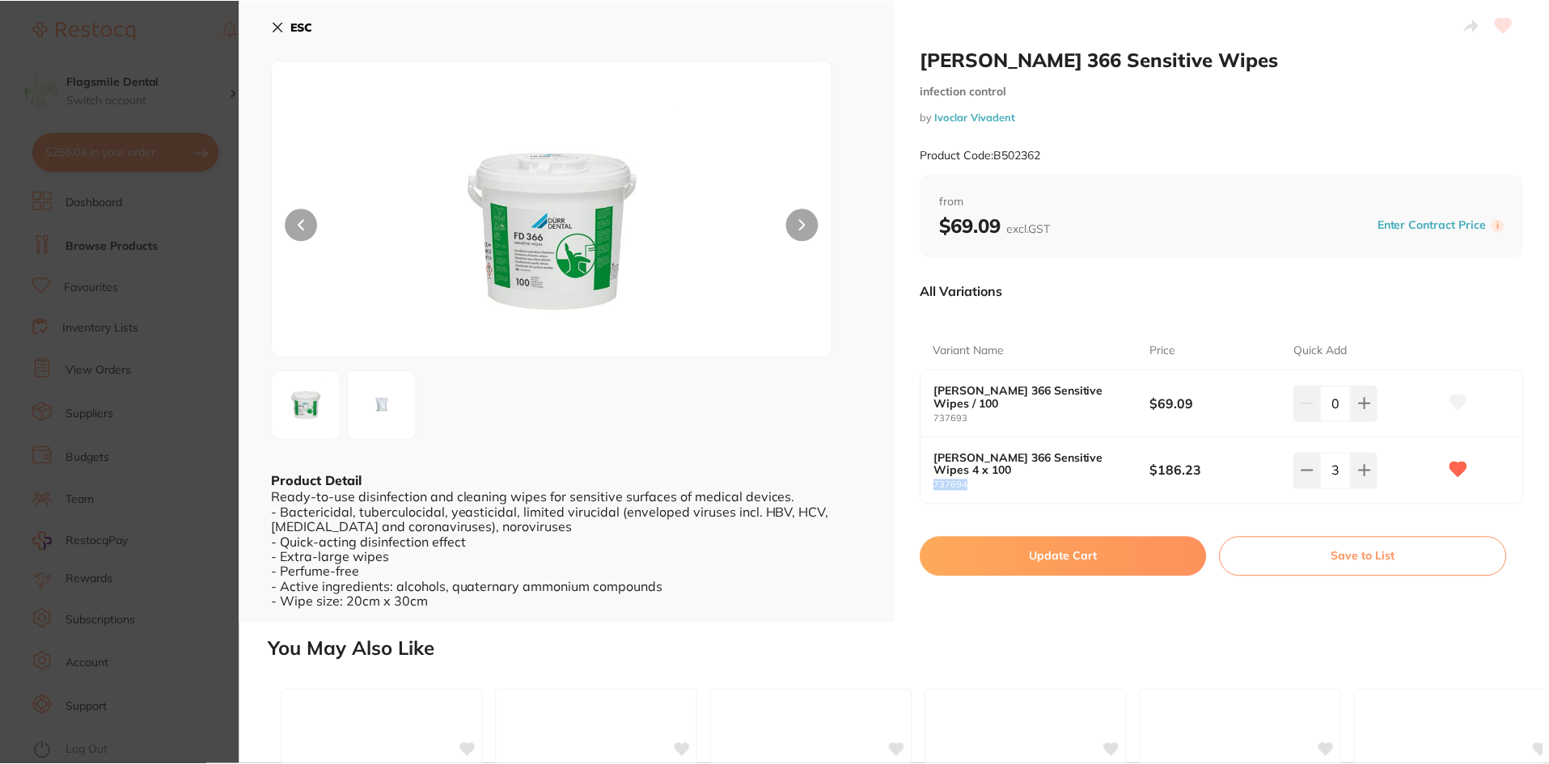
scroll to position [81, 0]
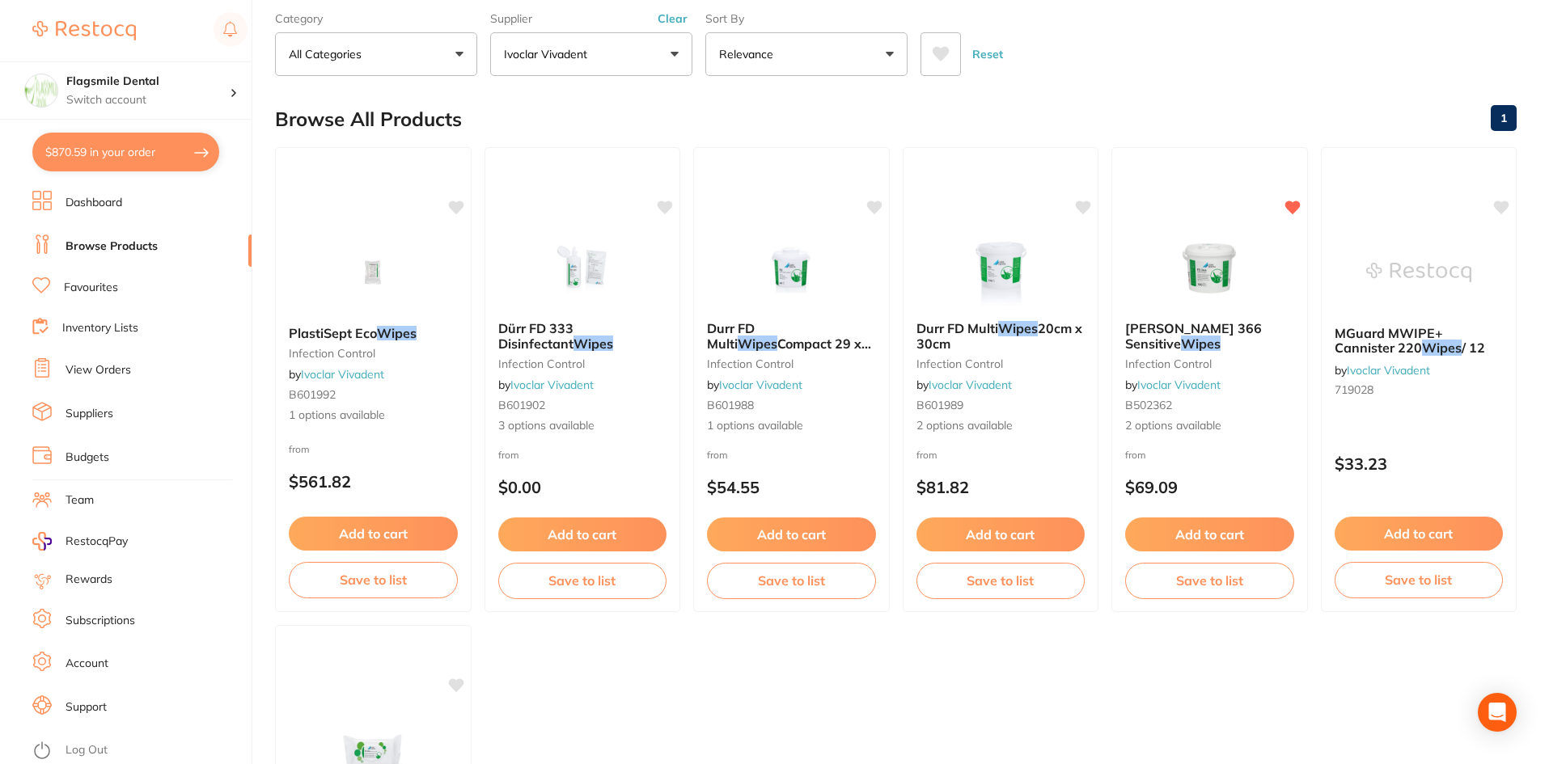
click at [111, 205] on link "Dashboard" at bounding box center [94, 203] width 57 height 16
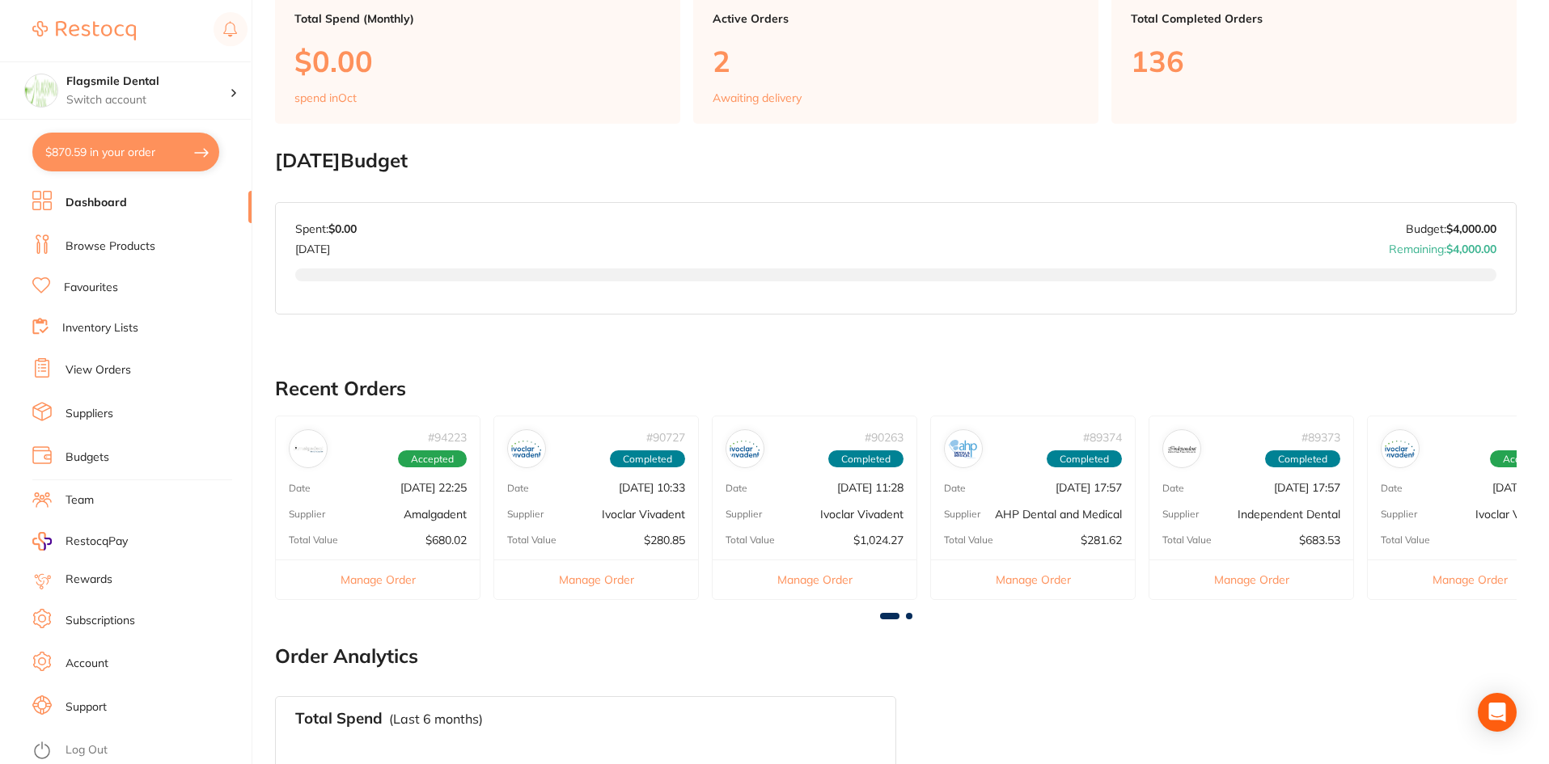
scroll to position [162, 0]
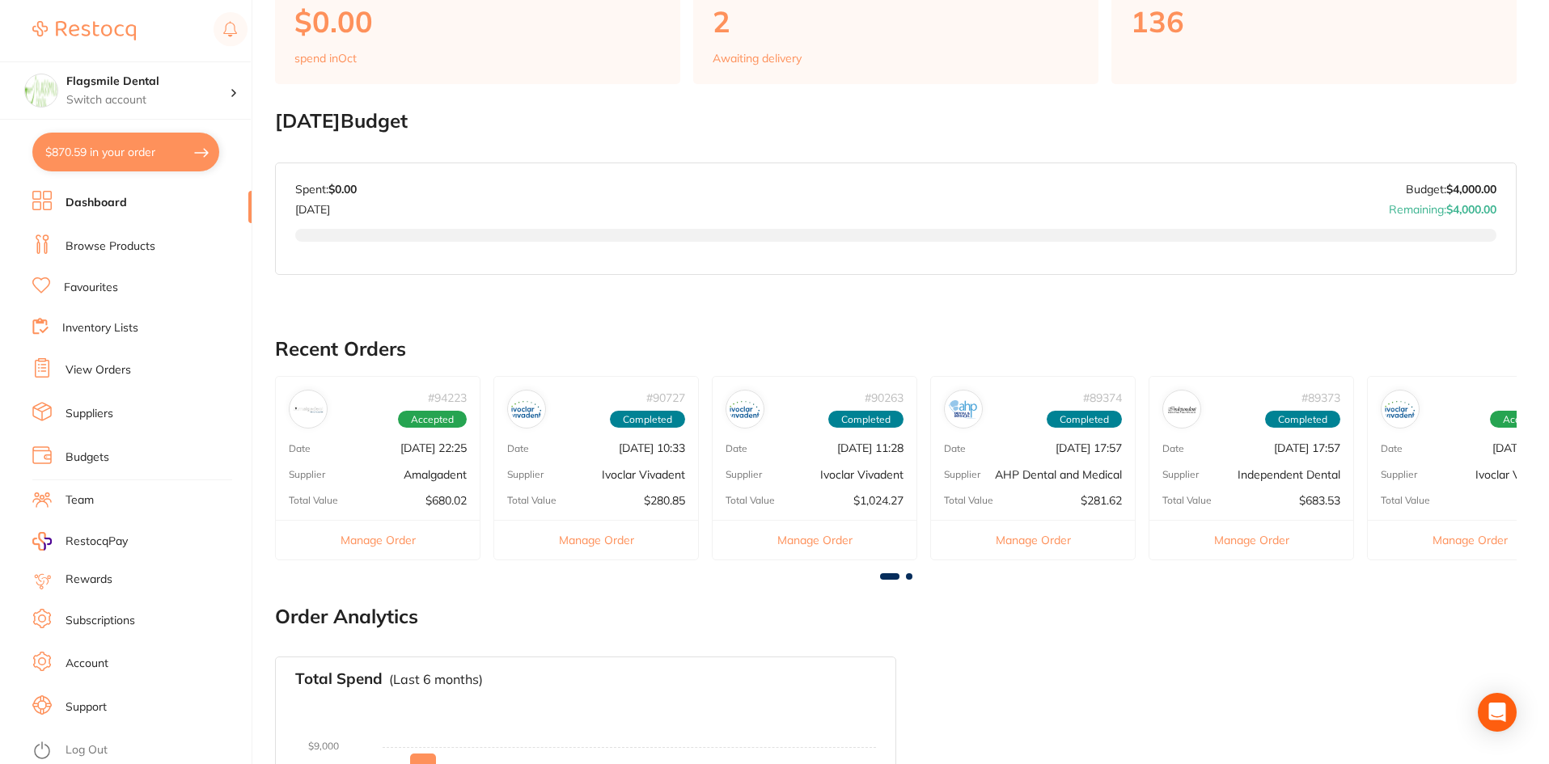
click at [358, 349] on h2 "Recent Orders" at bounding box center [896, 349] width 1242 height 23
click at [103, 366] on link "View Orders" at bounding box center [99, 370] width 66 height 16
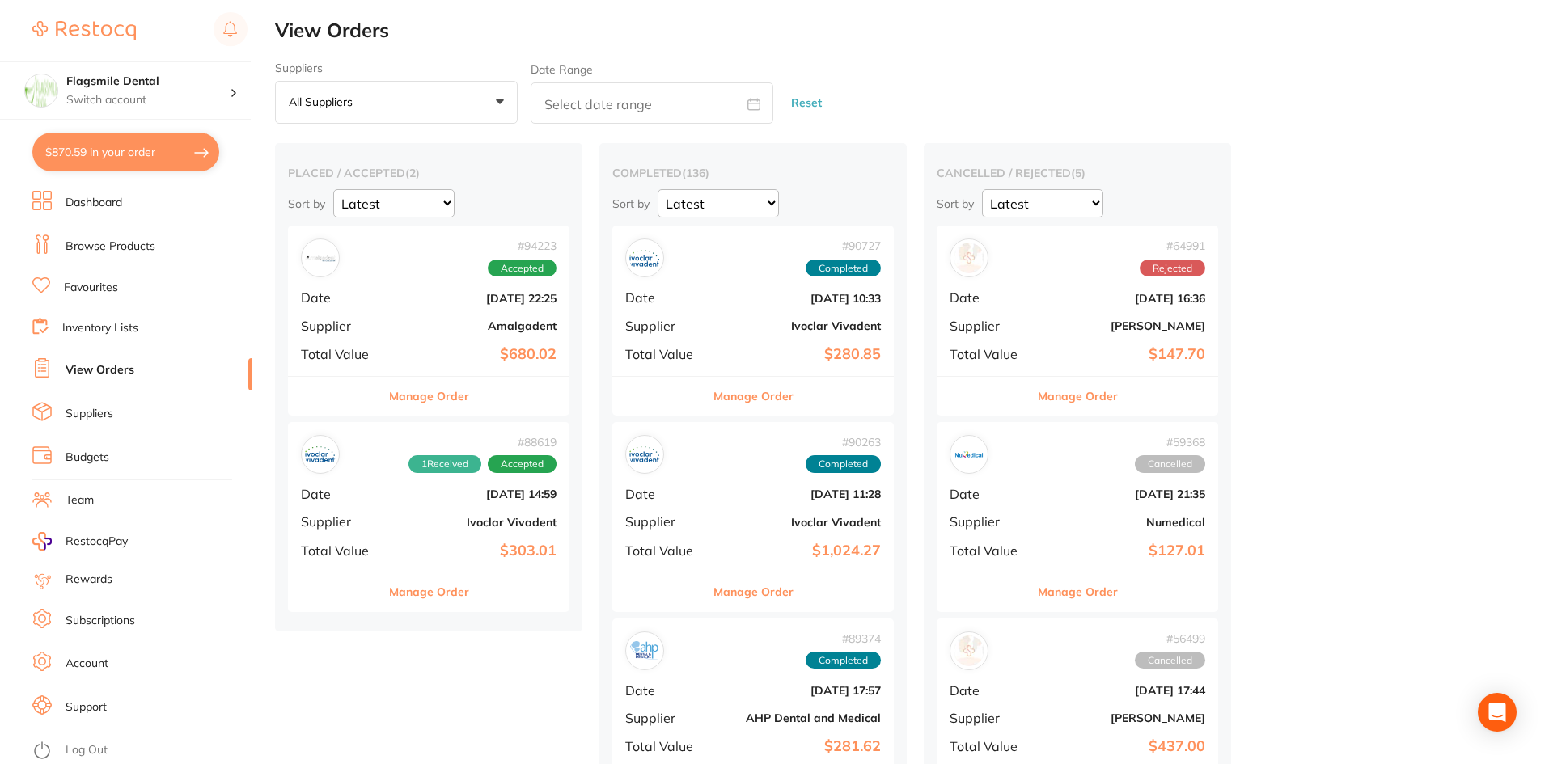
click at [446, 331] on b "Amalgadent" at bounding box center [476, 325] width 162 height 13
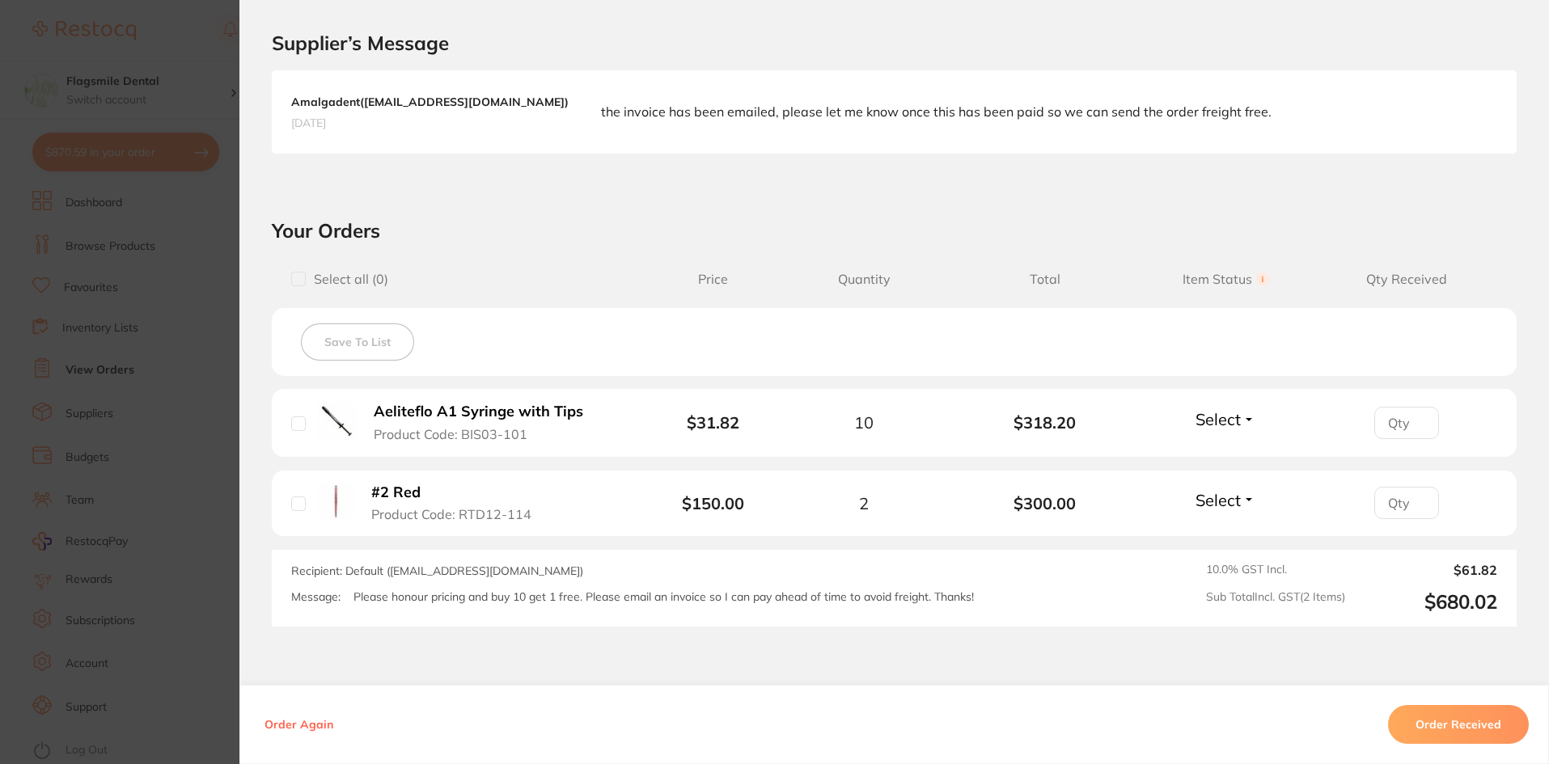
scroll to position [404, 0]
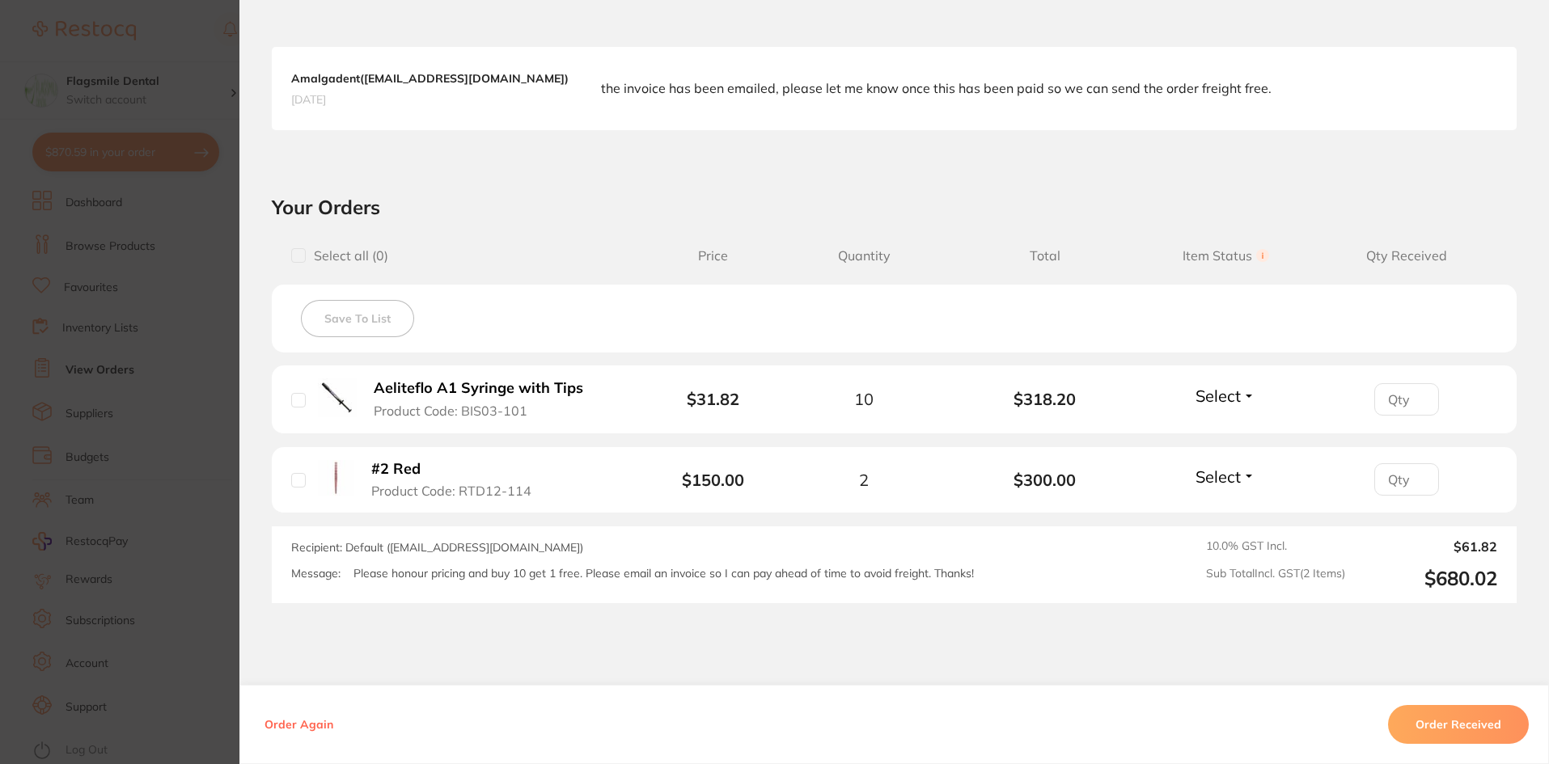
click at [295, 409] on div "Aeliteflo A1 Syringe with Tips Product Code: BIS03-101" at bounding box center [458, 400] width 334 height 42
click at [294, 402] on input "checkbox" at bounding box center [298, 400] width 15 height 15
checkbox input "true"
click at [292, 480] on input "checkbox" at bounding box center [298, 480] width 15 height 15
checkbox input "true"
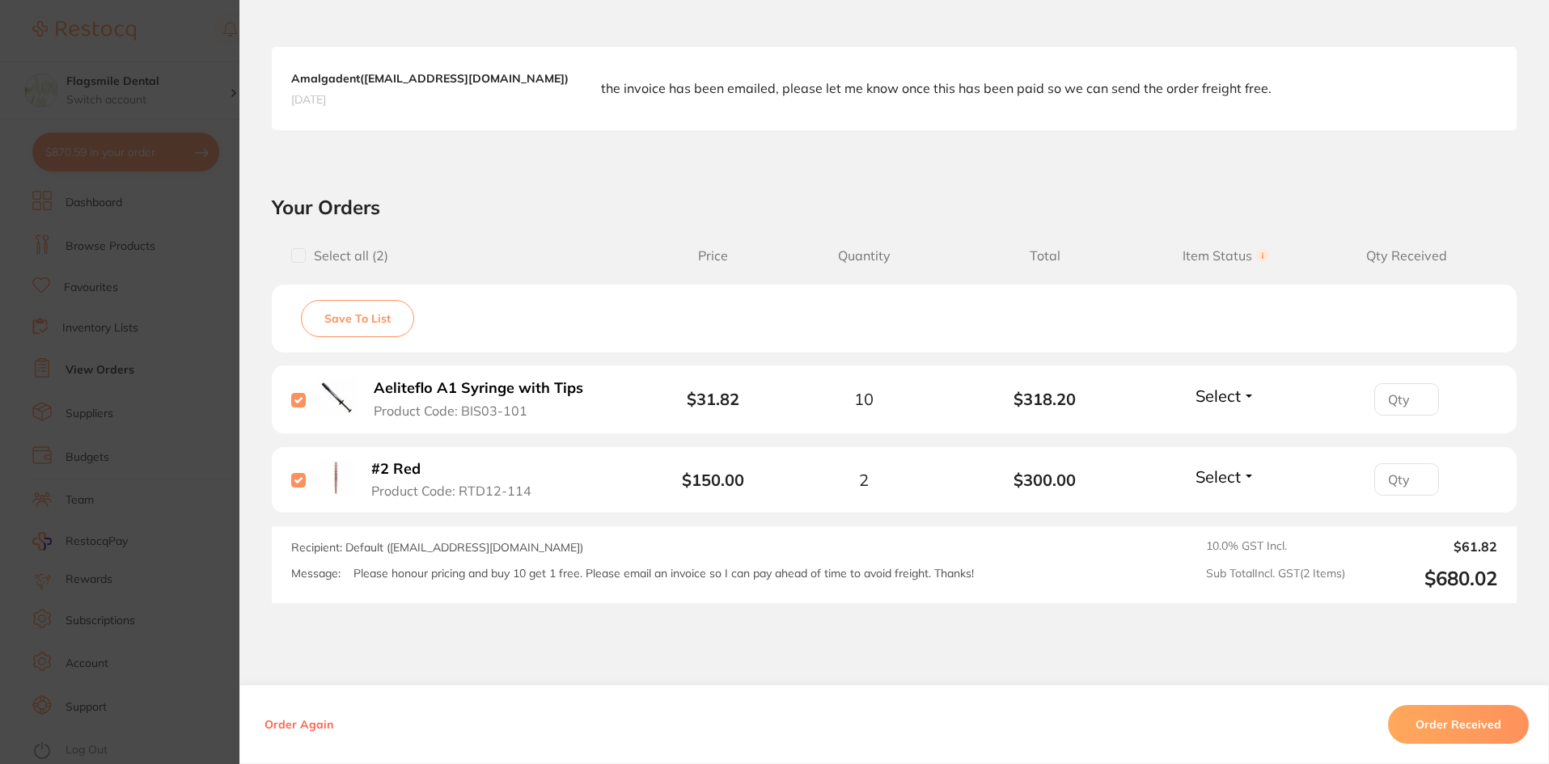
click at [1485, 734] on button "Order Received" at bounding box center [1458, 724] width 141 height 39
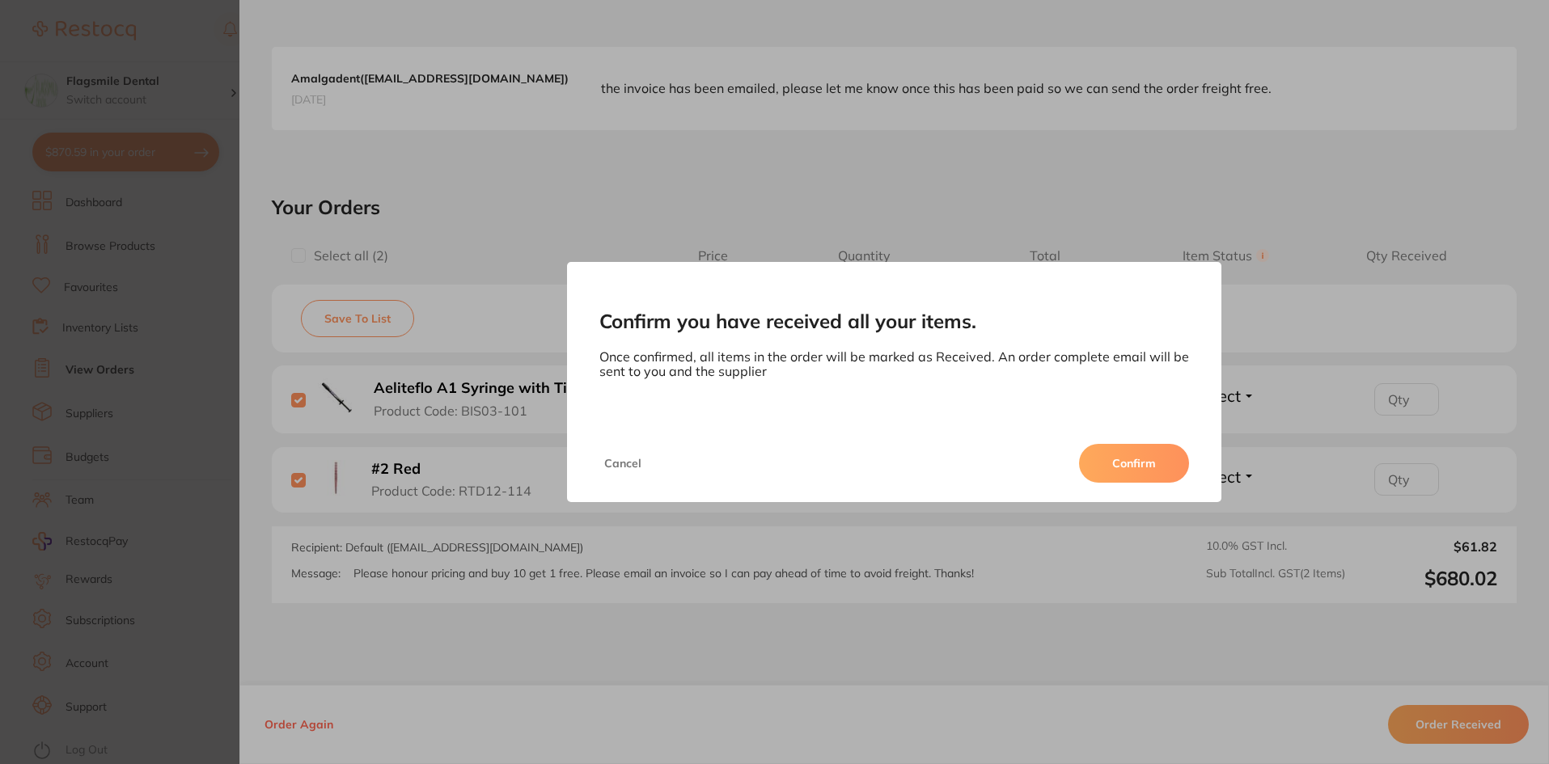
click at [1098, 475] on button "Confirm" at bounding box center [1134, 463] width 110 height 39
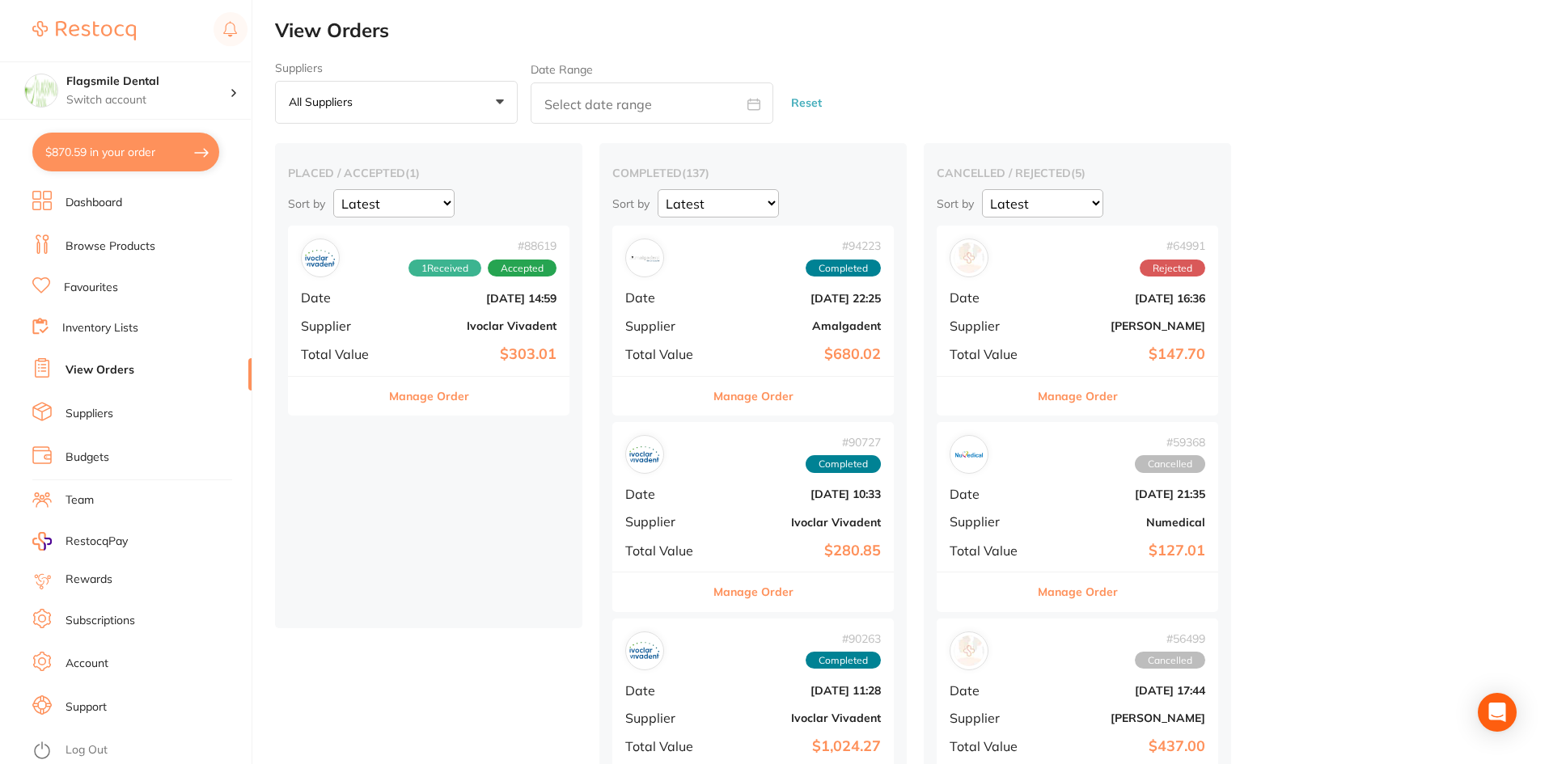
click at [406, 400] on button "Manage Order" at bounding box center [429, 396] width 80 height 39
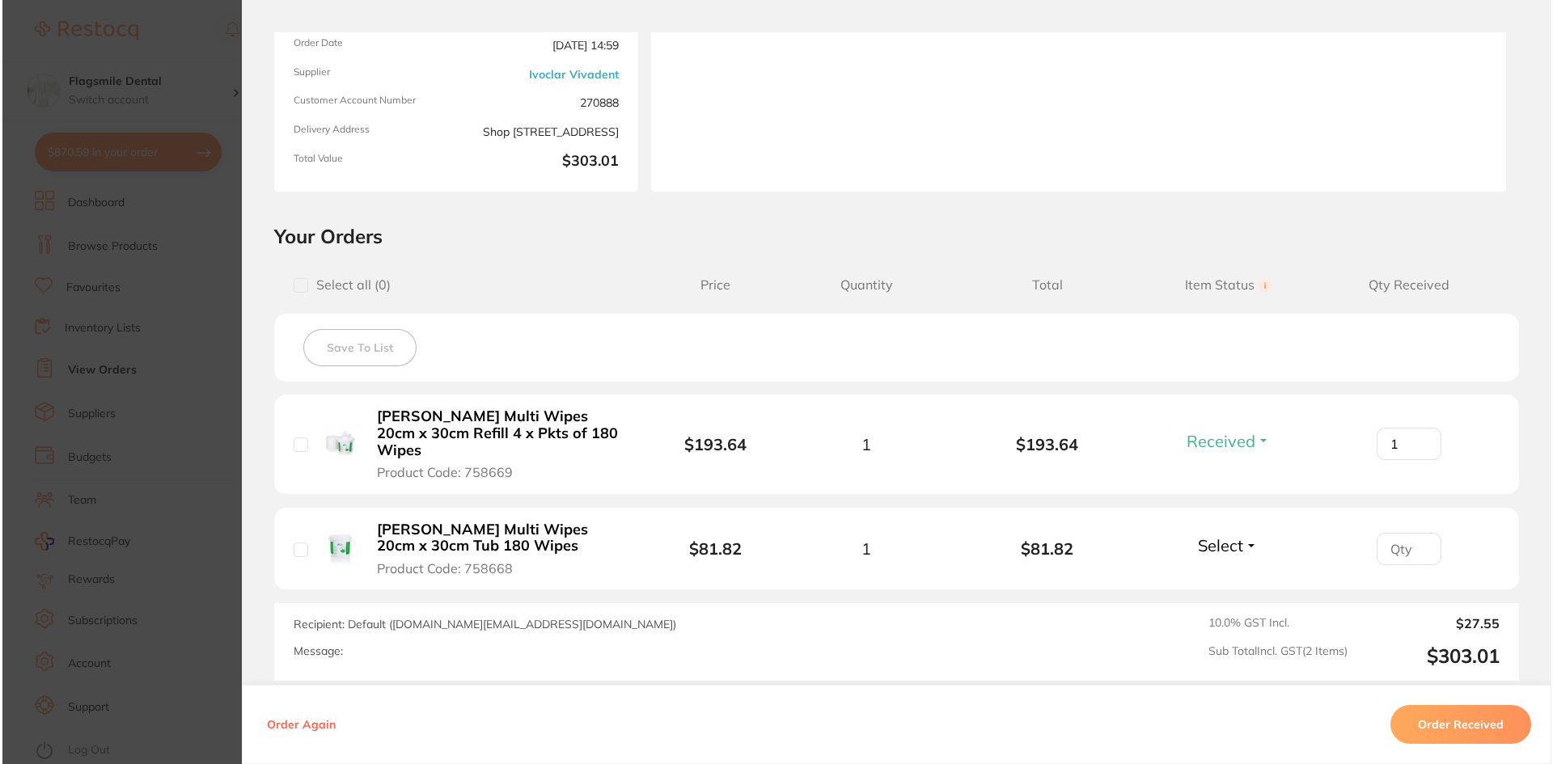
scroll to position [243, 0]
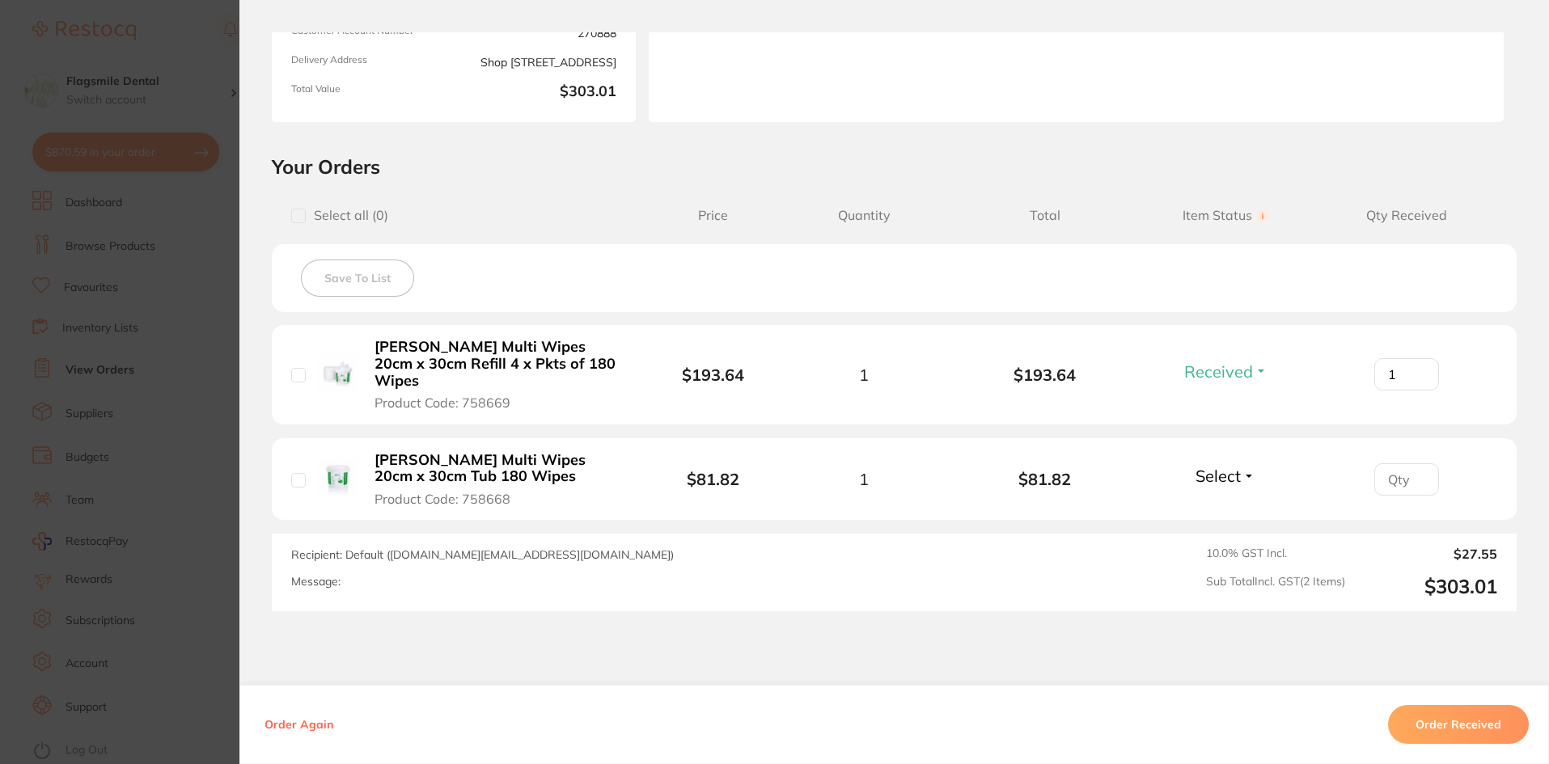
click at [1229, 466] on span "Select" at bounding box center [1217, 476] width 45 height 20
click at [1233, 490] on li "[PERSON_NAME] Multi Wipes 20cm x 30cm Tub 180 Wipes Product Code: 758668 $81.82…" at bounding box center [894, 479] width 1245 height 83
click at [1230, 473] on div "Select Received Back Order" at bounding box center [1226, 479] width 70 height 27
click at [1222, 466] on span "Select" at bounding box center [1217, 476] width 45 height 20
click at [1200, 495] on ul "Received Back Order" at bounding box center [1226, 524] width 62 height 62
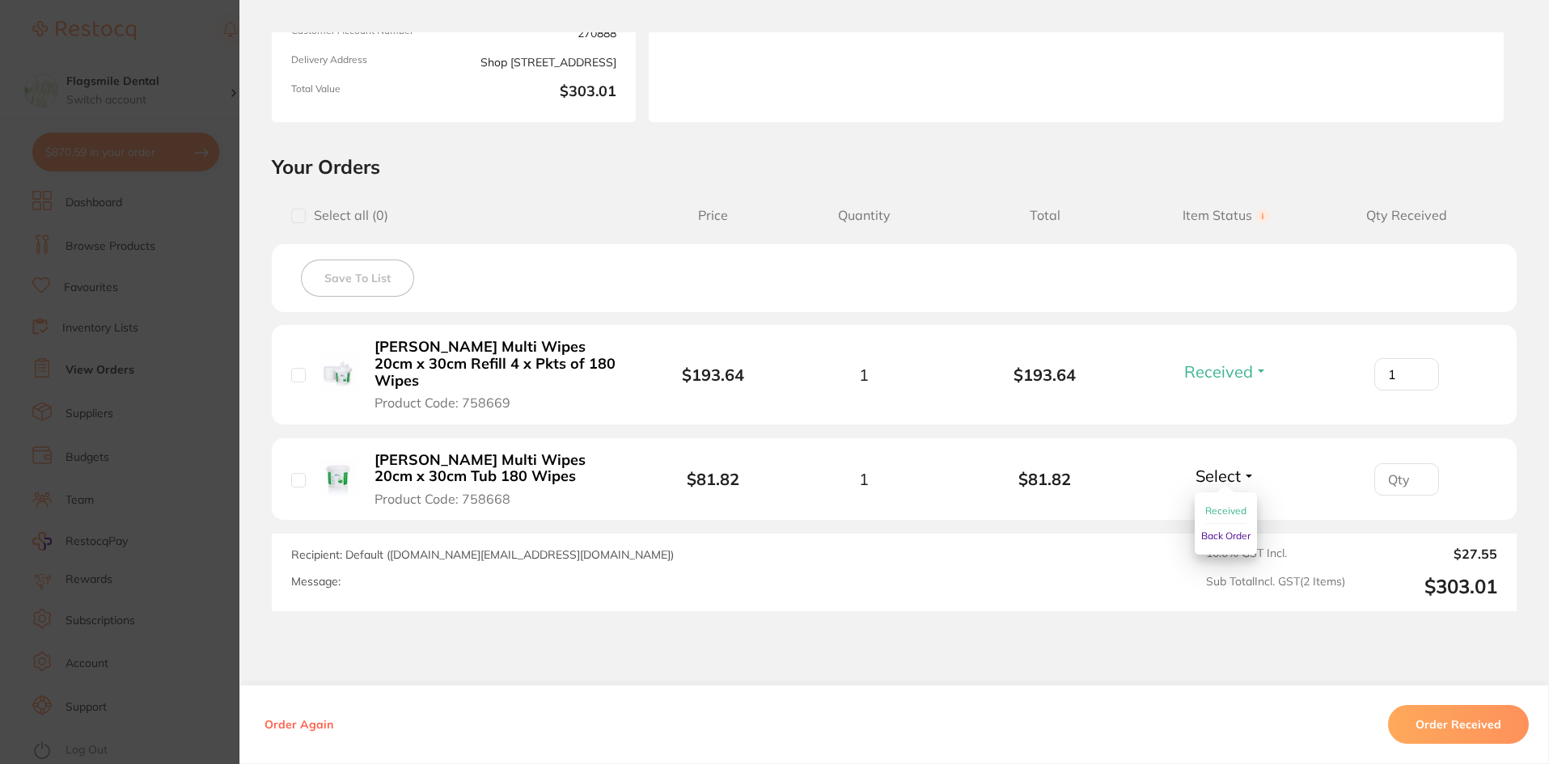
click at [1226, 505] on span "Received" at bounding box center [1225, 511] width 41 height 12
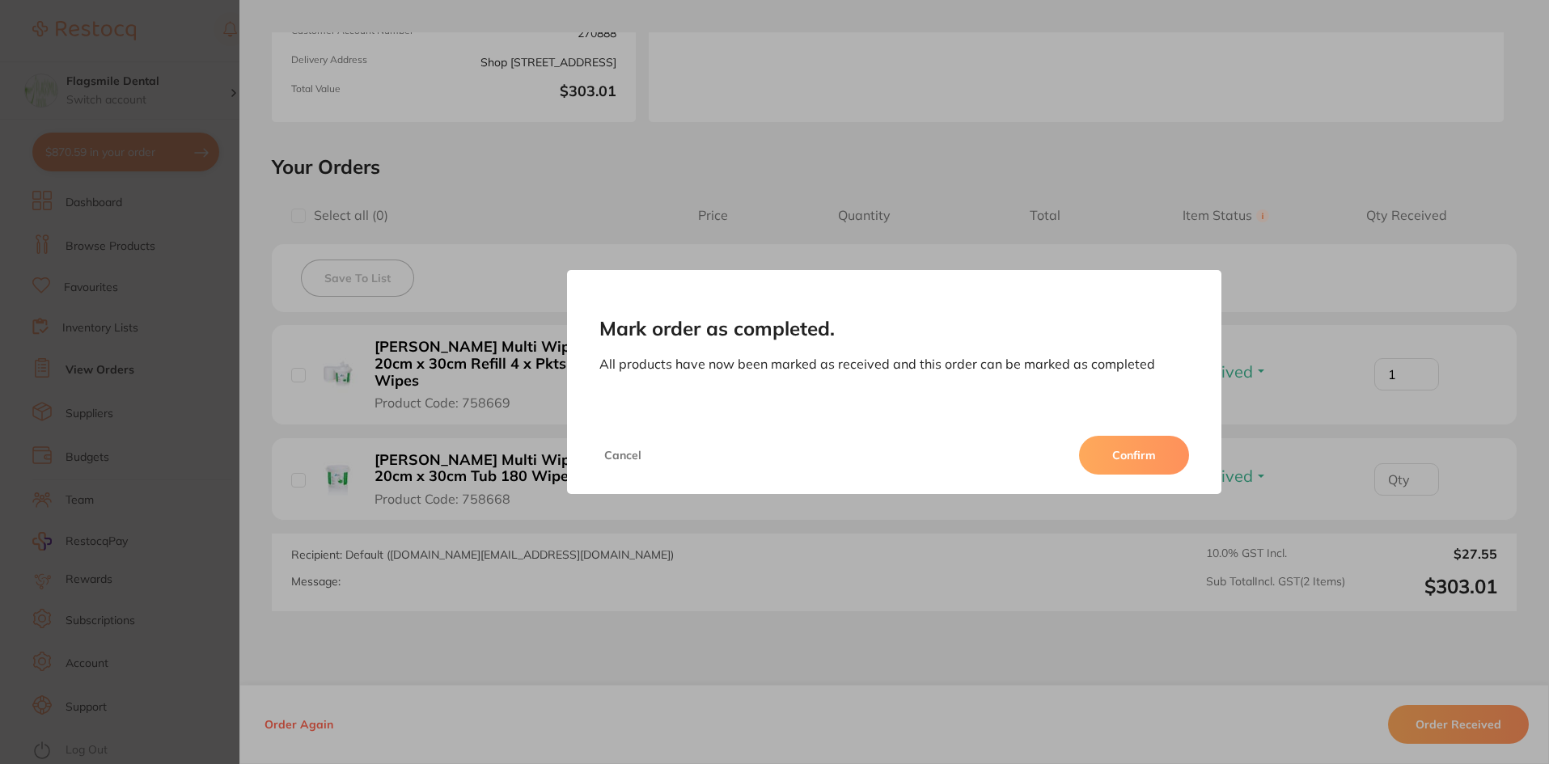
click at [1136, 442] on button "Confirm" at bounding box center [1134, 455] width 110 height 39
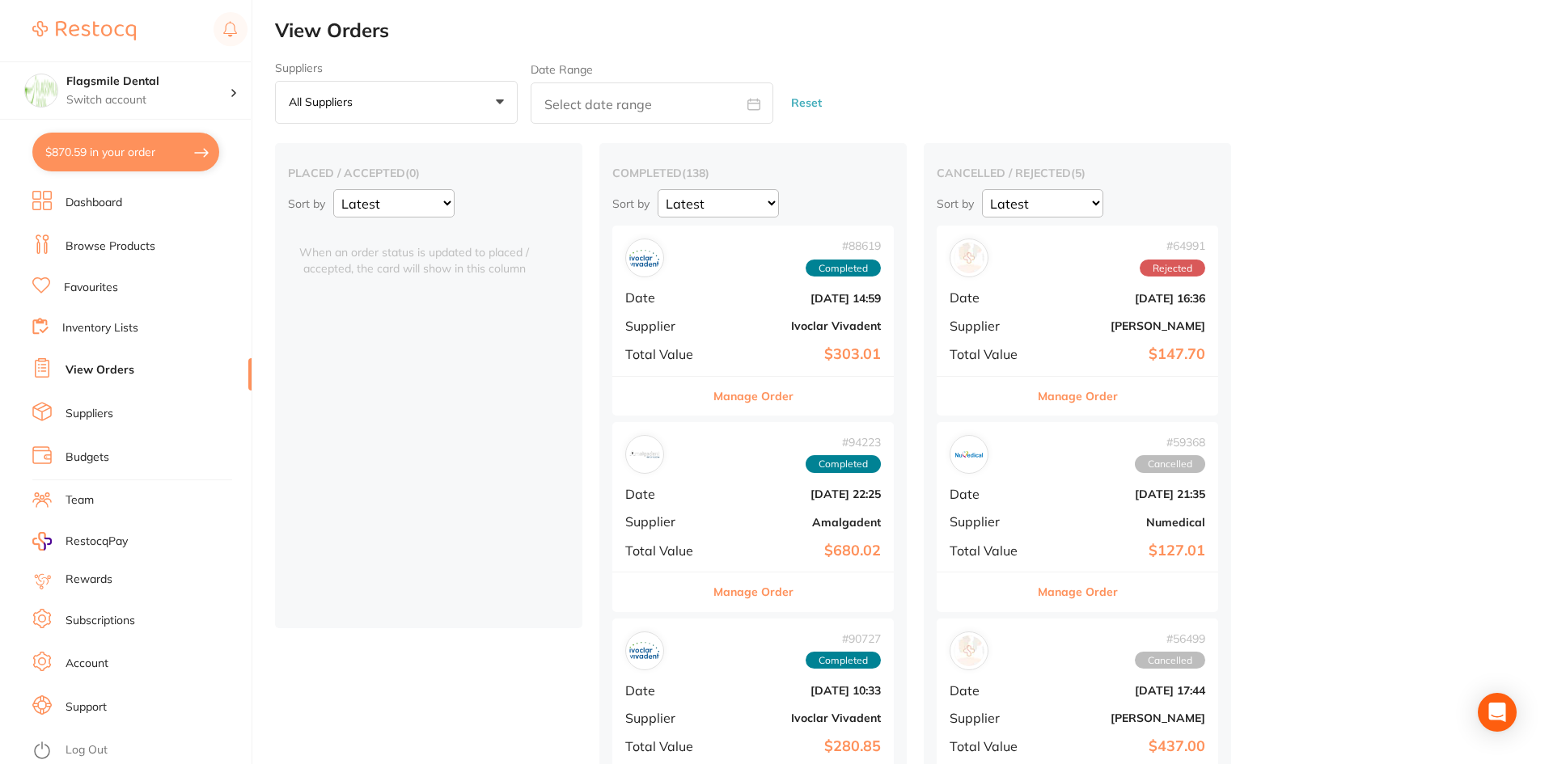
click at [149, 154] on button "$870.59 in your order" at bounding box center [125, 152] width 187 height 39
checkbox input "true"
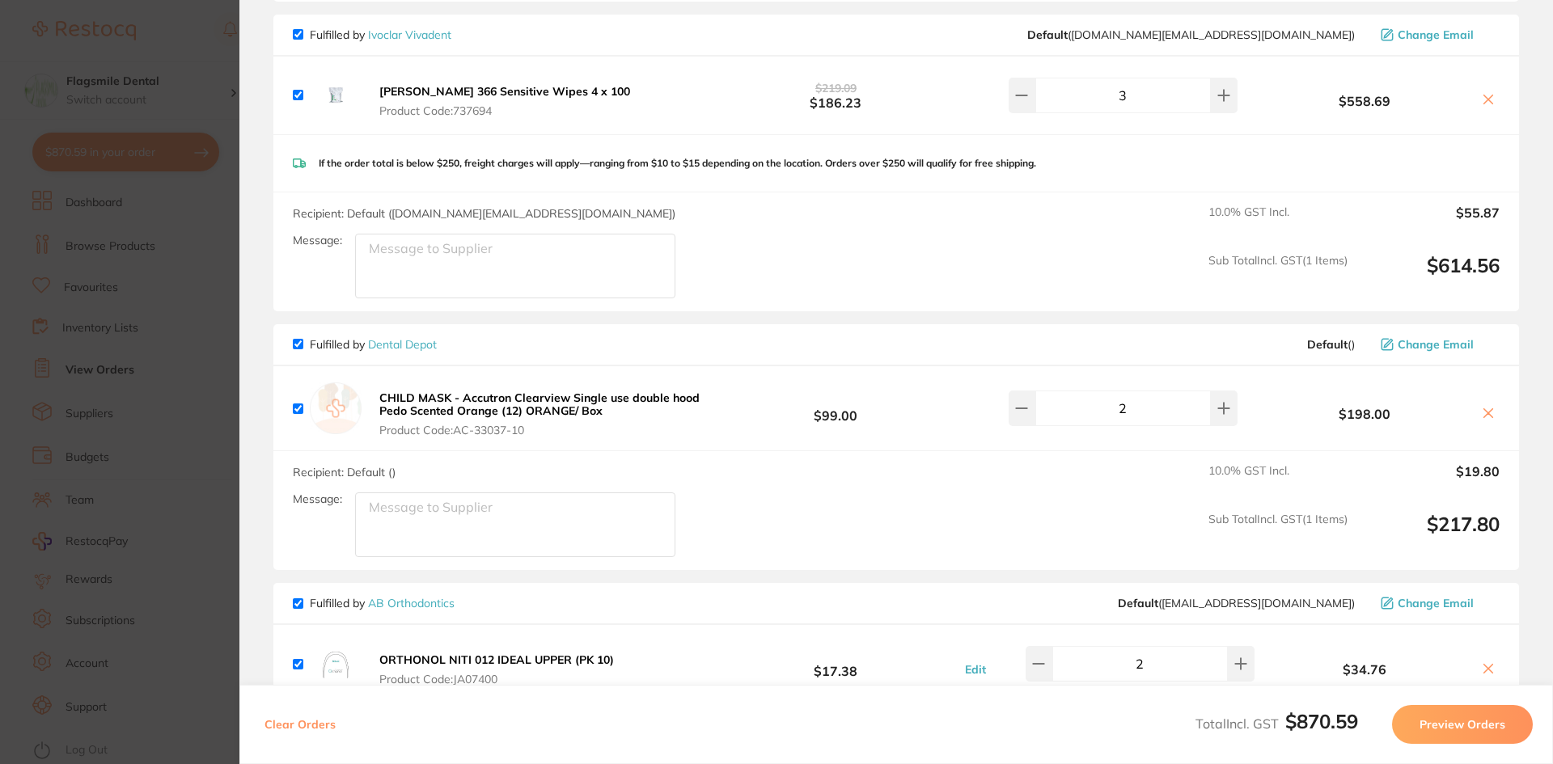
scroll to position [162, 0]
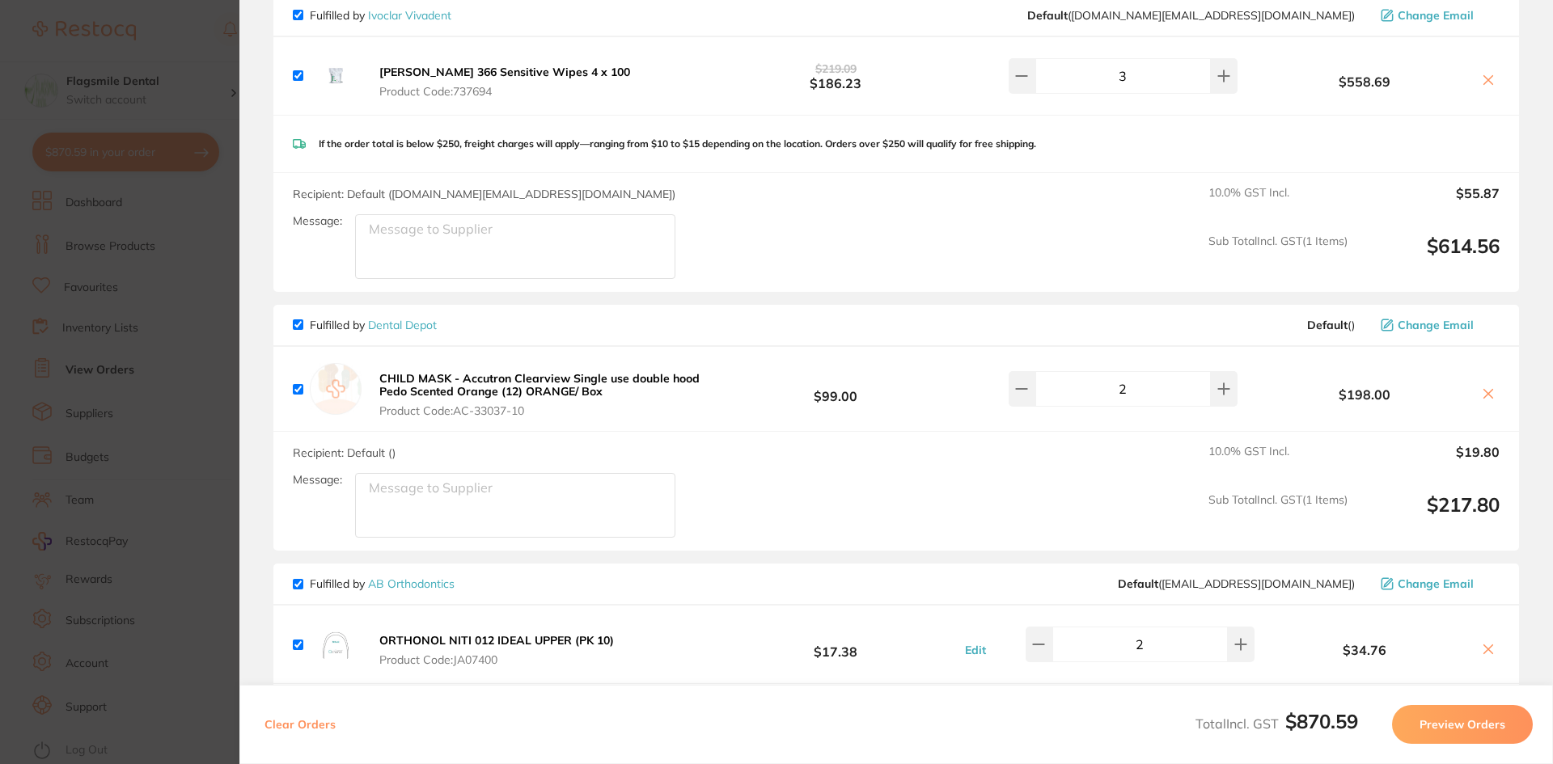
click at [1492, 394] on button at bounding box center [1488, 395] width 23 height 17
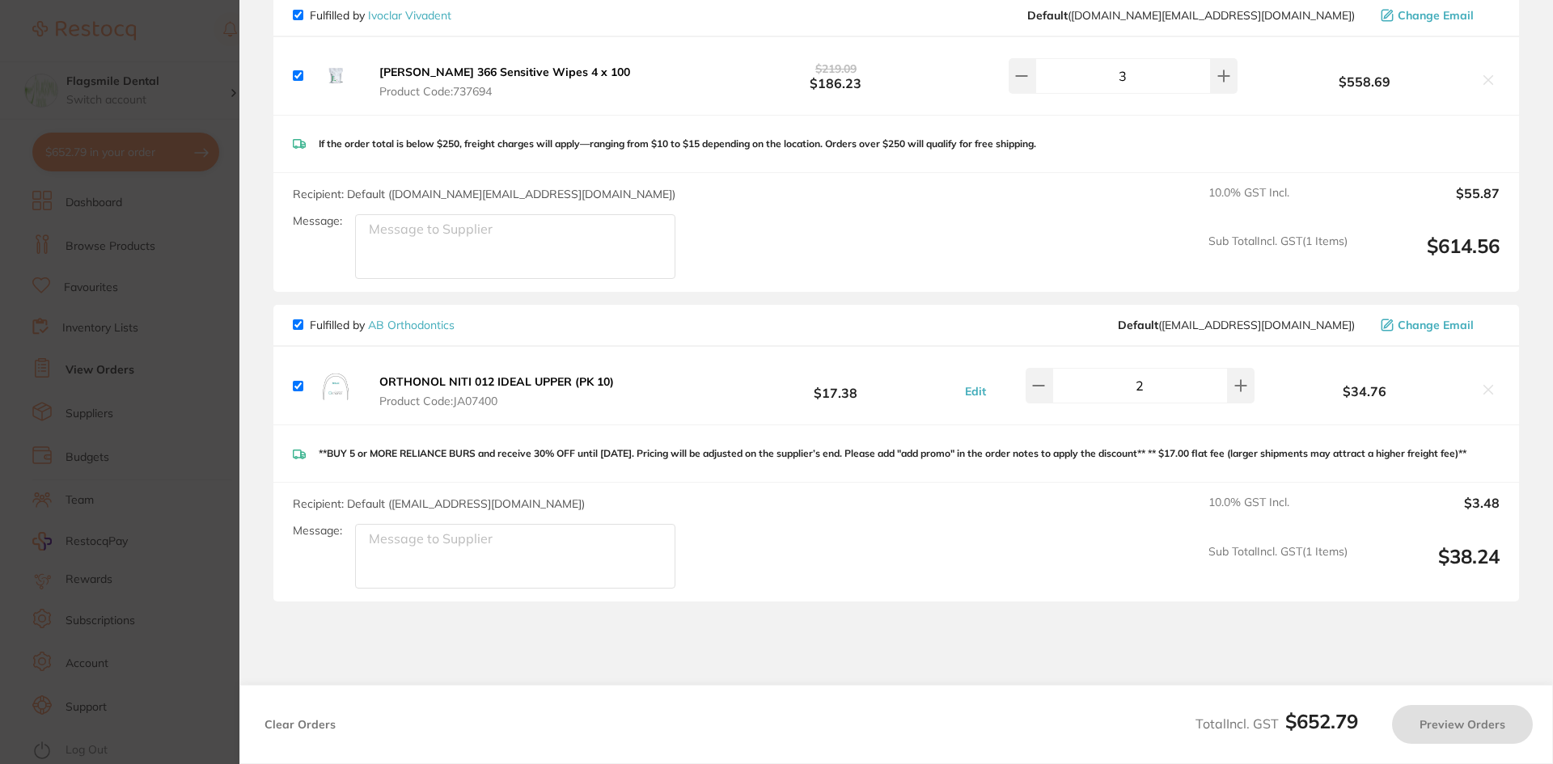
checkbox input "true"
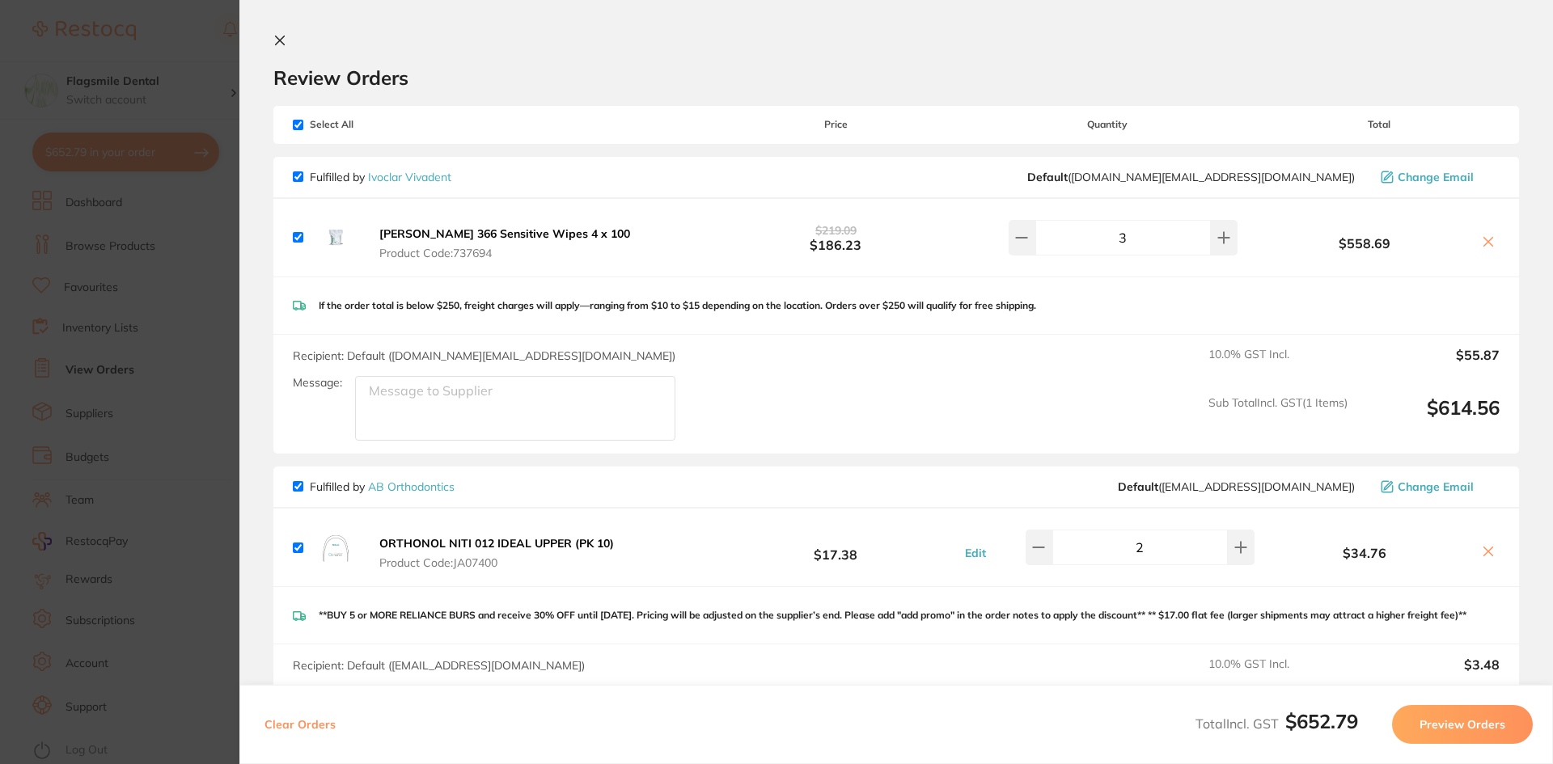
scroll to position [162, 0]
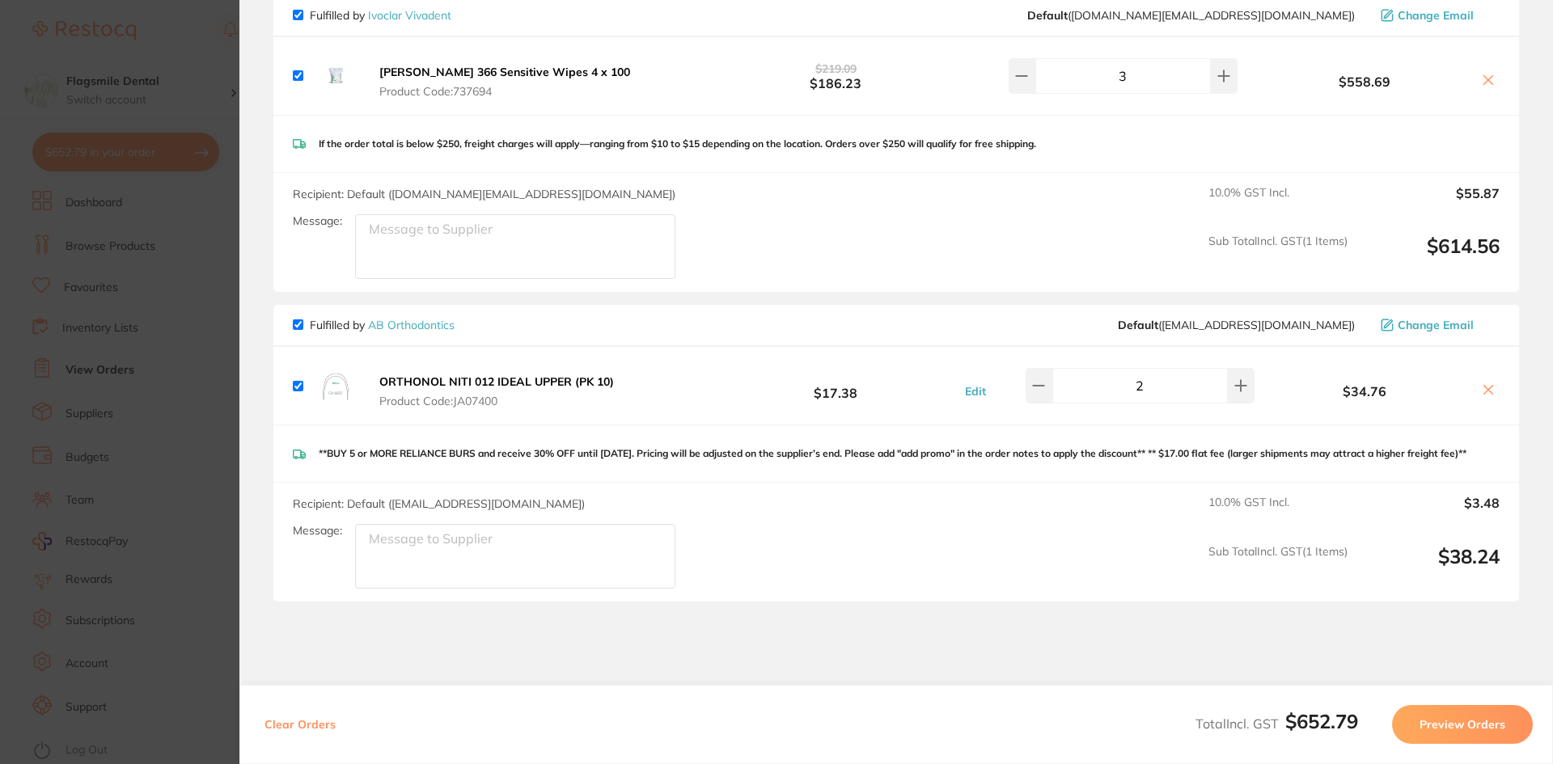
click at [1483, 386] on icon at bounding box center [1488, 389] width 13 height 13
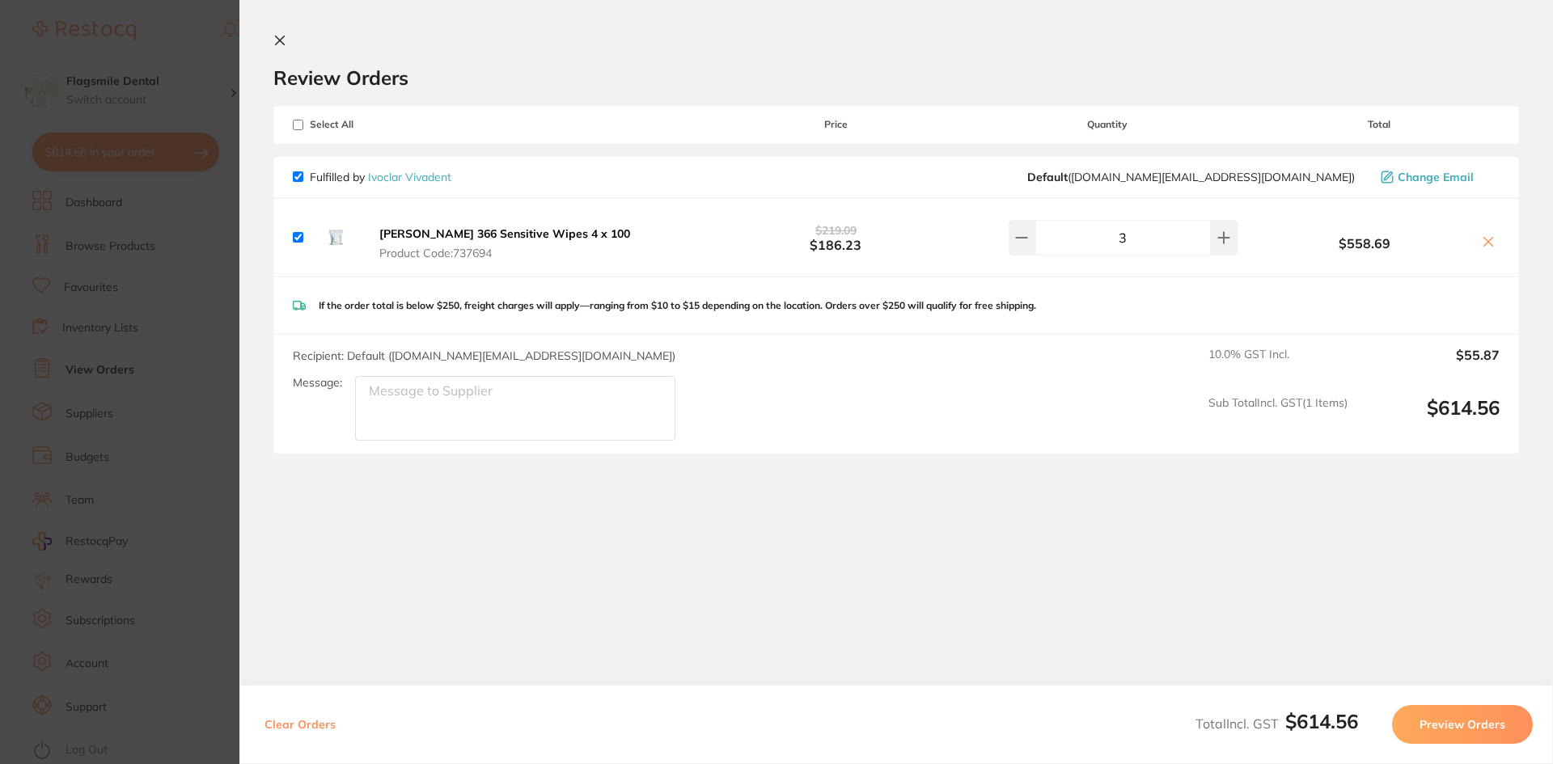
scroll to position [0, 0]
checkbox input "true"
click at [1217, 241] on icon at bounding box center [1223, 237] width 13 height 13
click at [1026, 238] on icon at bounding box center [1021, 238] width 11 height 0
type input "3"
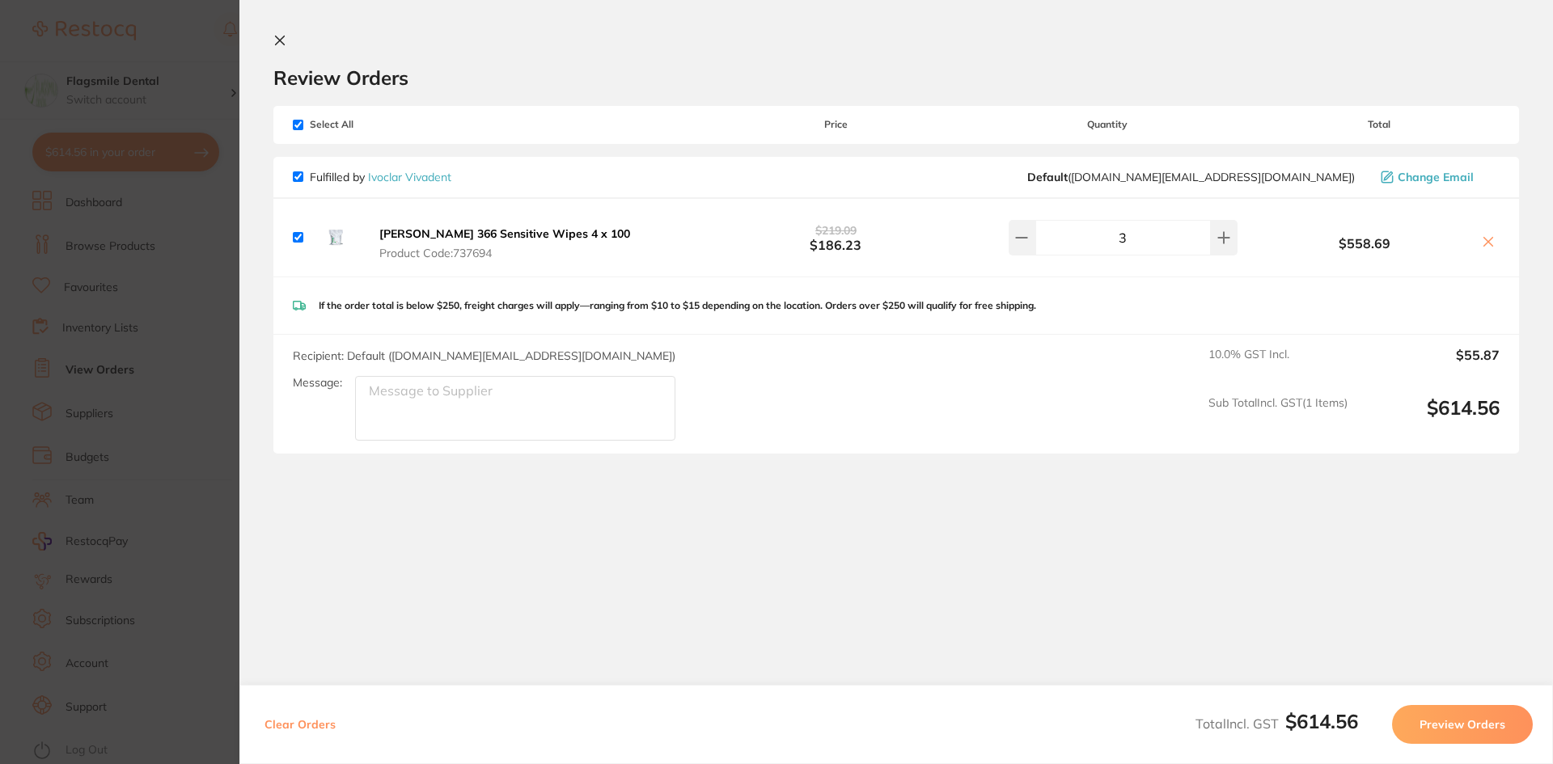
click at [173, 335] on section "Update RRP Set your pre negotiated price for this item. Item Agreed RRP (excl. …" at bounding box center [776, 382] width 1553 height 764
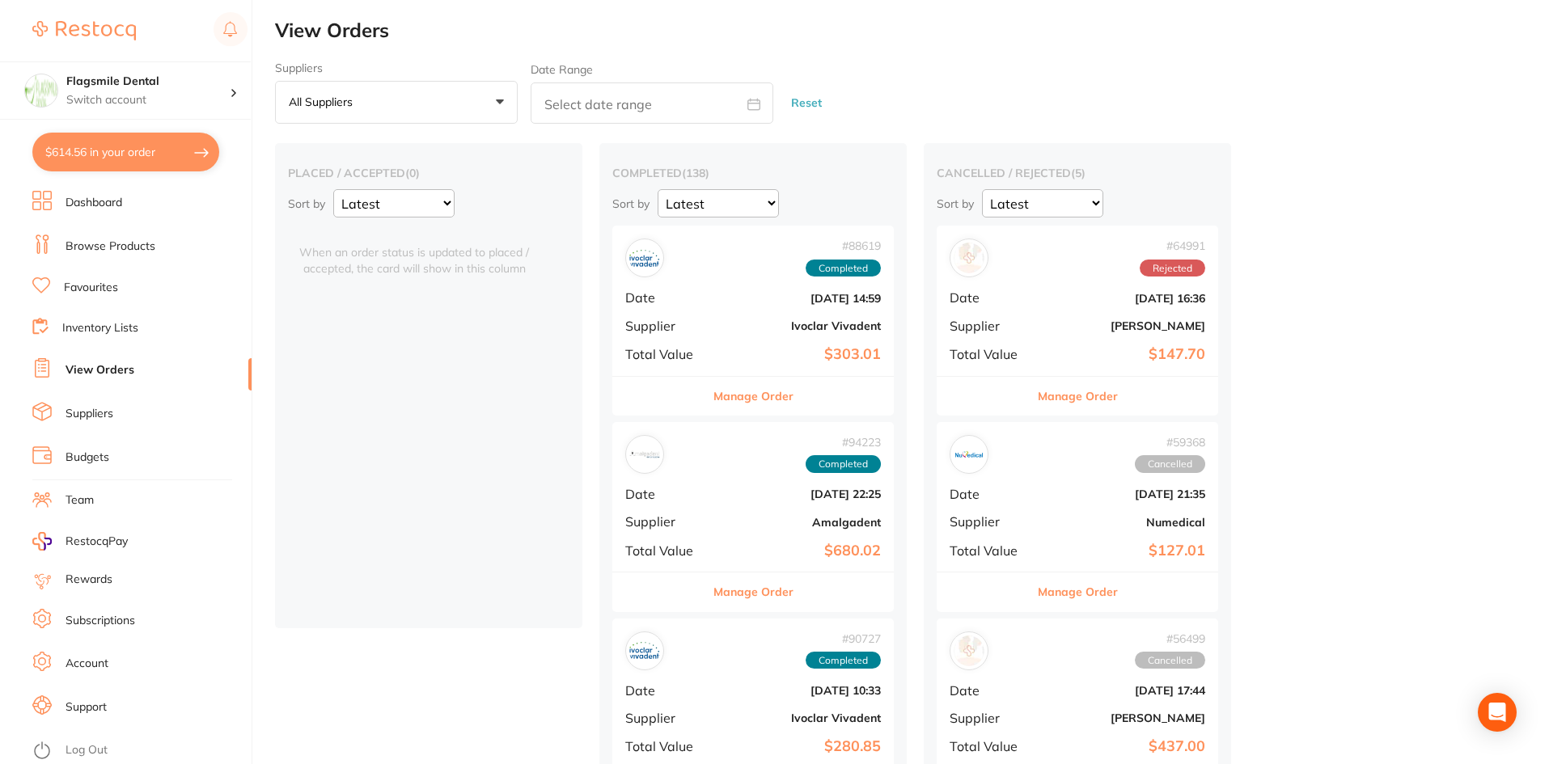
click at [72, 239] on link "Browse Products" at bounding box center [111, 247] width 90 height 16
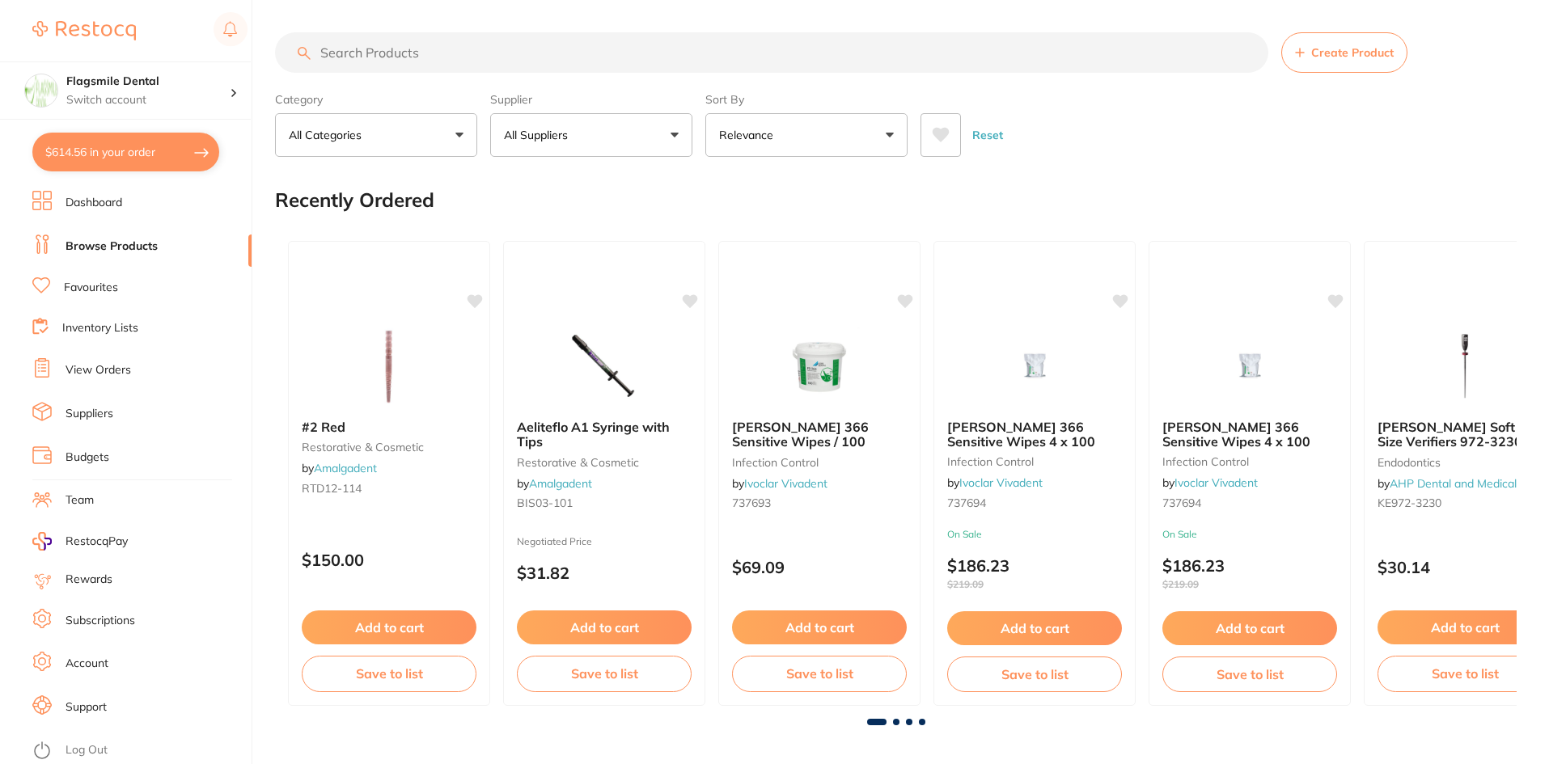
click at [446, 53] on input "search" at bounding box center [771, 52] width 993 height 40
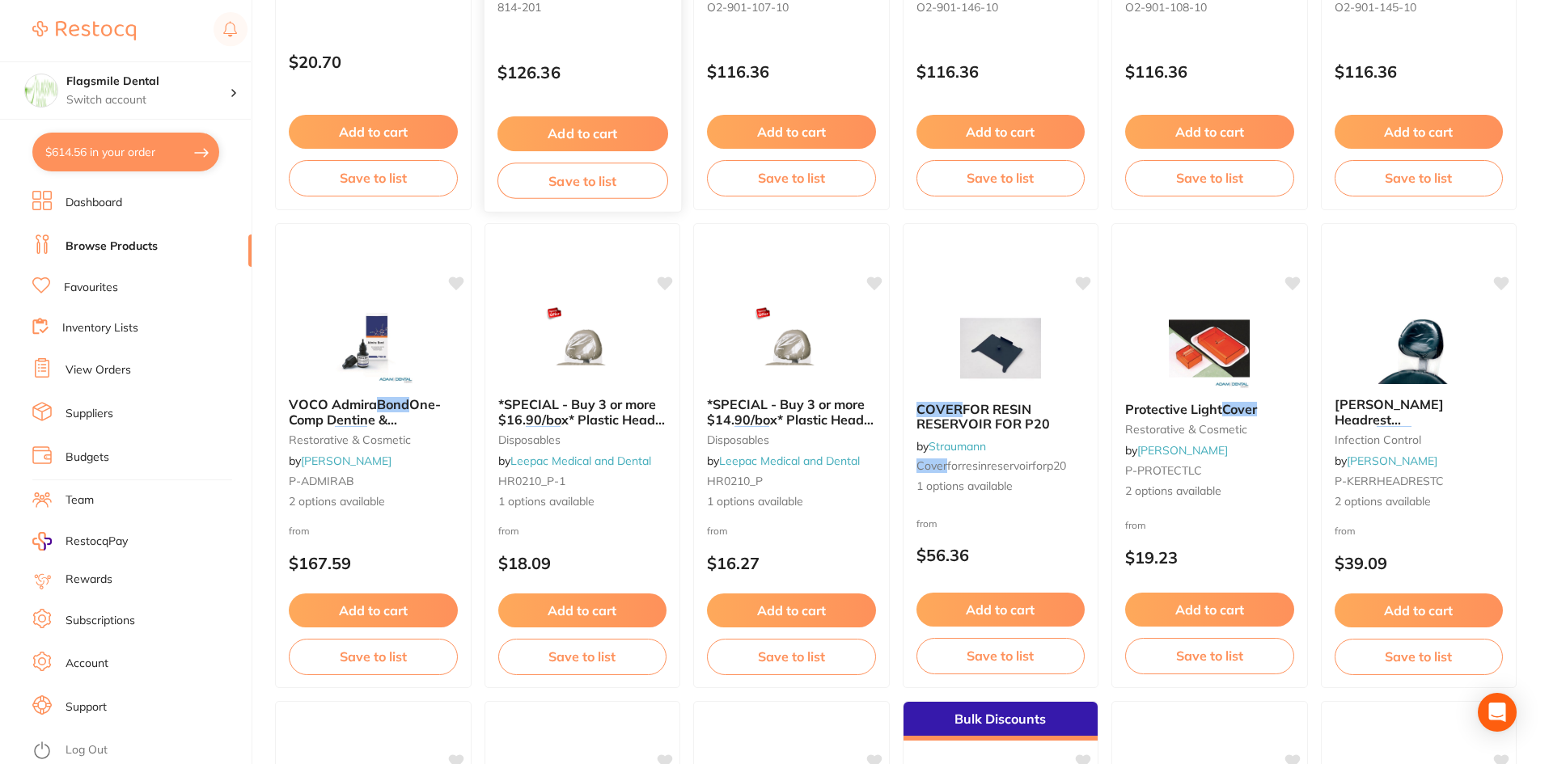
scroll to position [485, 0]
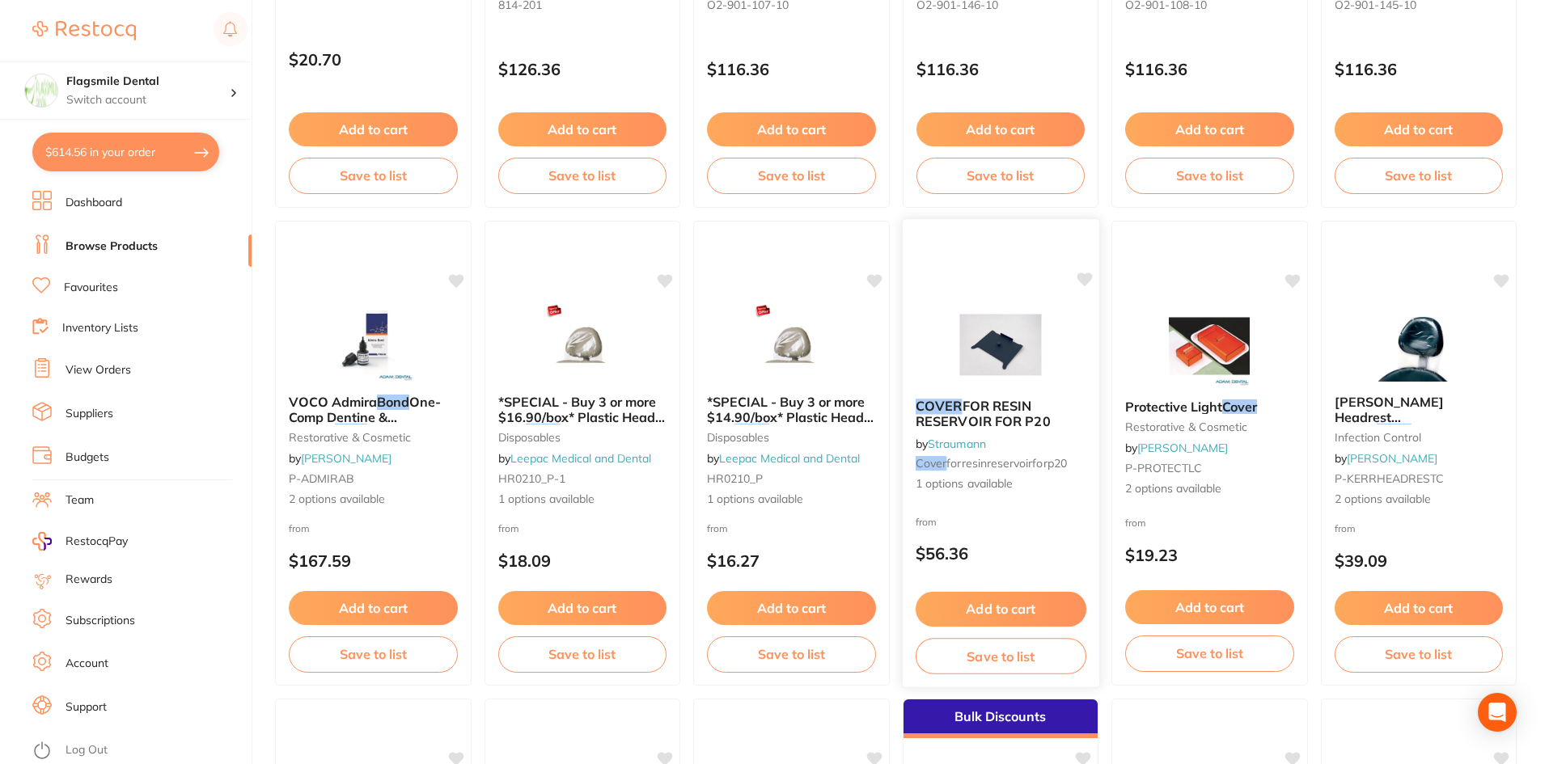
click at [988, 391] on div "COVER FOR RESIN RESERVOIR FOR P20 by Straumann cover forresinreservoirforp20 1 …" at bounding box center [1000, 446] width 197 height 120
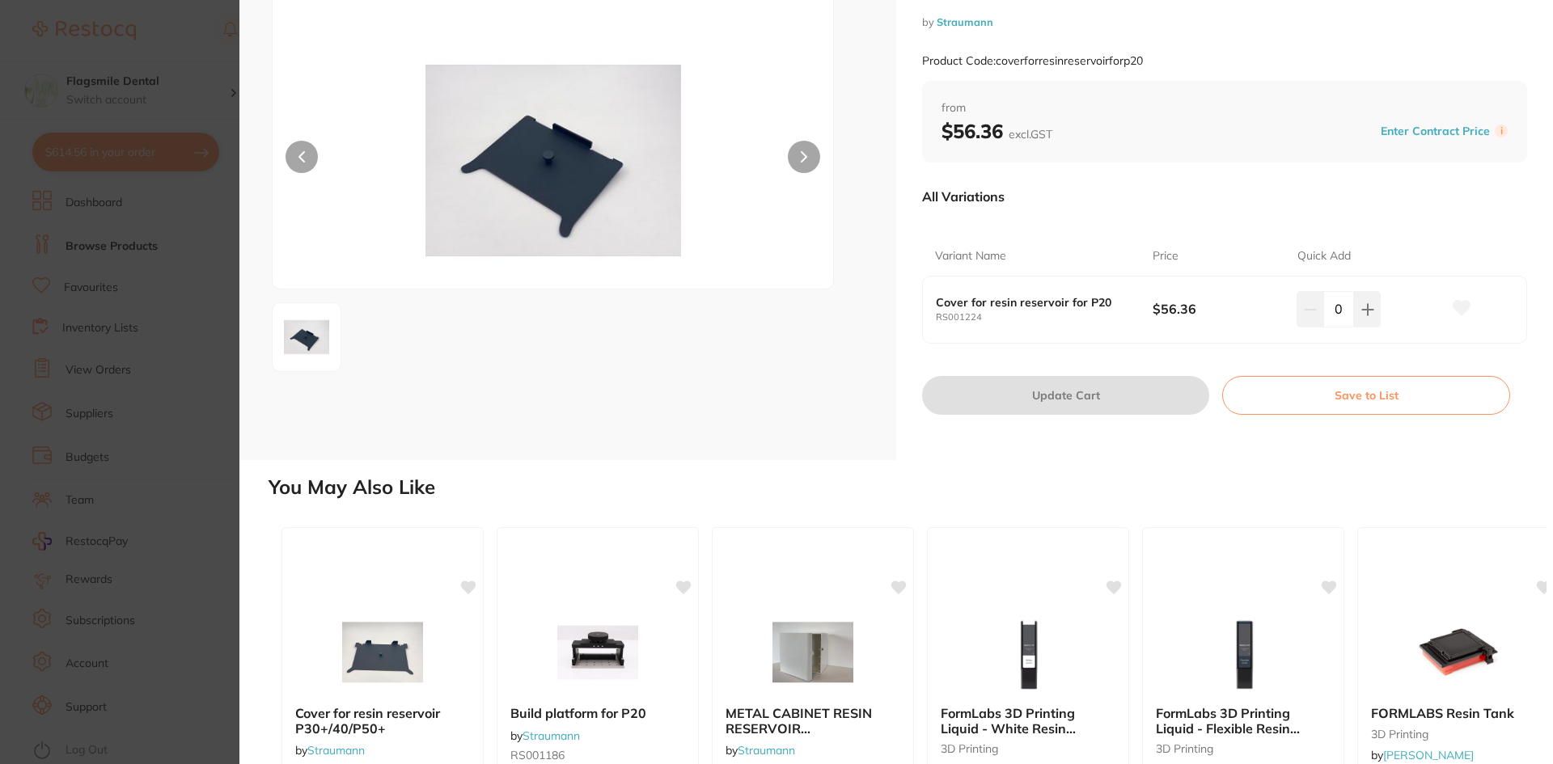
scroll to position [315, 0]
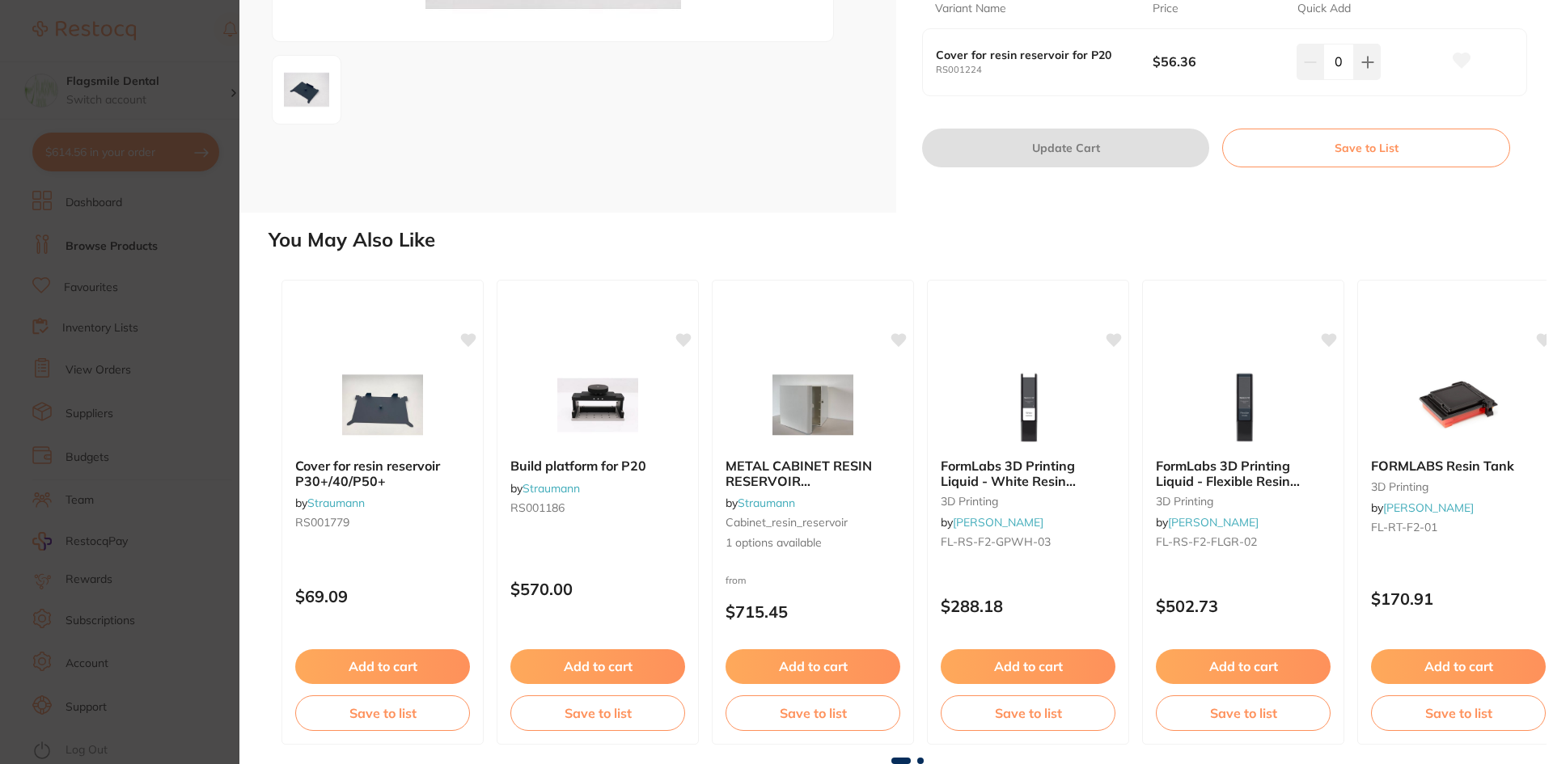
click at [918, 758] on span at bounding box center [920, 761] width 6 height 6
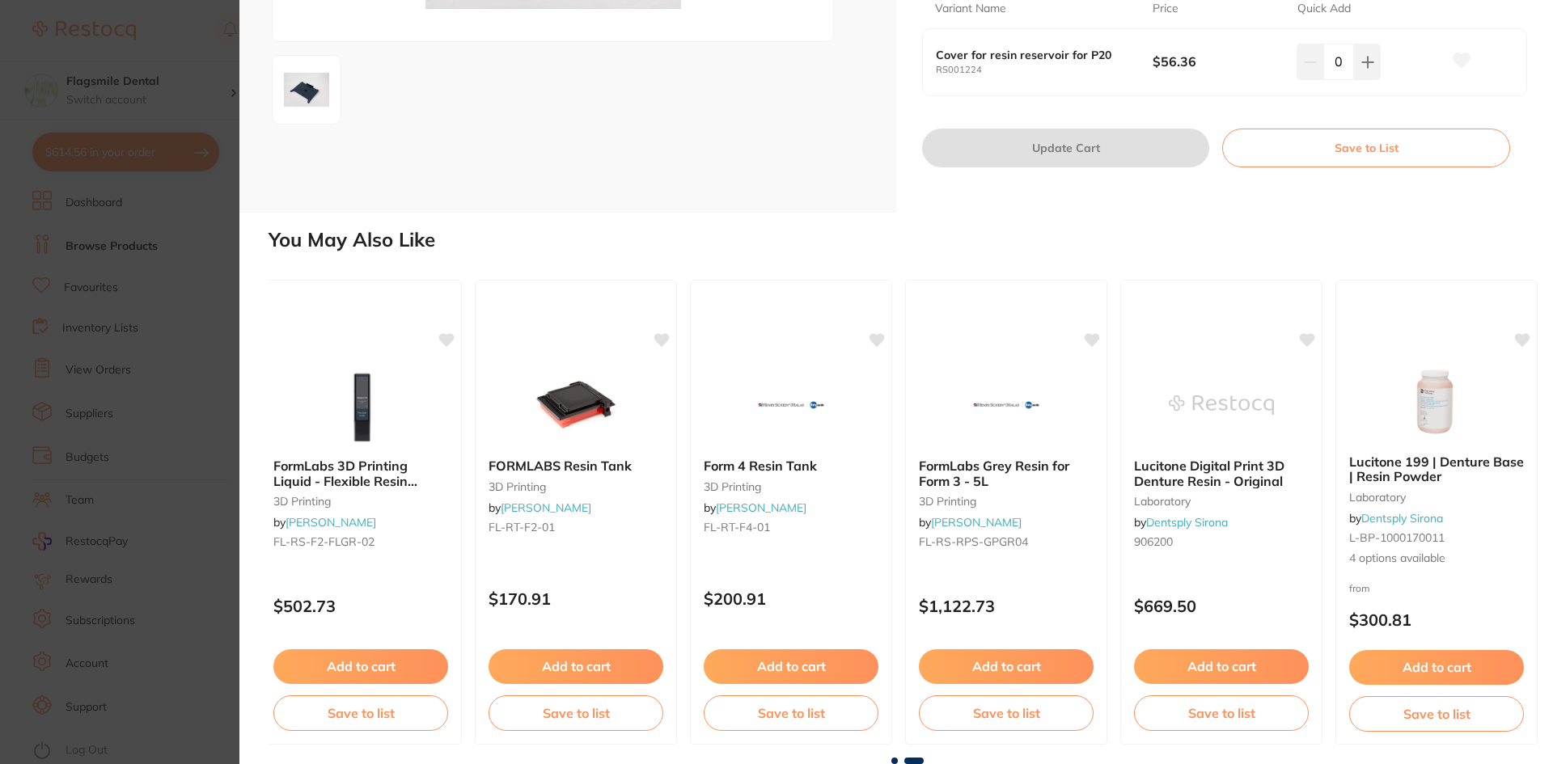
scroll to position [0, 891]
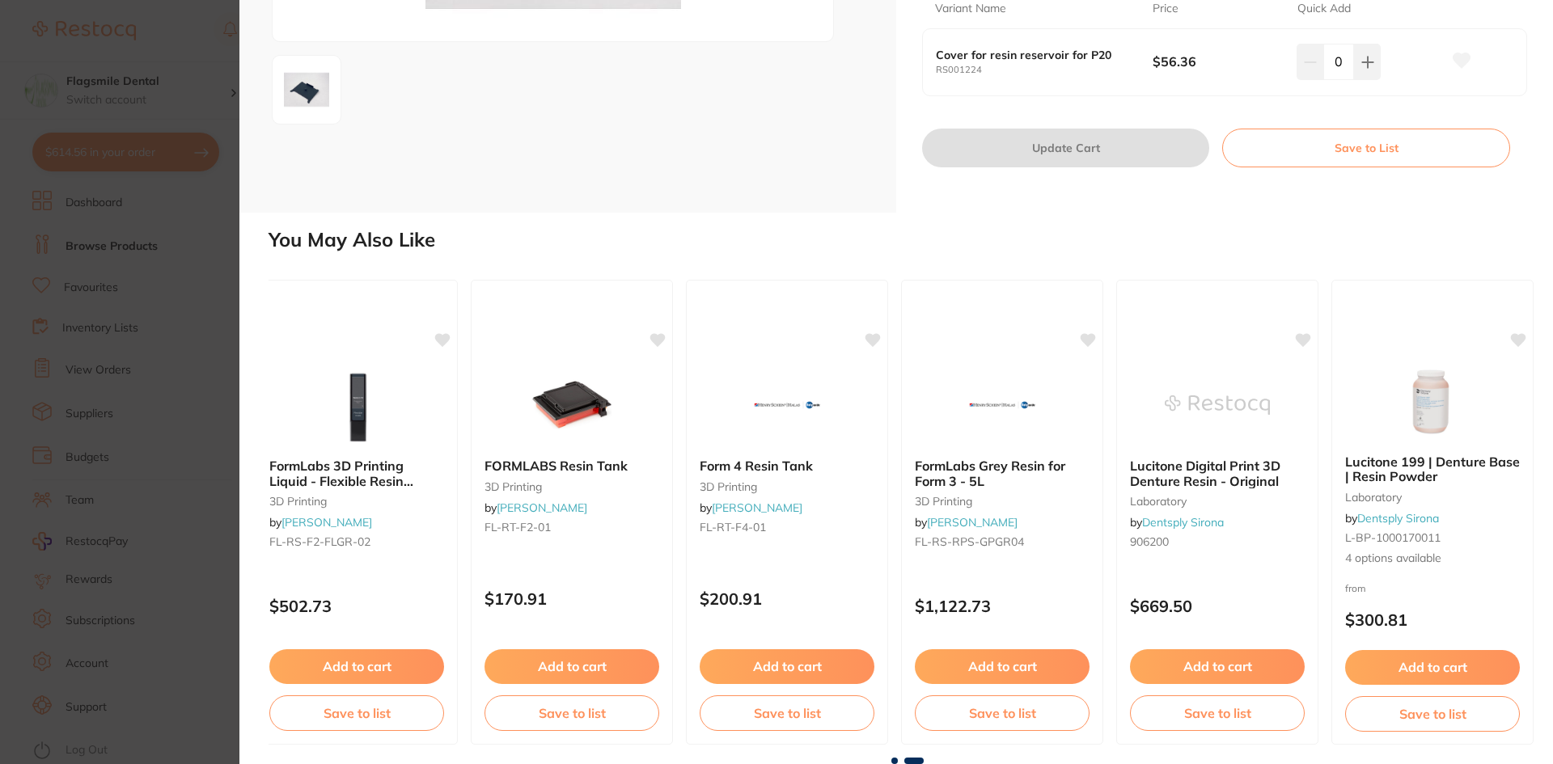
click at [90, 407] on section "COVER FOR RESIN RESERVOIR FOR P20 by Straumann Product Code: coverforresinreser…" at bounding box center [776, 382] width 1553 height 764
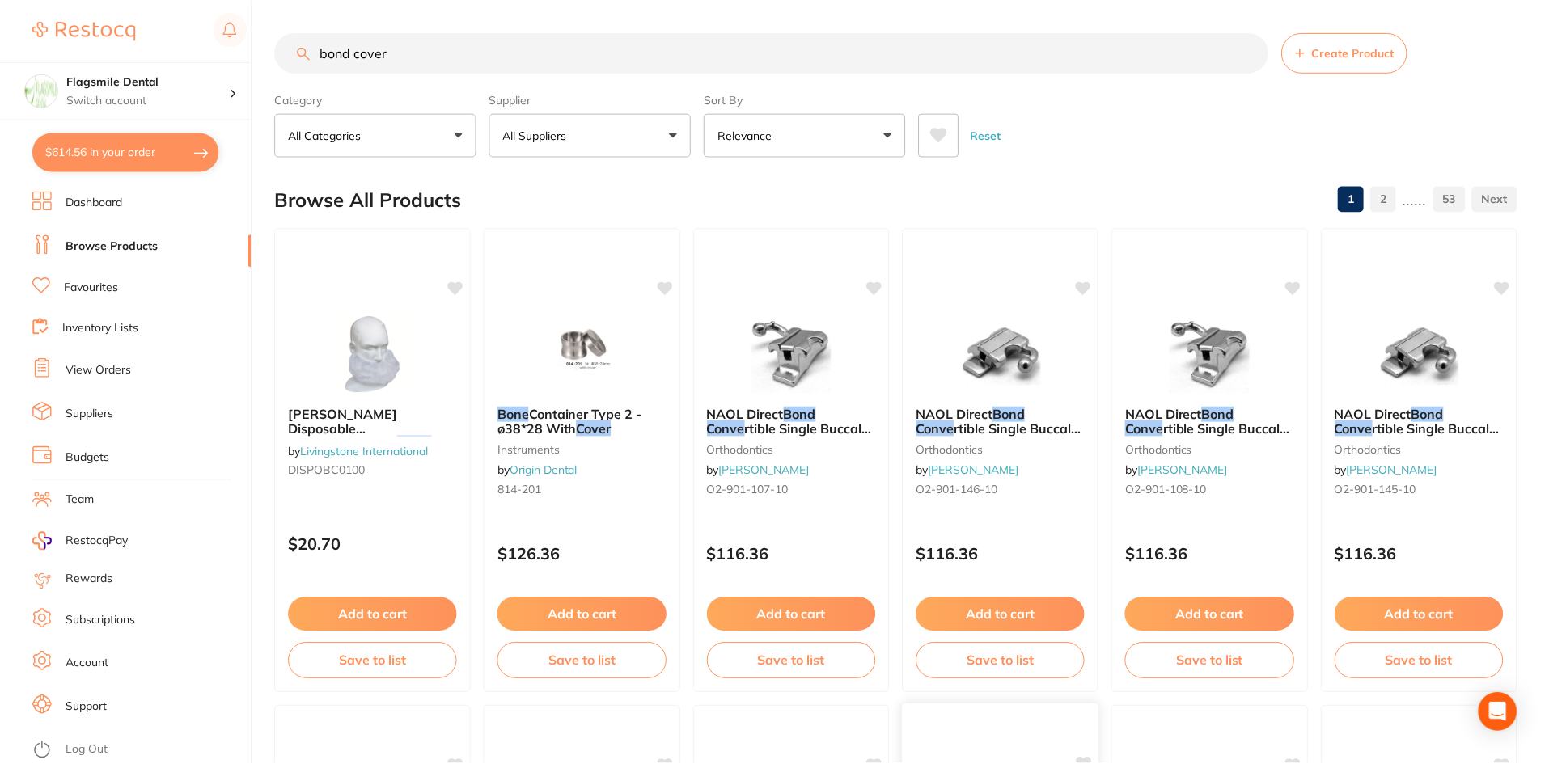
scroll to position [485, 0]
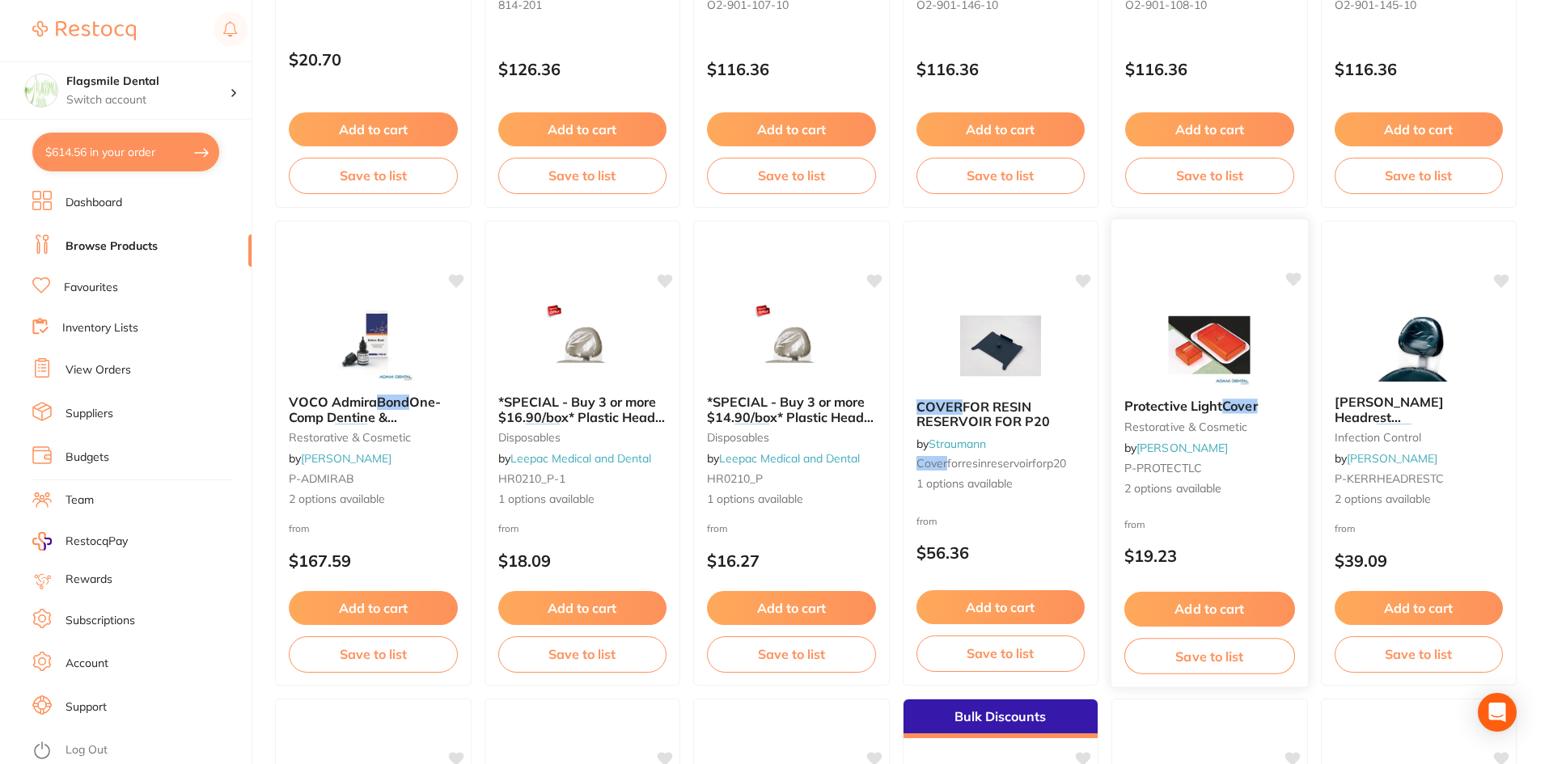
click at [1202, 353] on img at bounding box center [1210, 345] width 106 height 82
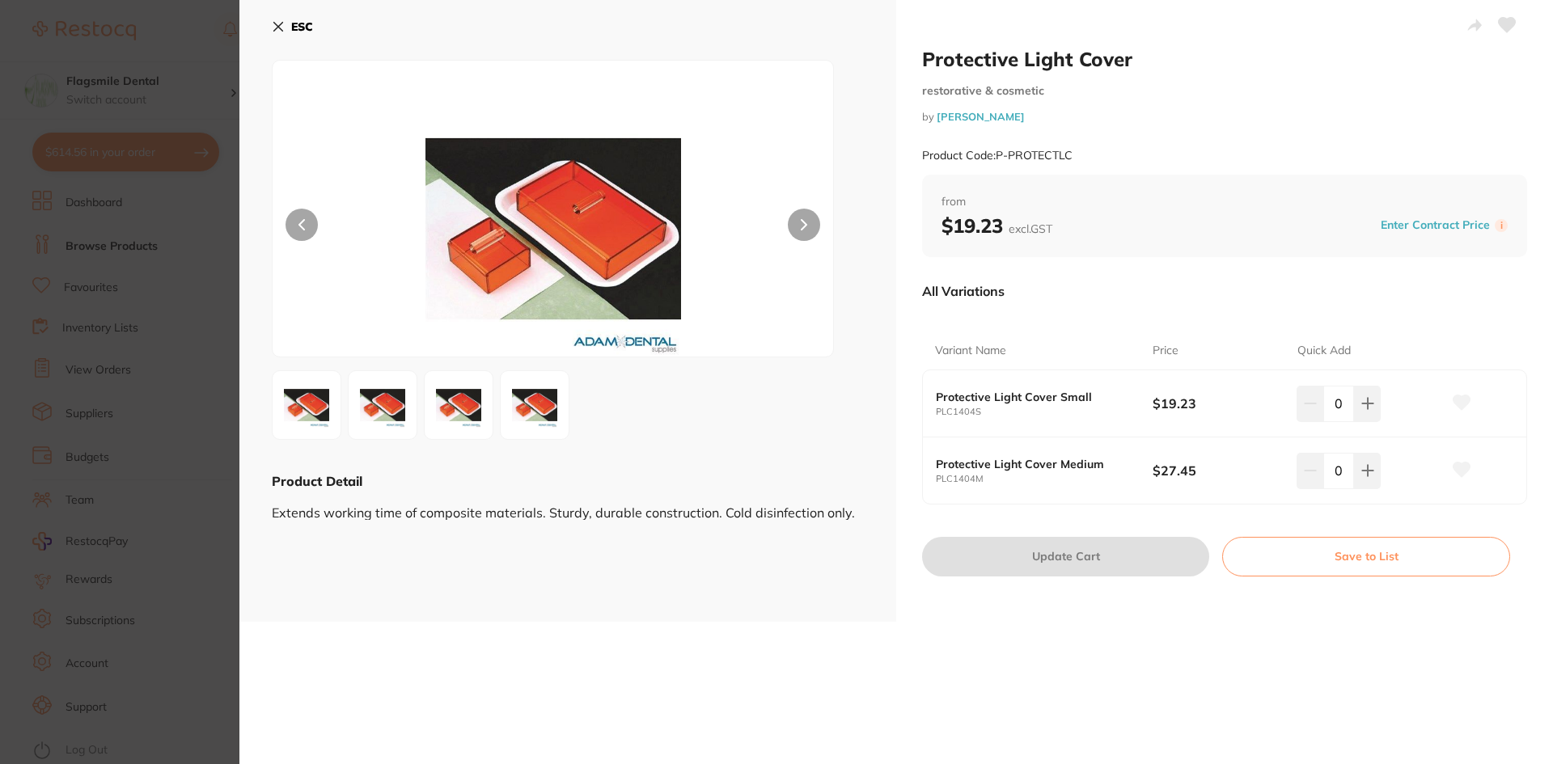
click at [112, 515] on section "Protective Light Cover restorative & cosmetic by Adam Dental Product Code: P-PR…" at bounding box center [776, 382] width 1553 height 764
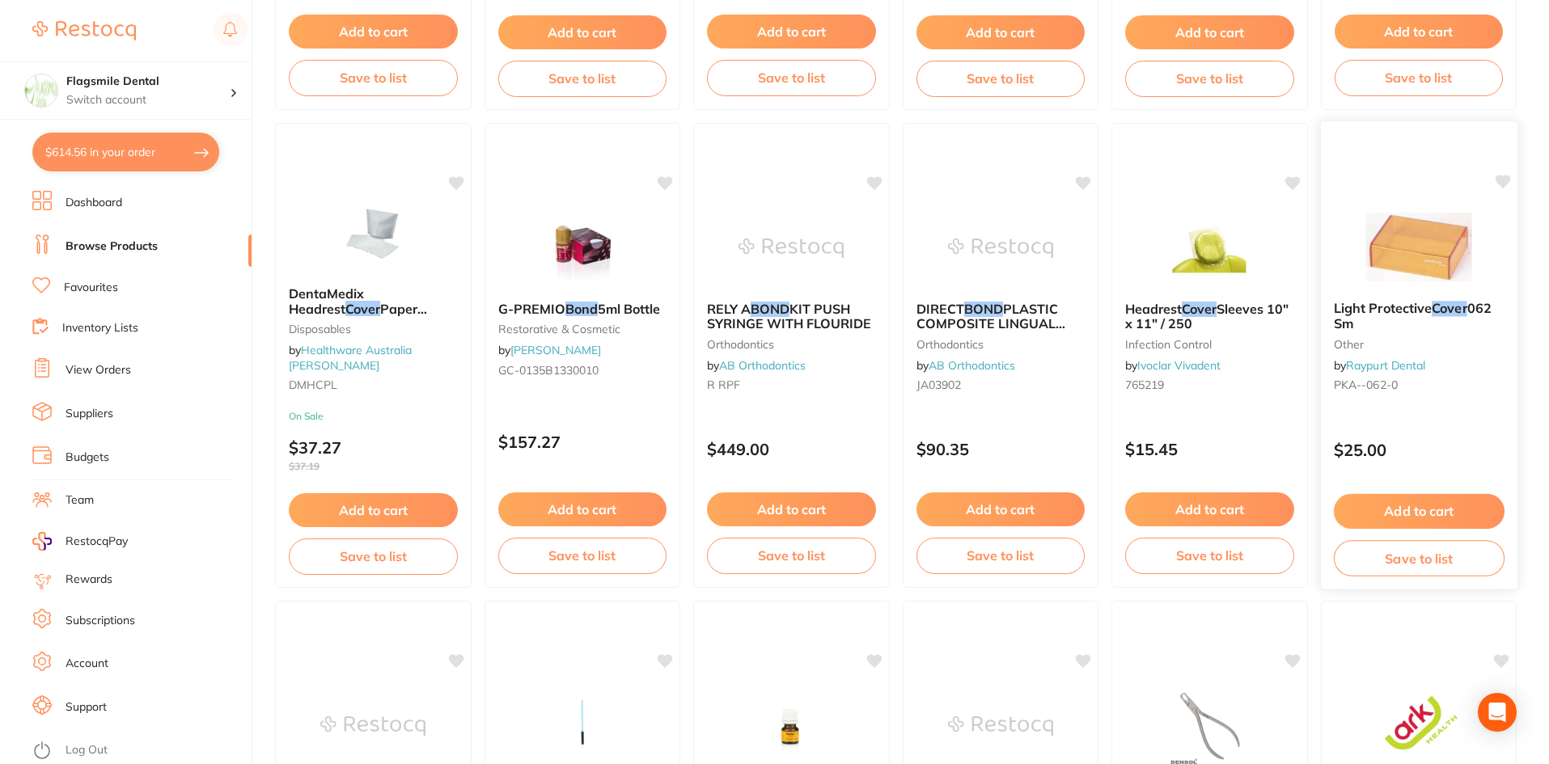
scroll to position [2993, 0]
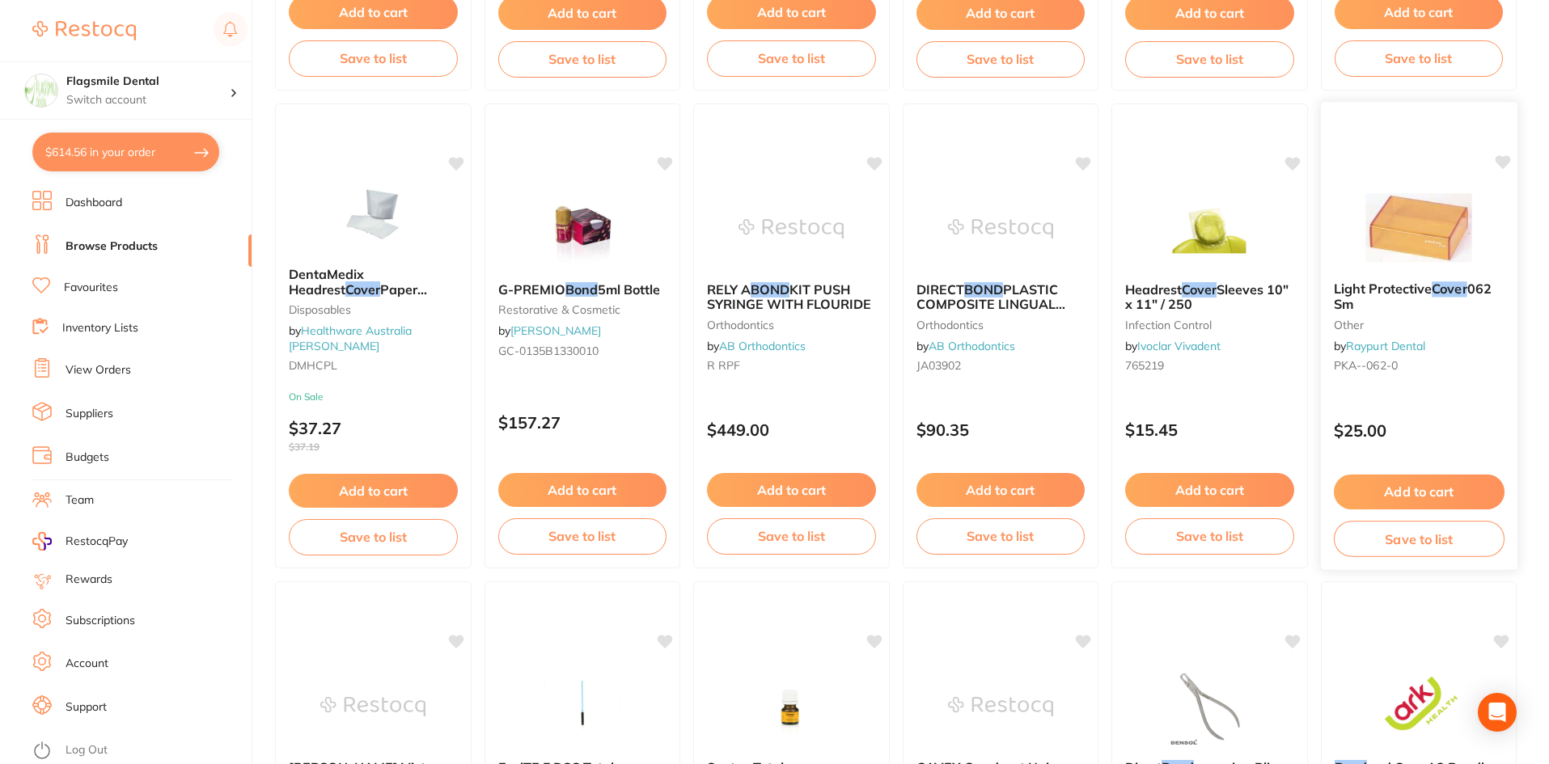
click at [1436, 263] on img at bounding box center [1418, 228] width 106 height 82
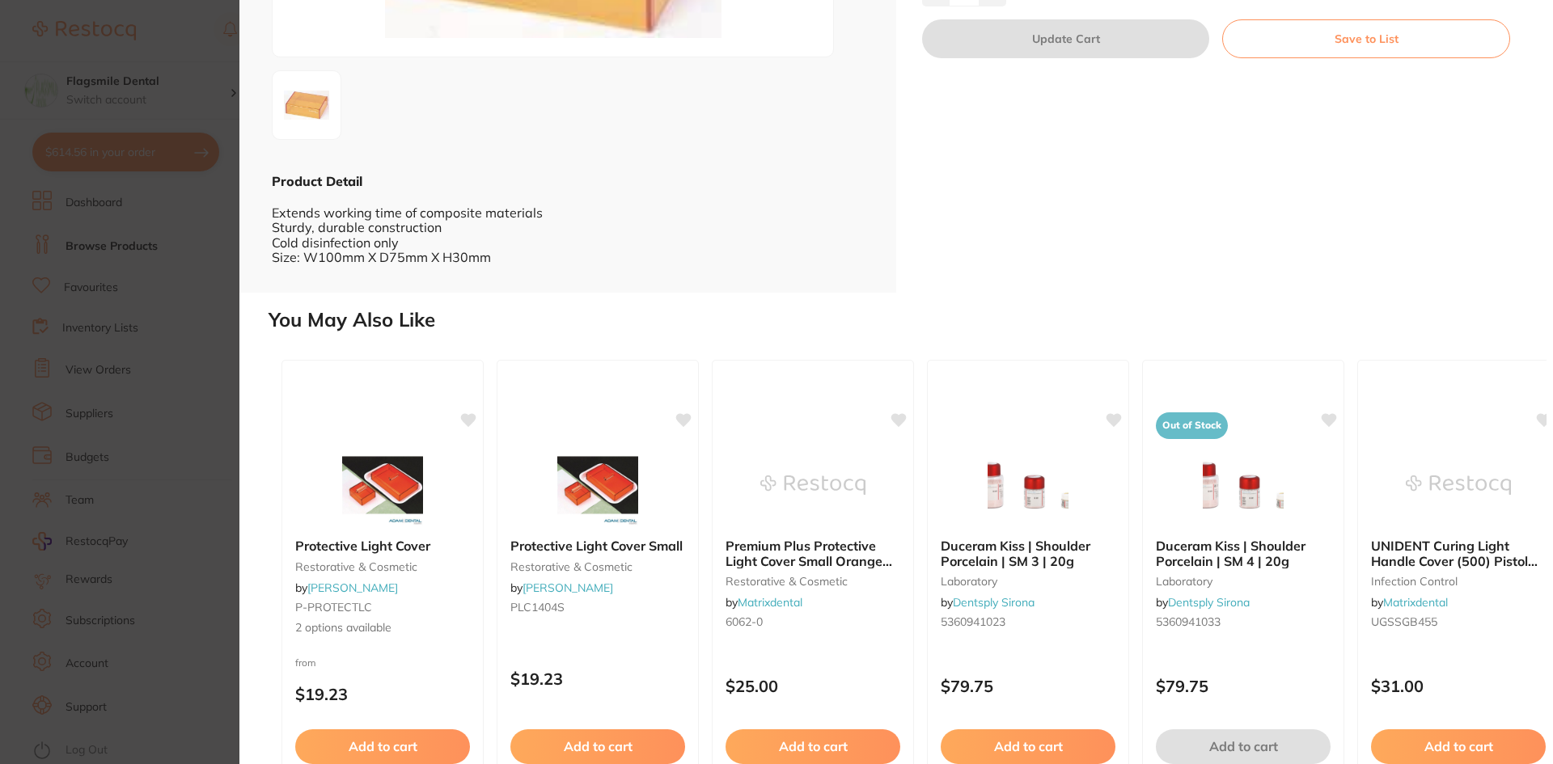
scroll to position [380, 0]
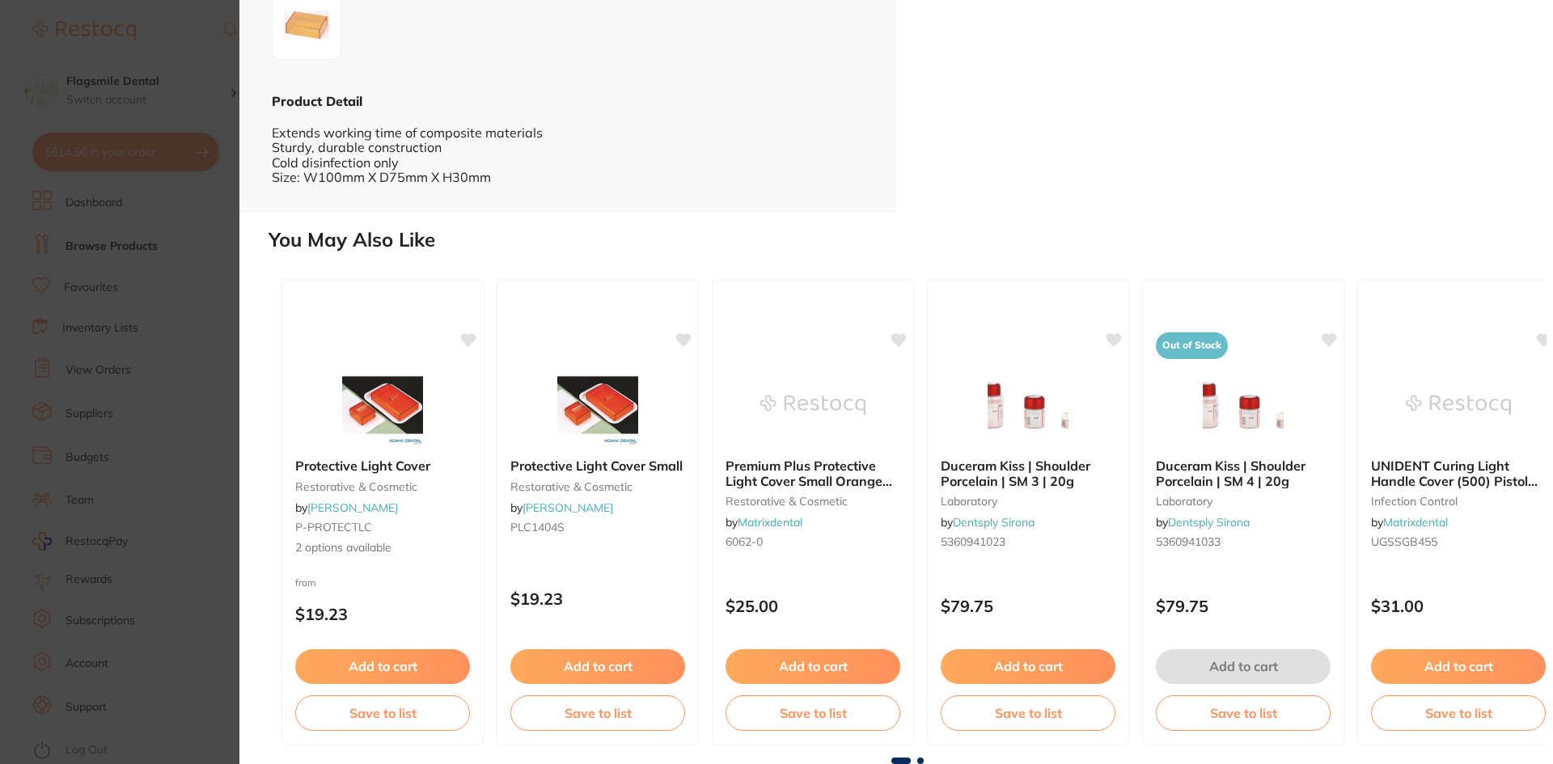
click at [920, 762] on span at bounding box center [920, 761] width 6 height 6
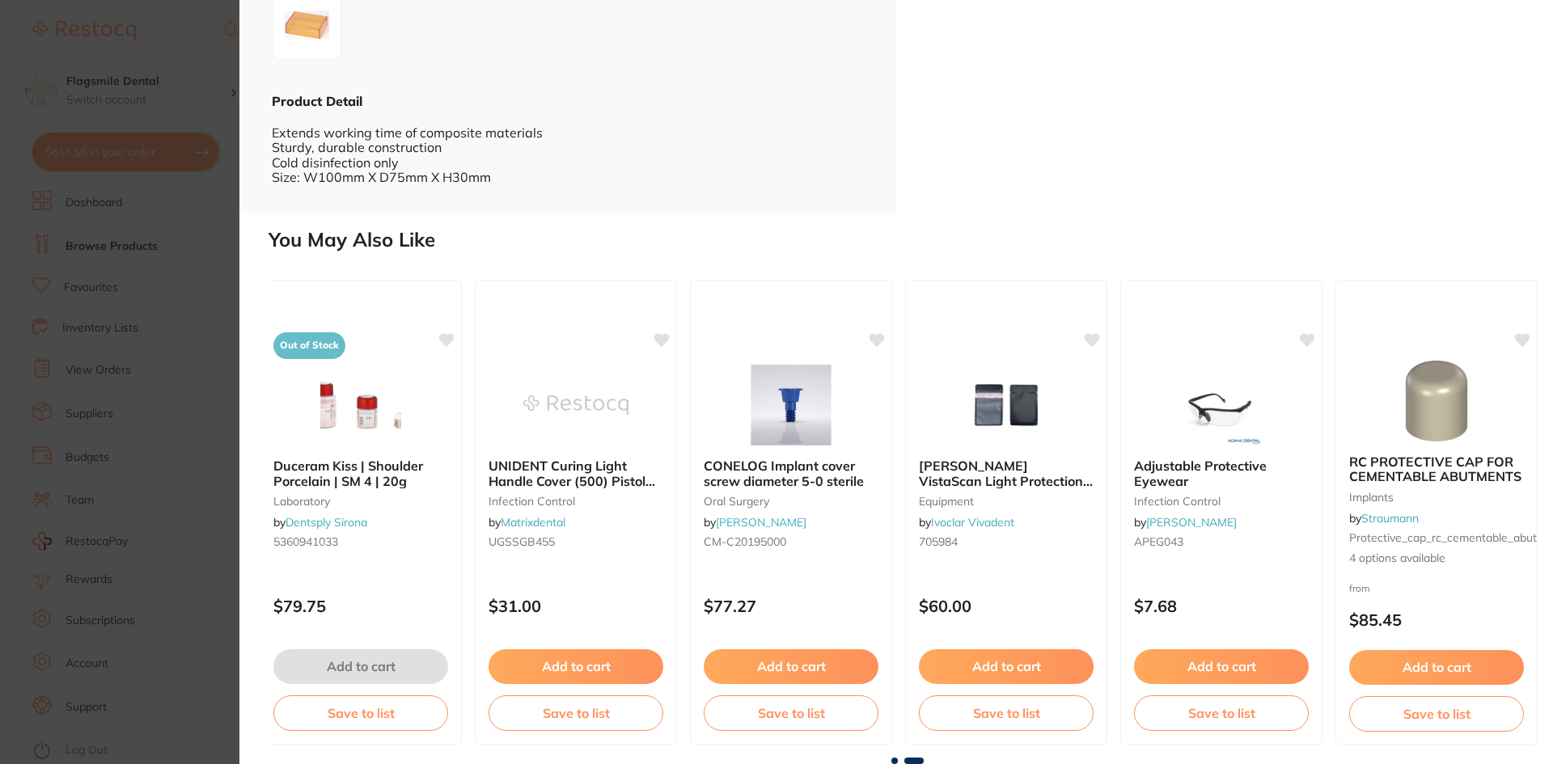
scroll to position [0, 891]
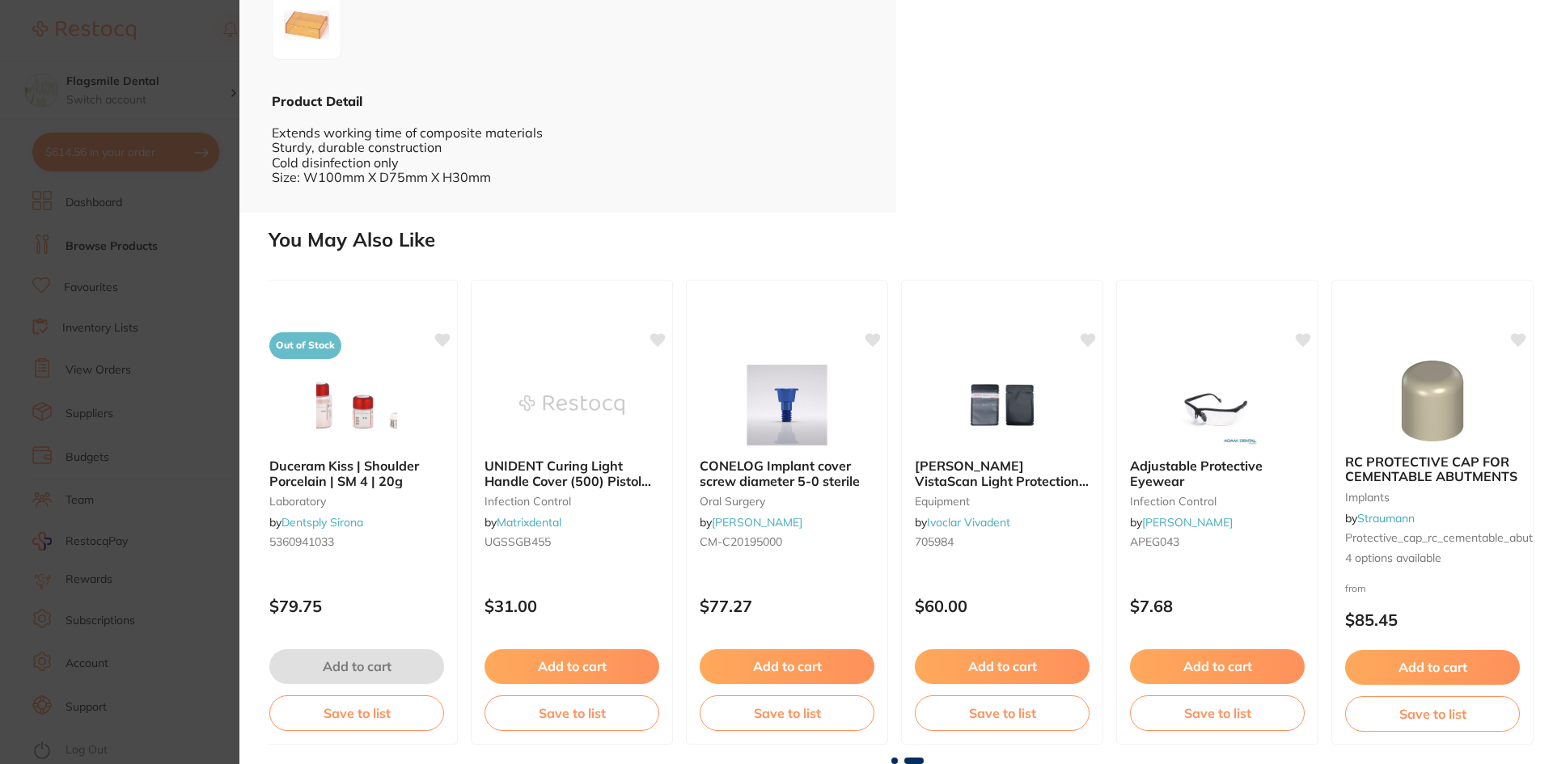
click at [226, 413] on section "Light Protective Cover 062 Sm other by Raypurt Dental Product Code: PKA--062-0 …" at bounding box center [776, 382] width 1553 height 764
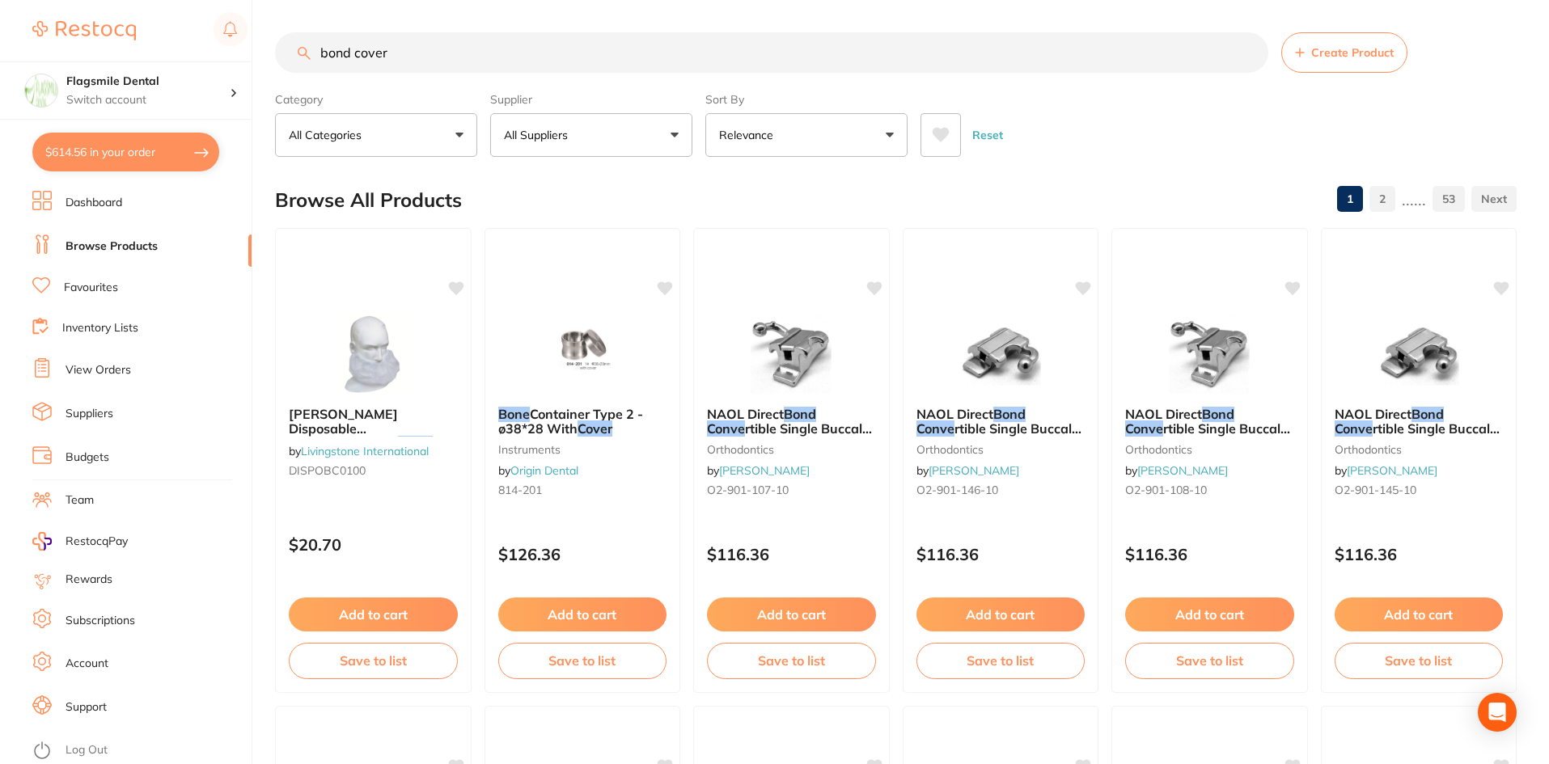
click at [395, 53] on input "bond cover" at bounding box center [771, 52] width 993 height 40
type input "black lid"
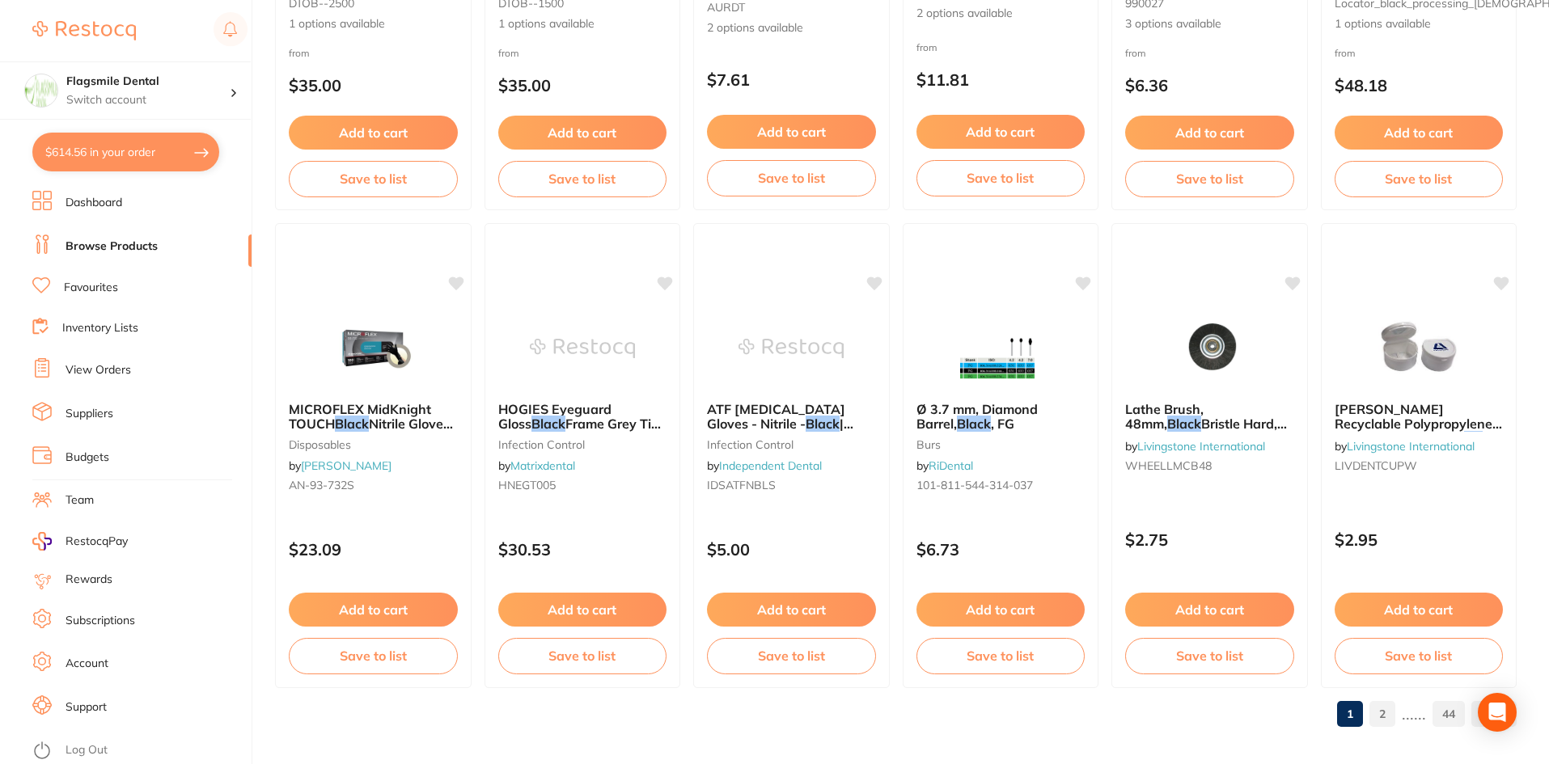
scroll to position [3837, 0]
